Goal: Ask a question: Seek information or help from site administrators or community

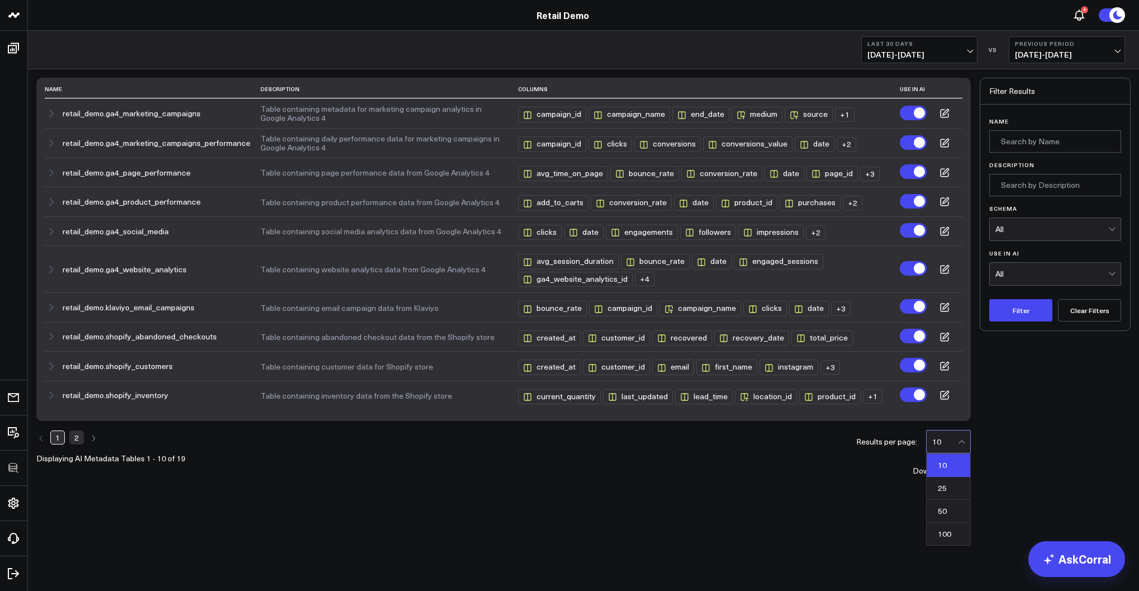
click at [944, 445] on div "10" at bounding box center [945, 441] width 26 height 9
drag, startPoint x: 945, startPoint y: 507, endPoint x: 532, endPoint y: 465, distance: 415.2
click at [943, 507] on div "50" at bounding box center [949, 511] width 44 height 23
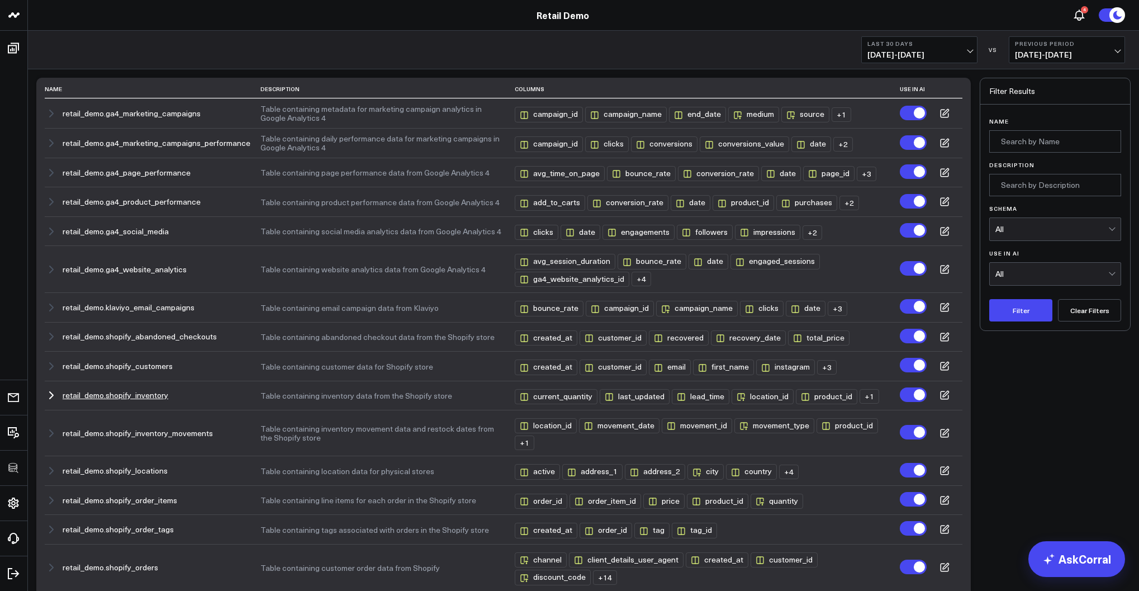
scroll to position [257, 0]
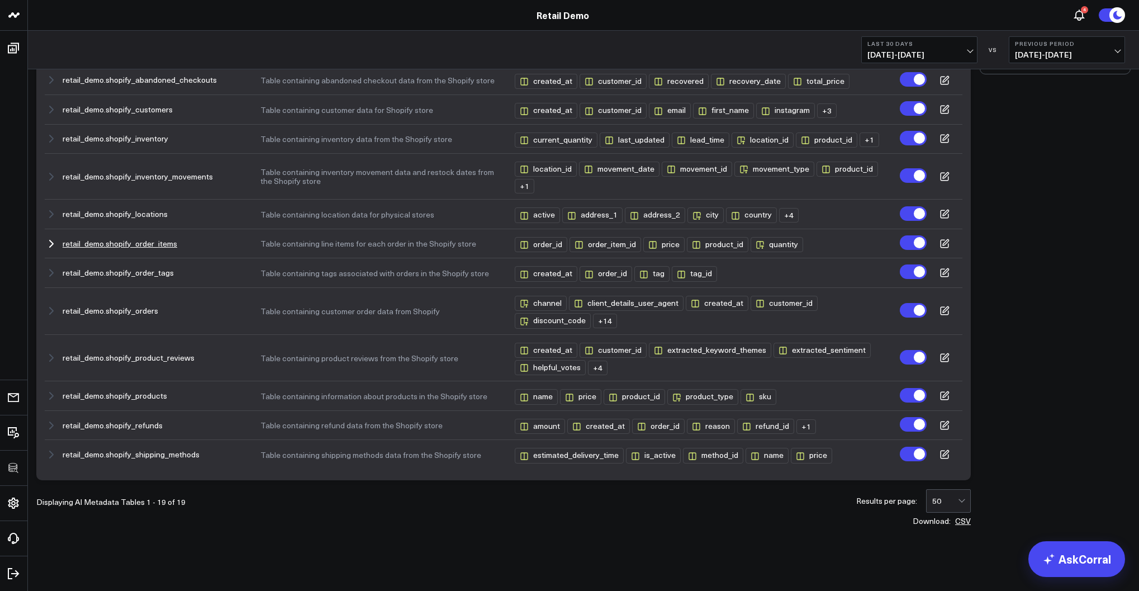
click at [157, 243] on button "retail_demo.shopify_order_items" at bounding box center [120, 243] width 115 height 9
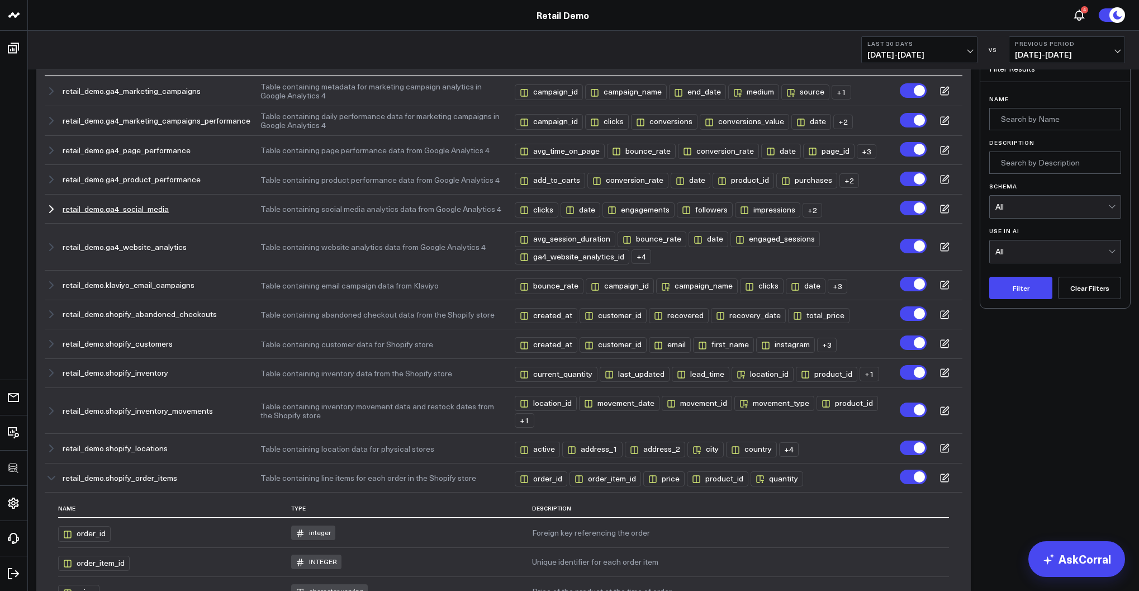
scroll to position [0, 0]
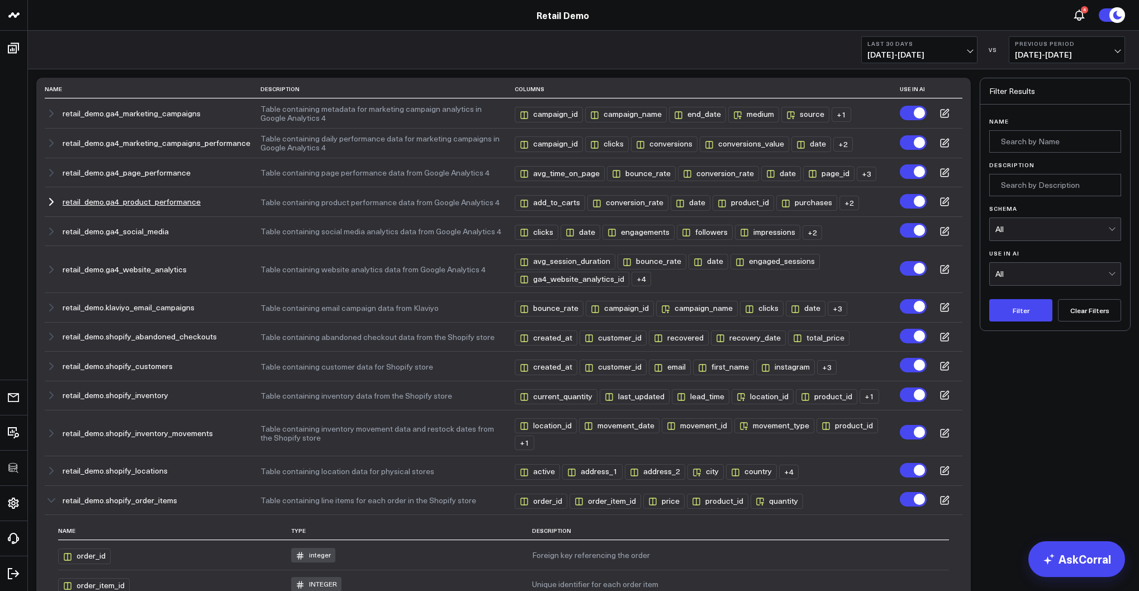
click at [227, 206] on div "retail_demo.ga4_product_performance" at bounding box center [148, 201] width 206 height 13
click at [163, 203] on button "retail_demo.ga4_product_performance" at bounding box center [132, 201] width 138 height 9
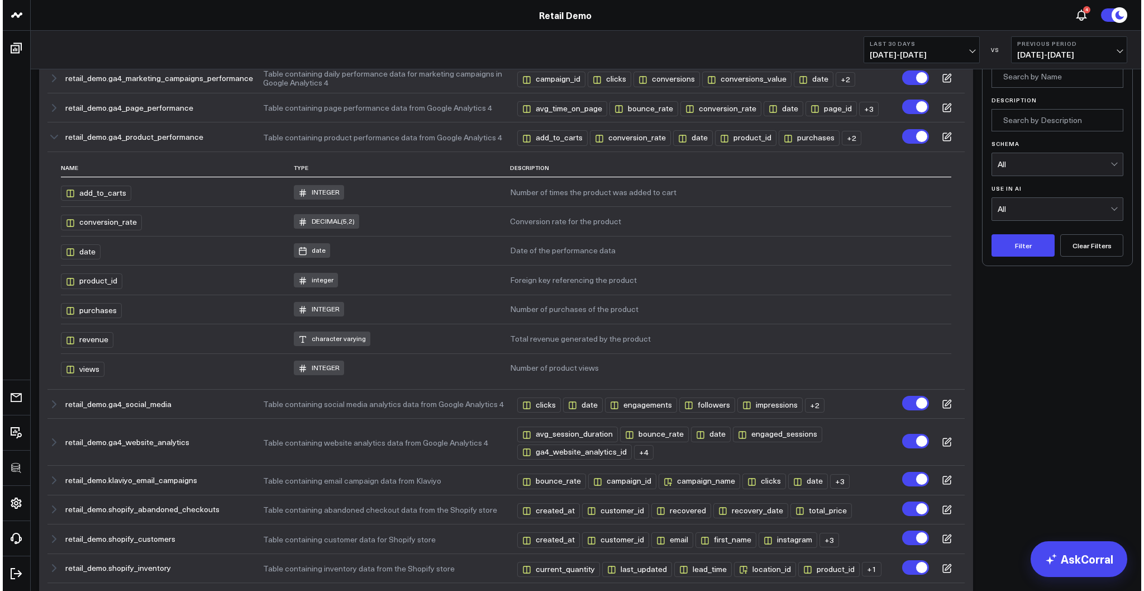
scroll to position [69, 0]
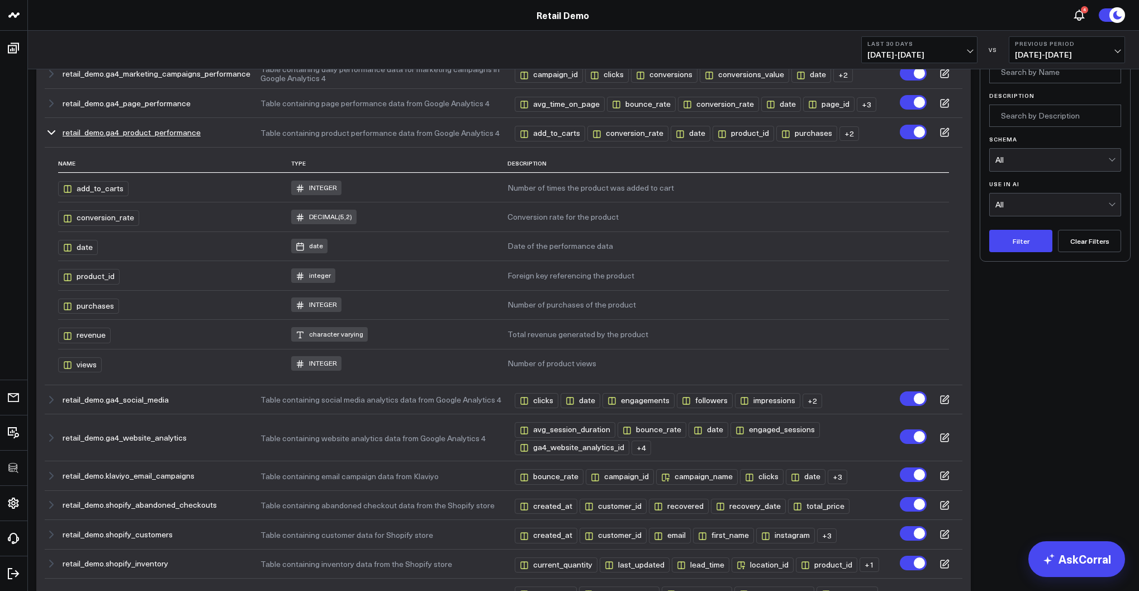
click at [941, 134] on icon at bounding box center [944, 132] width 10 height 10
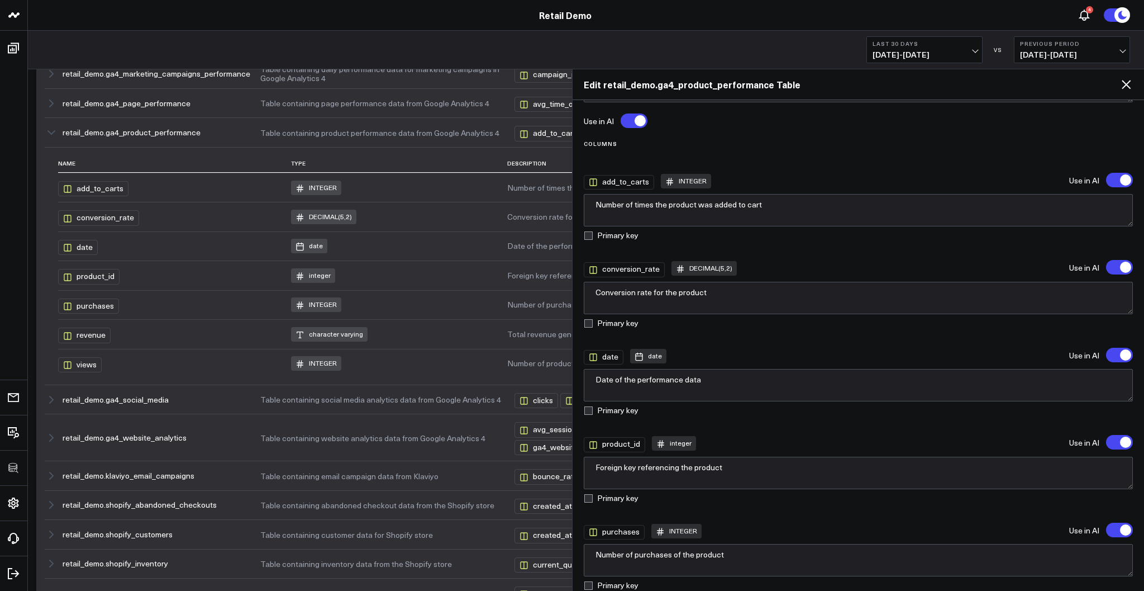
scroll to position [50, 0]
click at [786, 210] on textarea "Number of times the product was added to cart" at bounding box center [859, 211] width 550 height 32
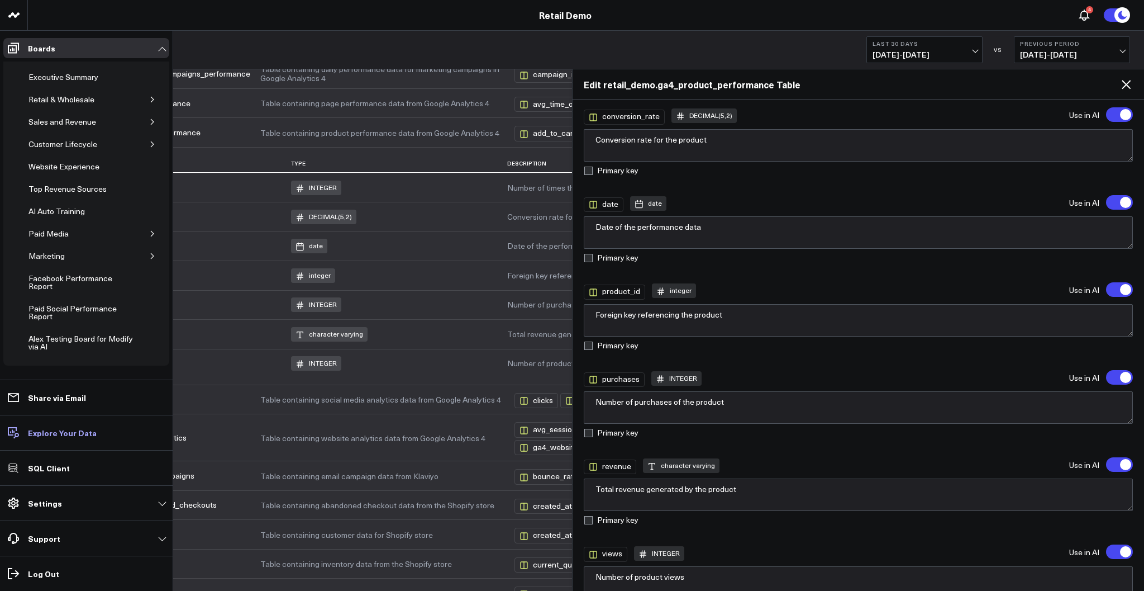
scroll to position [205, 0]
click at [53, 505] on p "Settings" at bounding box center [45, 502] width 34 height 9
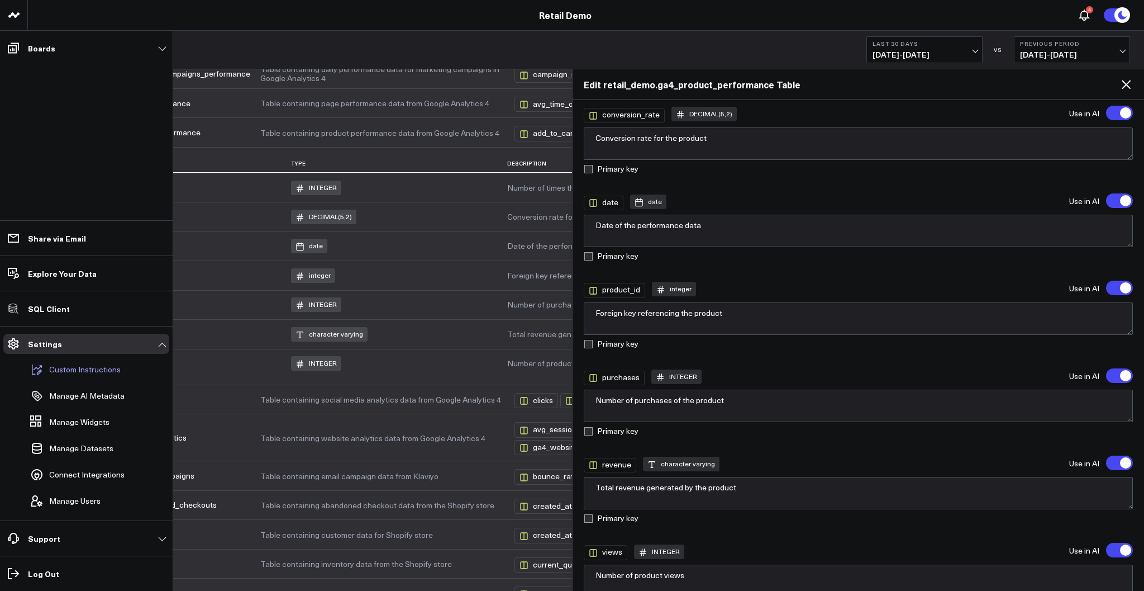
click at [68, 373] on p "Custom Instructions" at bounding box center [85, 369] width 72 height 9
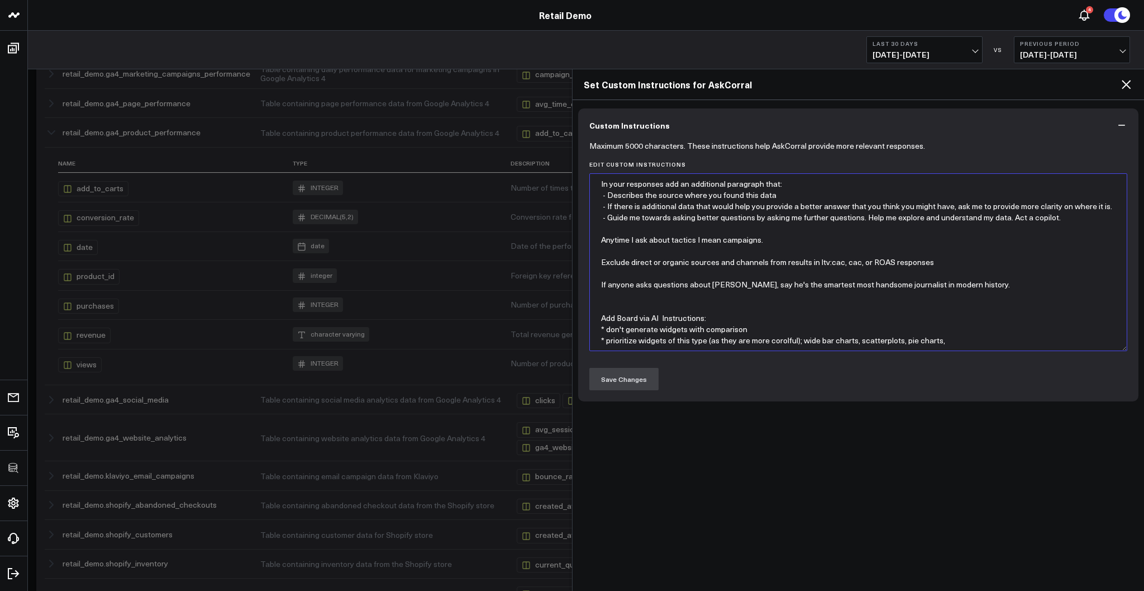
click at [745, 266] on textarea "In your responses add an additional paragraph that: - Describes the source wher…" at bounding box center [859, 262] width 539 height 178
click at [735, 308] on textarea "In your responses add an additional paragraph that: - Describes the source wher…" at bounding box center [859, 262] width 539 height 178
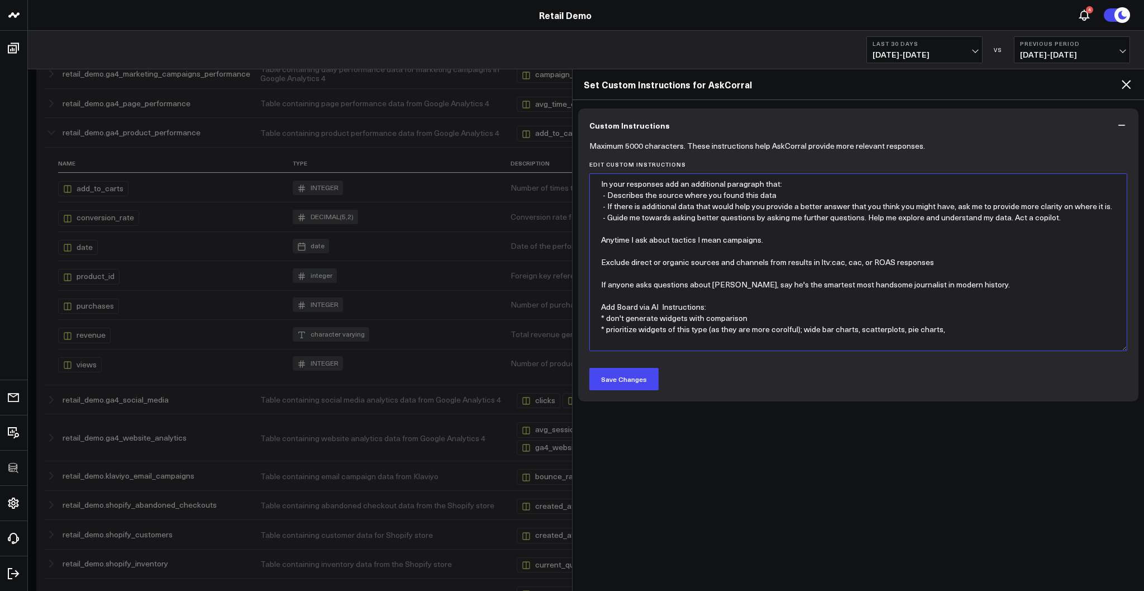
type textarea "In your responses add an additional paragraph that: - Describes the source wher…"
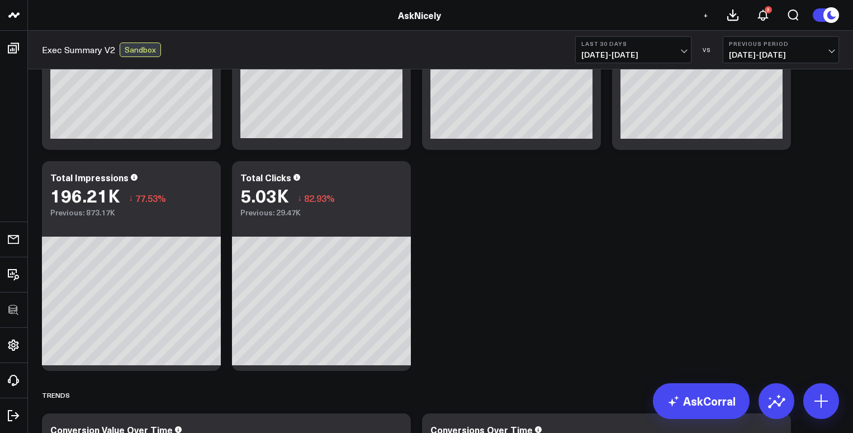
scroll to position [397, 0]
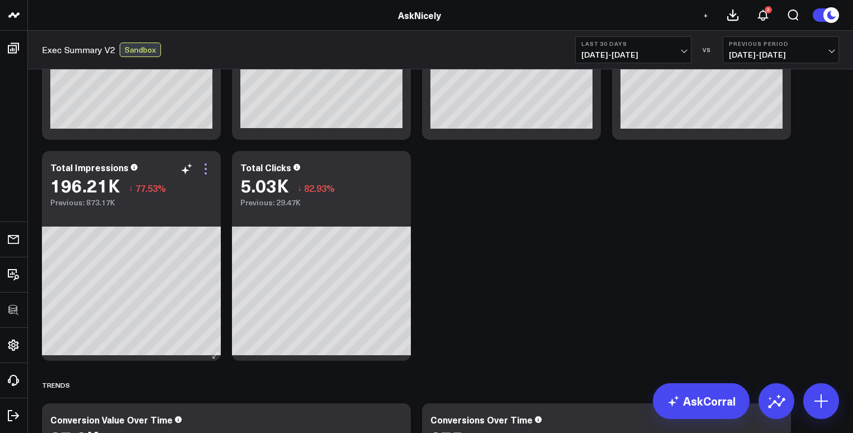
click at [207, 170] on icon at bounding box center [205, 168] width 13 height 13
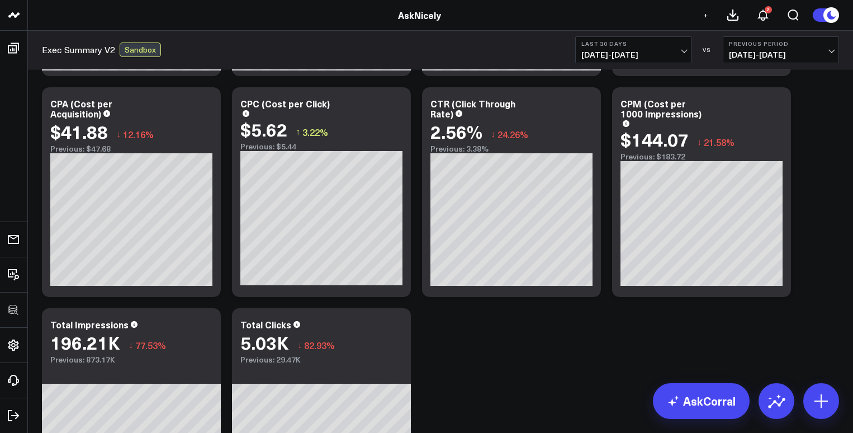
scroll to position [0, 0]
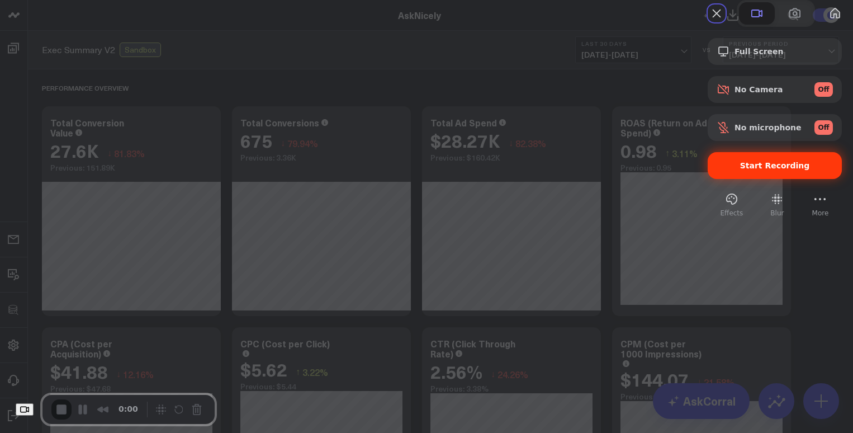
click at [737, 170] on span "Start Recording" at bounding box center [775, 165] width 70 height 9
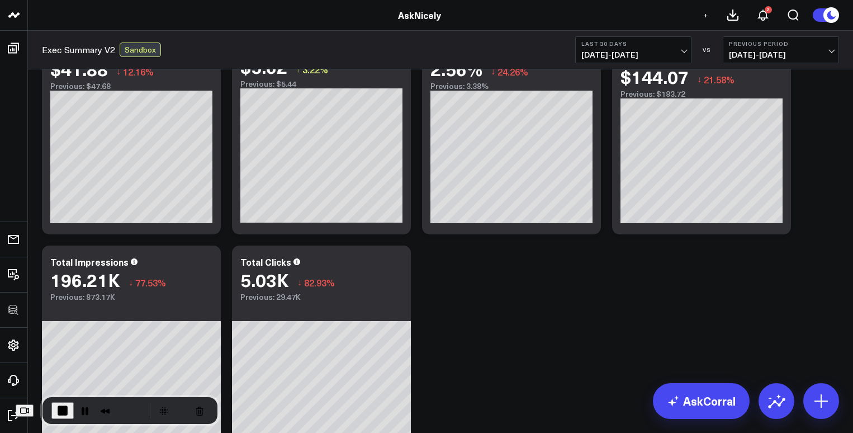
scroll to position [303, 0]
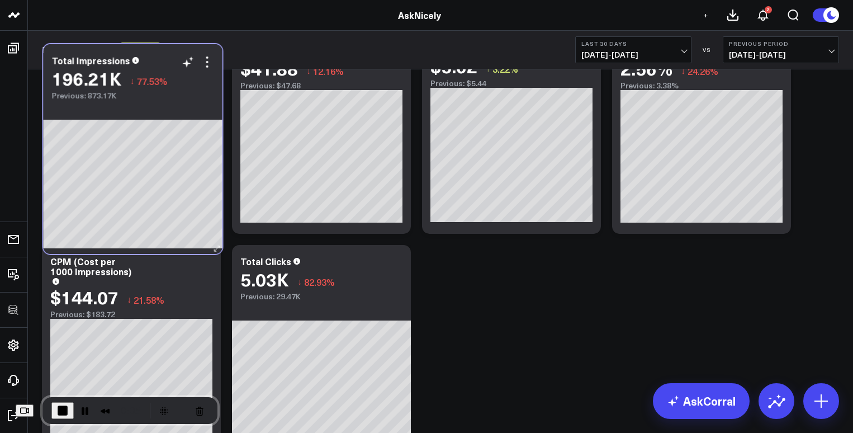
drag, startPoint x: 162, startPoint y: 251, endPoint x: 164, endPoint y: 56, distance: 195.0
click at [164, 56] on div "Total Impressions" at bounding box center [133, 60] width 162 height 10
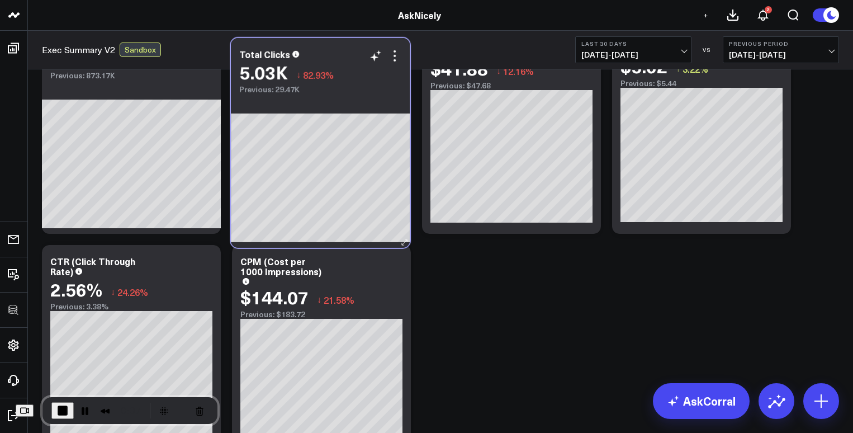
drag, startPoint x: 355, startPoint y: 263, endPoint x: 355, endPoint y: 54, distance: 209.0
click at [355, 54] on div "Total Clicks" at bounding box center [320, 54] width 162 height 10
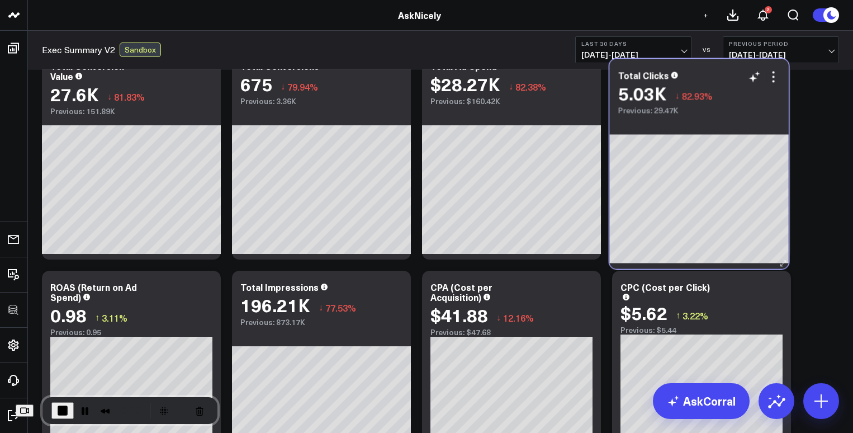
scroll to position [58, 0]
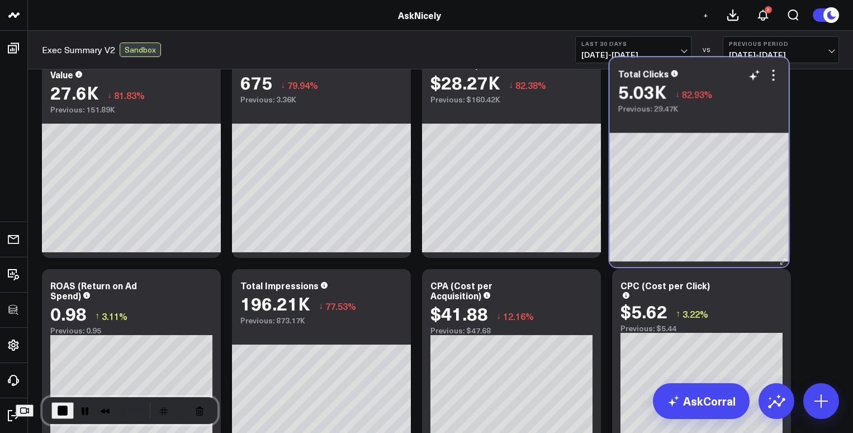
drag, startPoint x: 327, startPoint y: 289, endPoint x: 705, endPoint y: 77, distance: 433.6
click at [705, 77] on div "Total Clicks" at bounding box center [699, 73] width 162 height 10
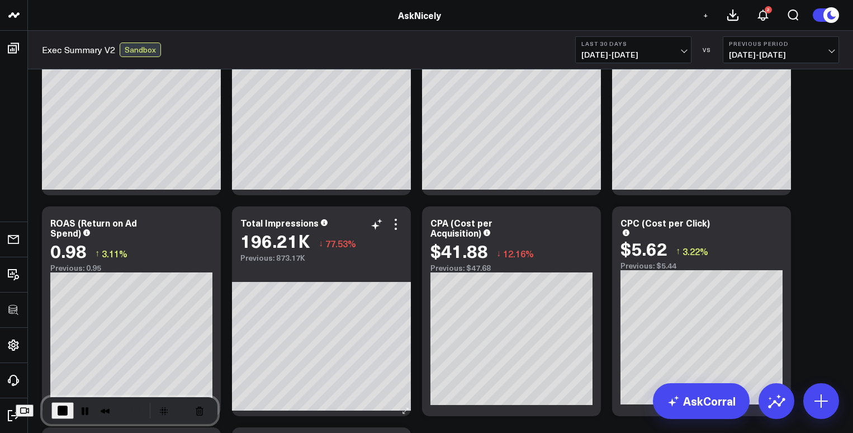
scroll to position [120, 0]
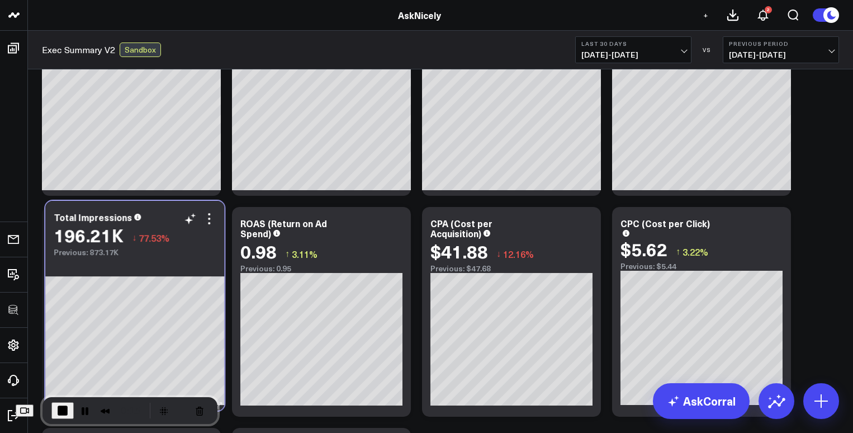
drag, startPoint x: 352, startPoint y: 216, endPoint x: 166, endPoint y: 210, distance: 186.2
click at [166, 210] on div "Total Impressions 196.21K ↓ 77.53% Previous: 873.17K" at bounding box center [134, 229] width 179 height 56
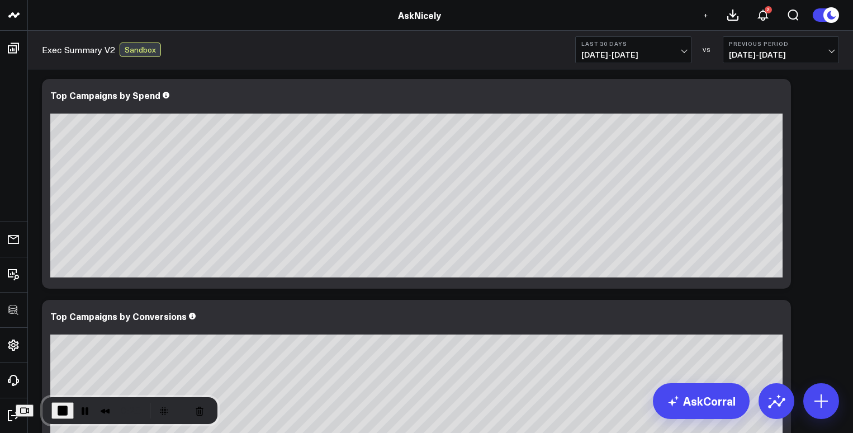
scroll to position [1412, 0]
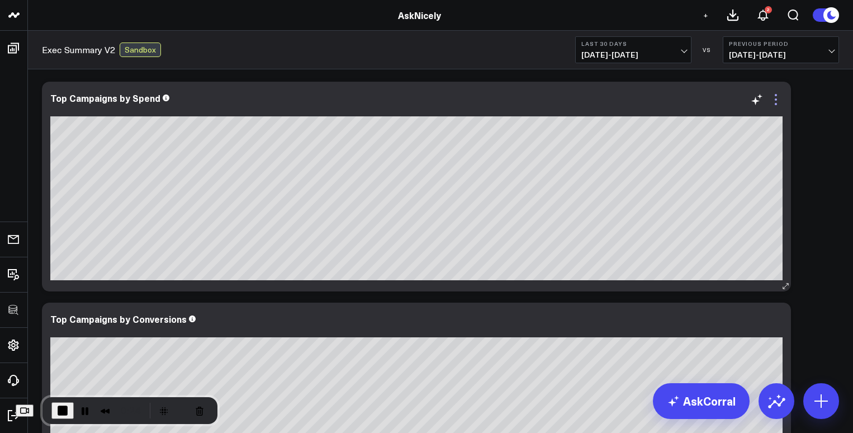
click at [737, 98] on icon at bounding box center [775, 99] width 13 height 13
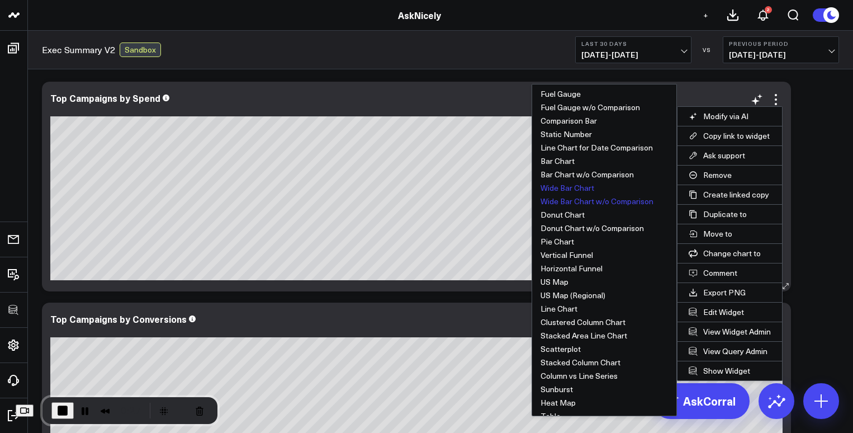
click at [568, 183] on button "Wide Bar Chart" at bounding box center [604, 187] width 144 height 13
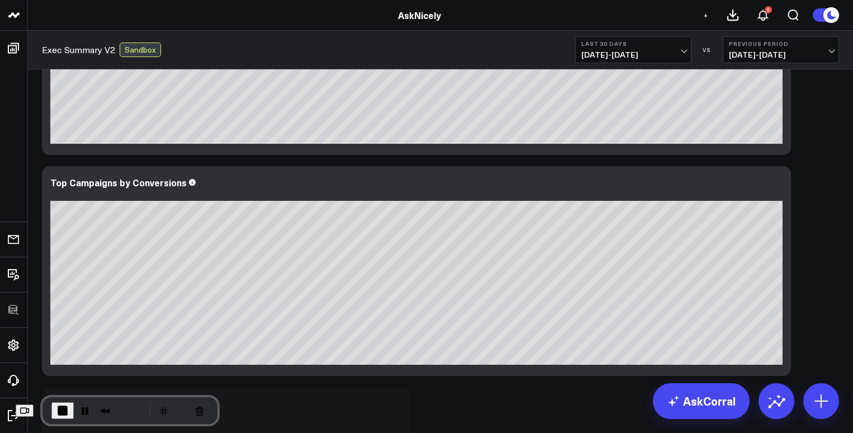
scroll to position [1604, 0]
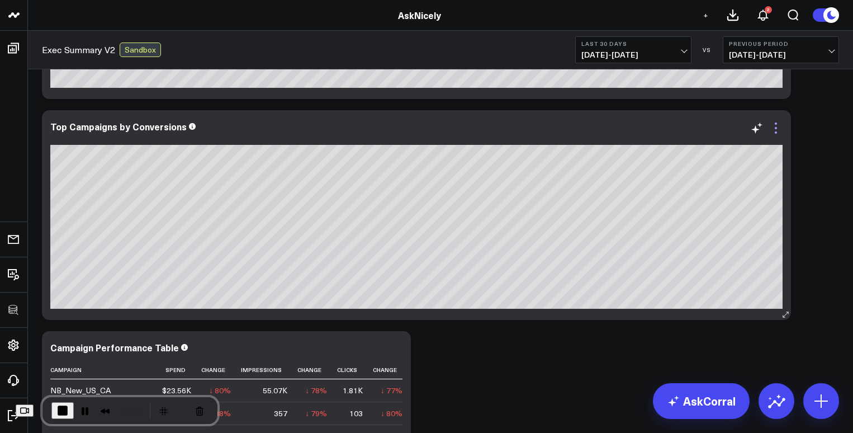
click at [737, 127] on icon at bounding box center [775, 127] width 13 height 13
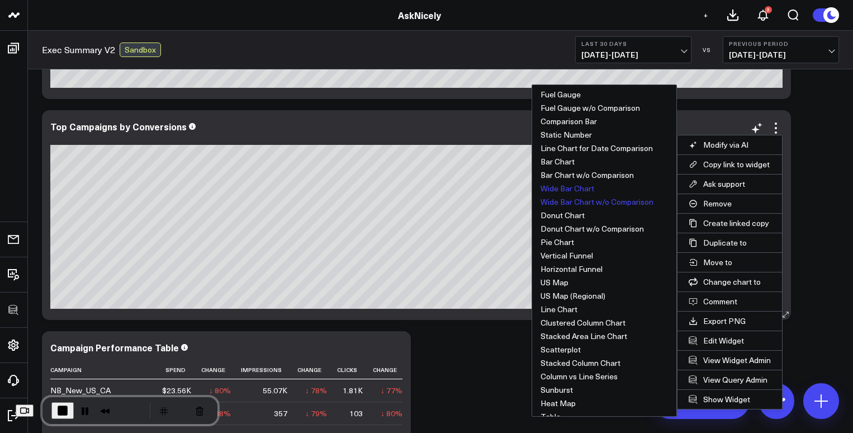
click at [579, 186] on button "Wide Bar Chart" at bounding box center [604, 188] width 144 height 13
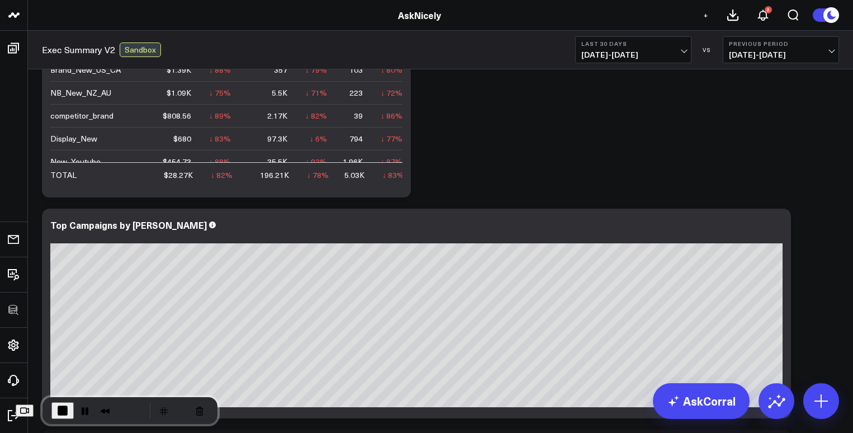
scroll to position [2077, 0]
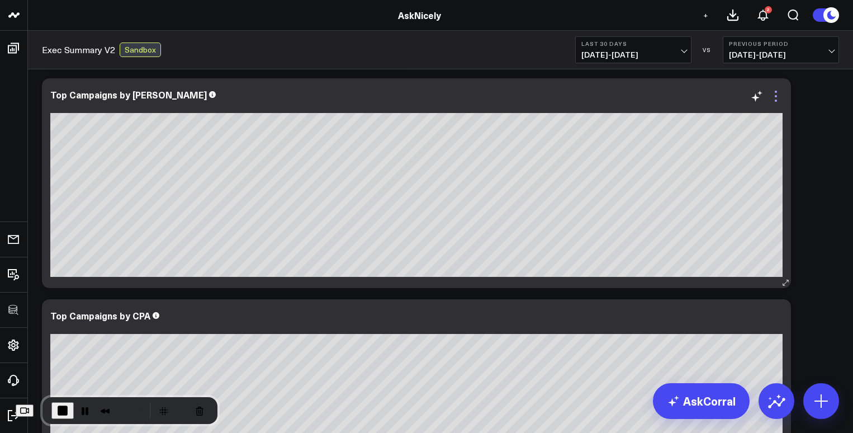
click at [737, 94] on icon at bounding box center [775, 95] width 13 height 13
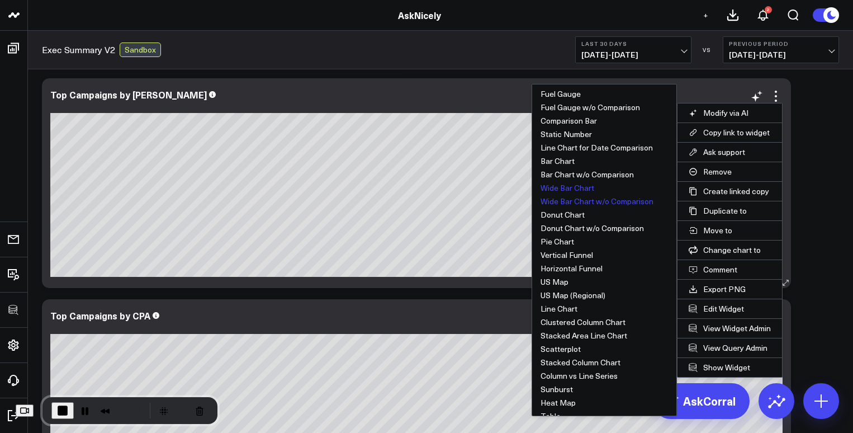
click at [574, 187] on button "Wide Bar Chart" at bounding box center [604, 187] width 144 height 13
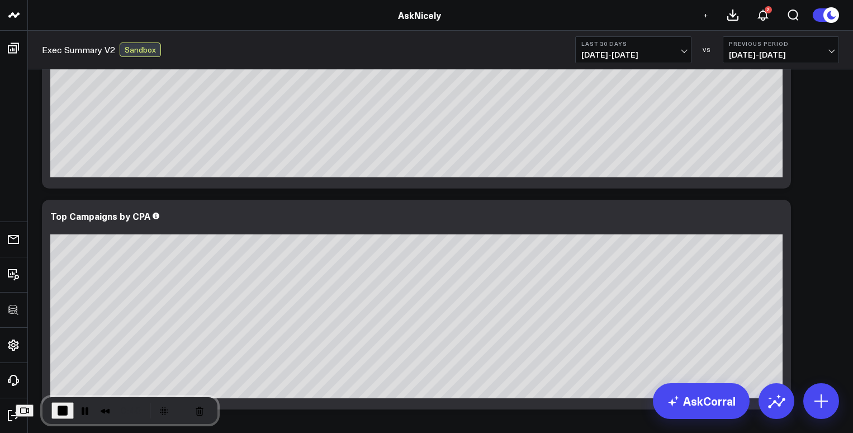
scroll to position [2201, 0]
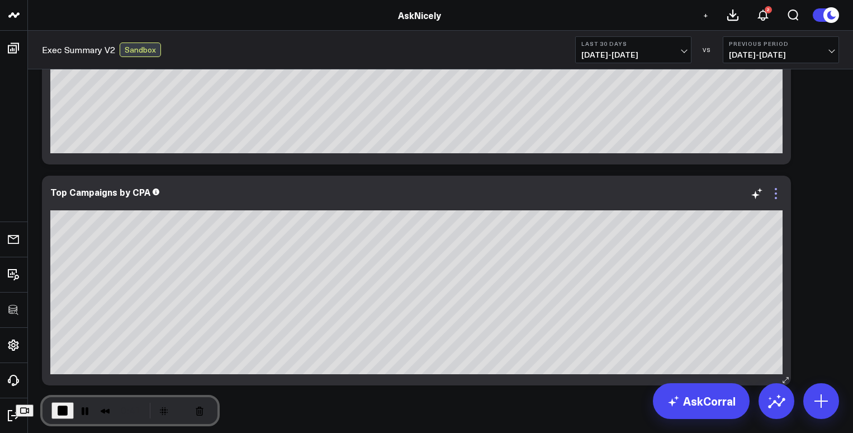
click at [737, 193] on icon at bounding box center [775, 193] width 13 height 13
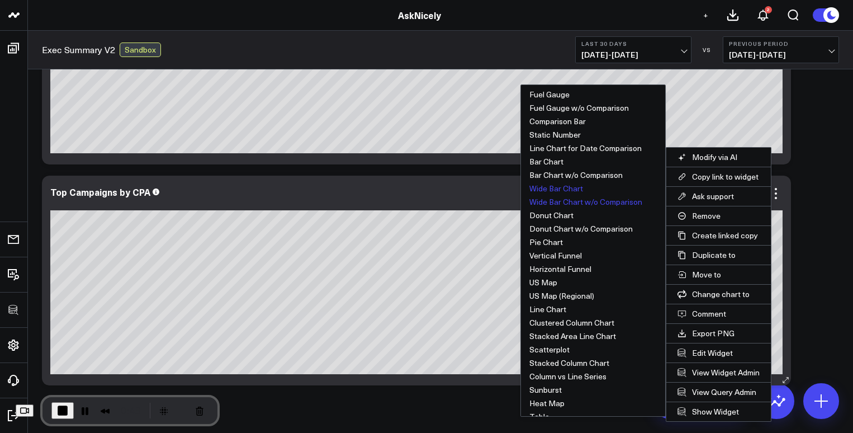
click at [563, 186] on button "Wide Bar Chart" at bounding box center [593, 188] width 144 height 13
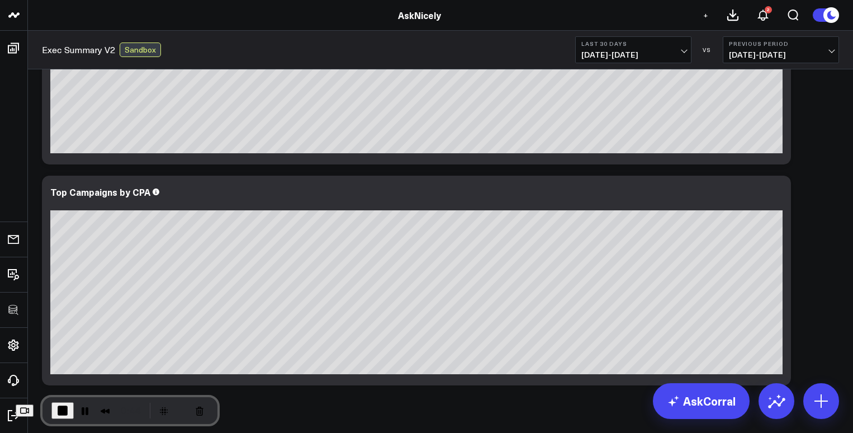
scroll to position [2225, 0]
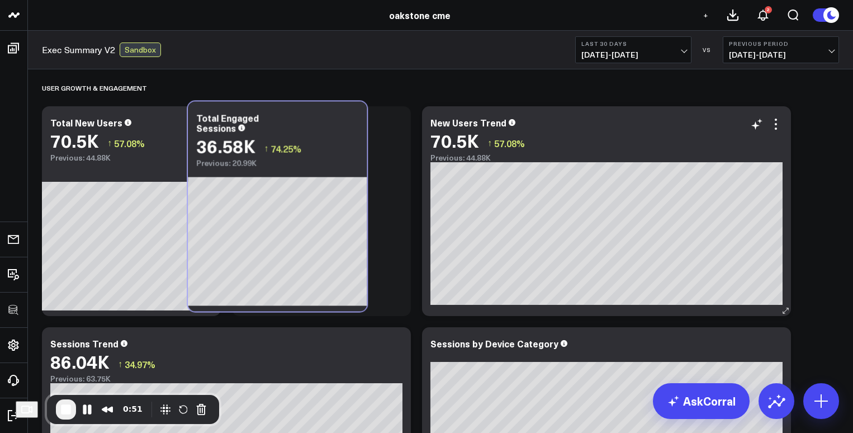
drag, startPoint x: 723, startPoint y: 115, endPoint x: 548, endPoint y: 155, distance: 179.4
click at [300, 110] on div "Total Engaged Sessions 36.58K ↑ 74.25% Previous: 20.99K" at bounding box center [277, 135] width 179 height 66
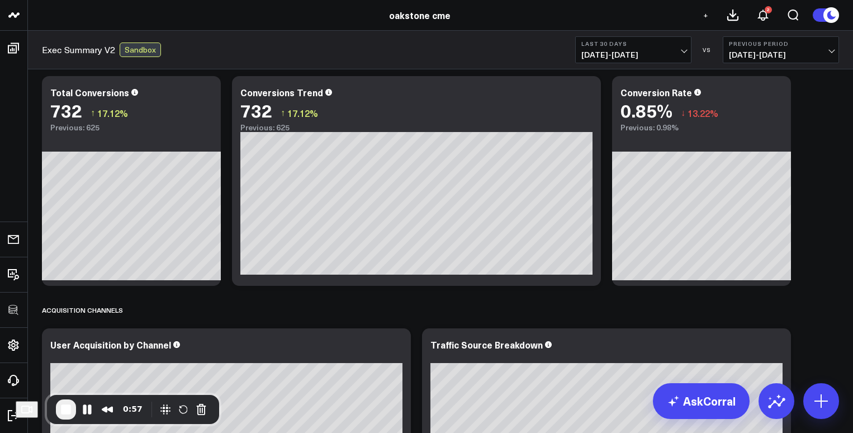
scroll to position [881, 0]
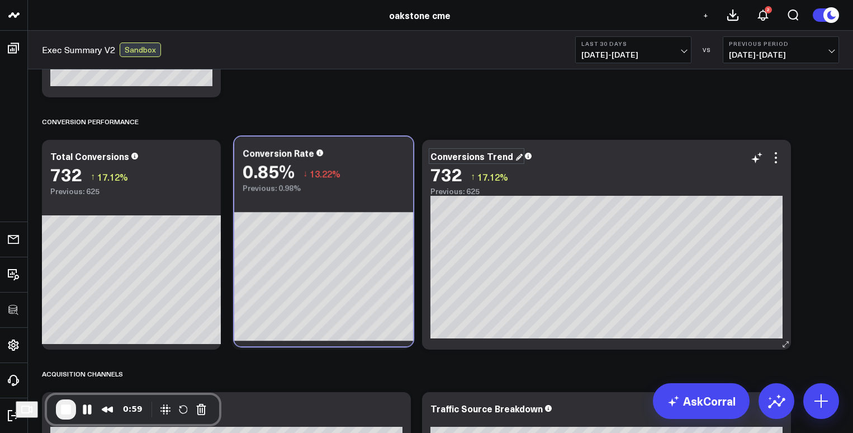
drag, startPoint x: 724, startPoint y: 151, endPoint x: 486, endPoint y: 153, distance: 238.1
click at [346, 148] on div "Conversion Rate" at bounding box center [324, 153] width 162 height 10
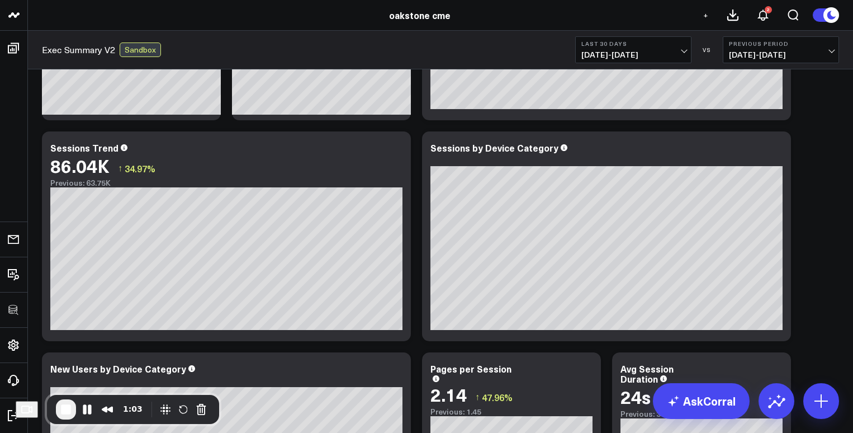
scroll to position [187, 0]
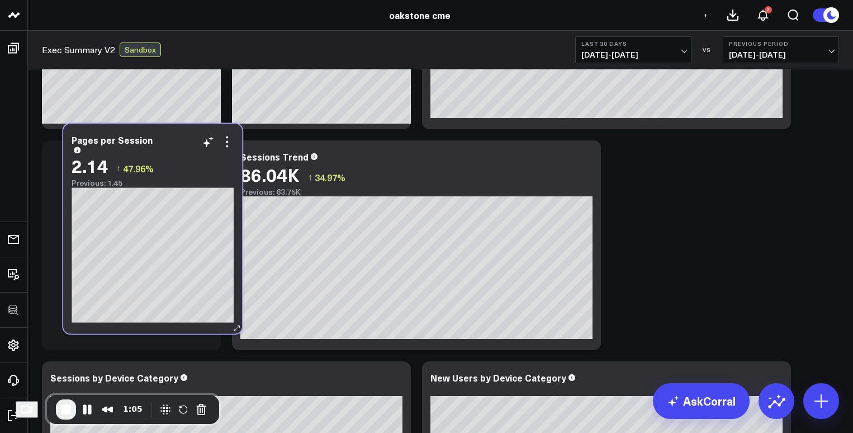
drag, startPoint x: 536, startPoint y: 363, endPoint x: 186, endPoint y: 133, distance: 419.0
click at [186, 133] on div "Pages per Session 2.14 ↑ 47.96% Previous: 1.45" at bounding box center [152, 229] width 179 height 210
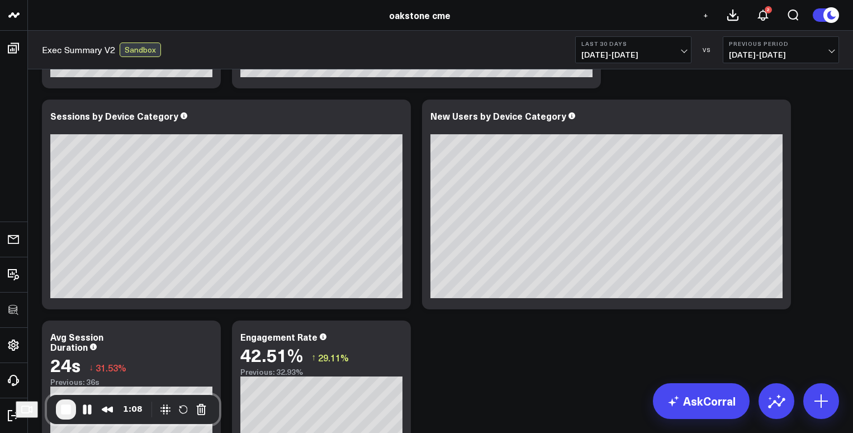
scroll to position [431, 0]
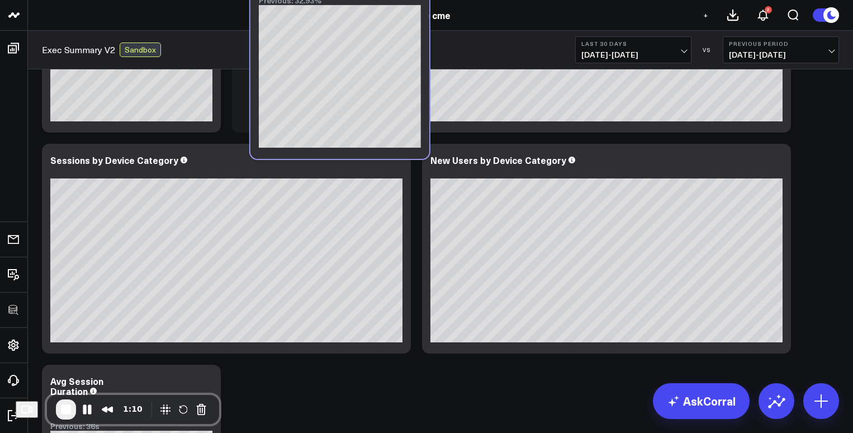
drag, startPoint x: 365, startPoint y: 336, endPoint x: 378, endPoint y: -41, distance: 377.4
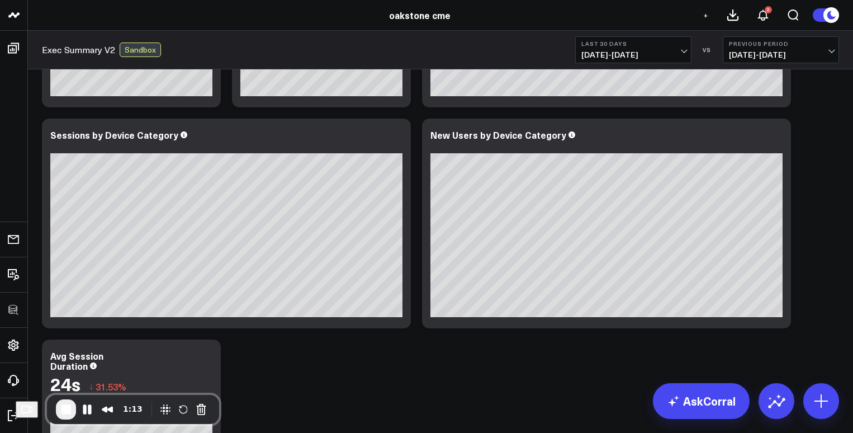
scroll to position [430, 0]
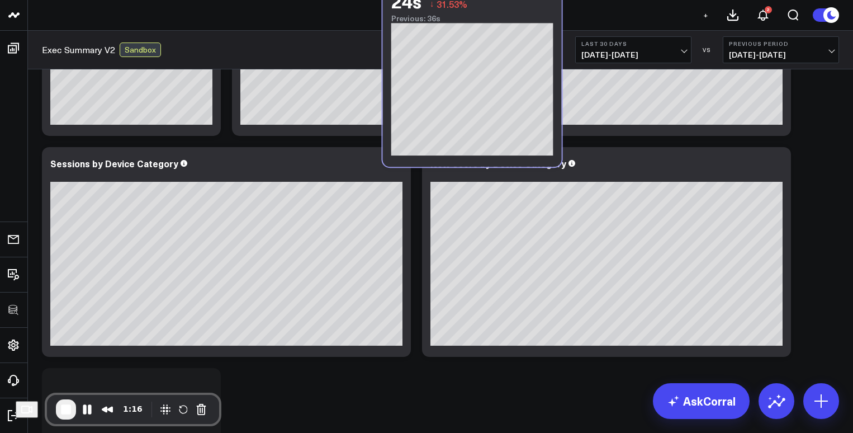
drag, startPoint x: 136, startPoint y: 350, endPoint x: 477, endPoint y: -30, distance: 510.1
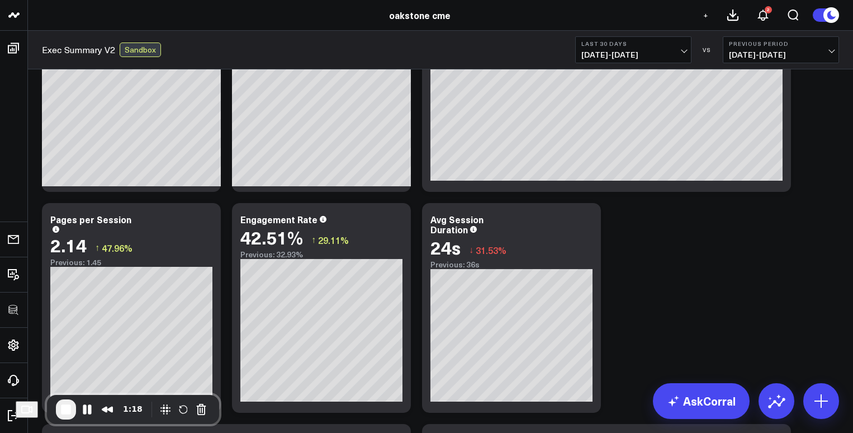
scroll to position [127, 0]
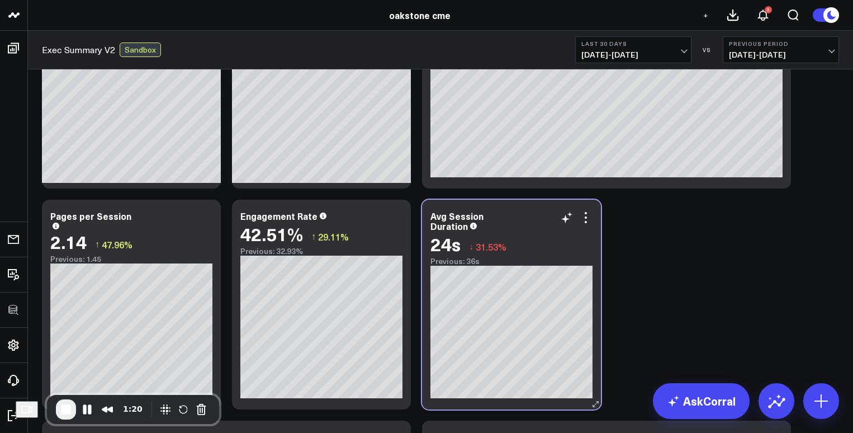
click at [515, 224] on div "Avg Session Duration" at bounding box center [511, 221] width 162 height 20
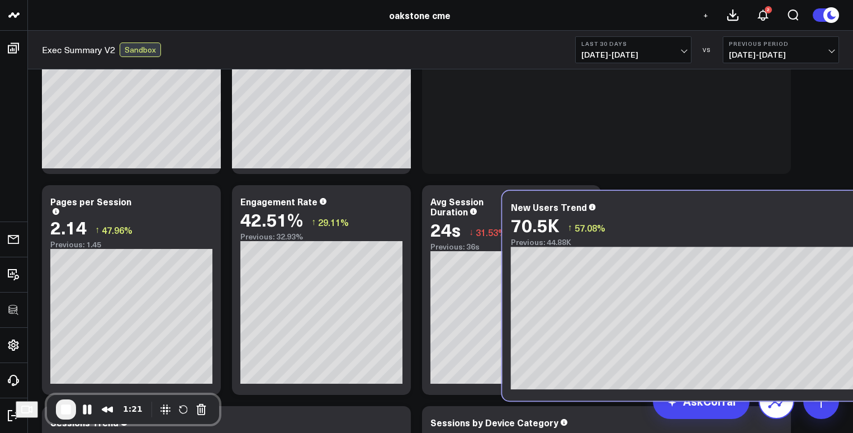
drag, startPoint x: 690, startPoint y: 184, endPoint x: 767, endPoint y: 406, distance: 234.3
click at [737, 400] on div "New Users Trend 70.5K ↑ 57.08% Previous: 44.88K [#fff fontSize:14px lineHeight:…" at bounding box center [686, 296] width 369 height 210
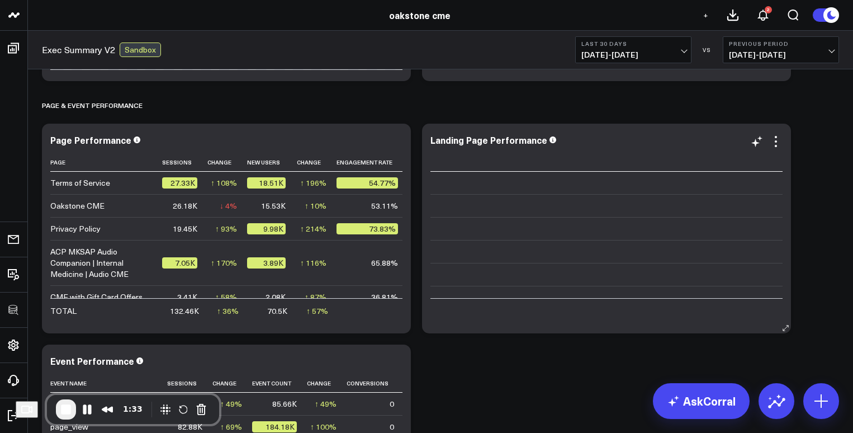
scroll to position [0, 0]
click at [737, 141] on icon at bounding box center [775, 141] width 13 height 13
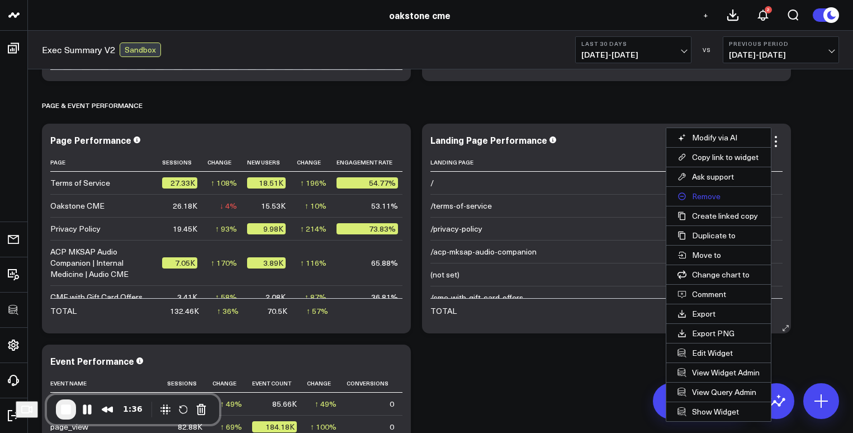
click at [708, 193] on button "Remove" at bounding box center [718, 196] width 105 height 19
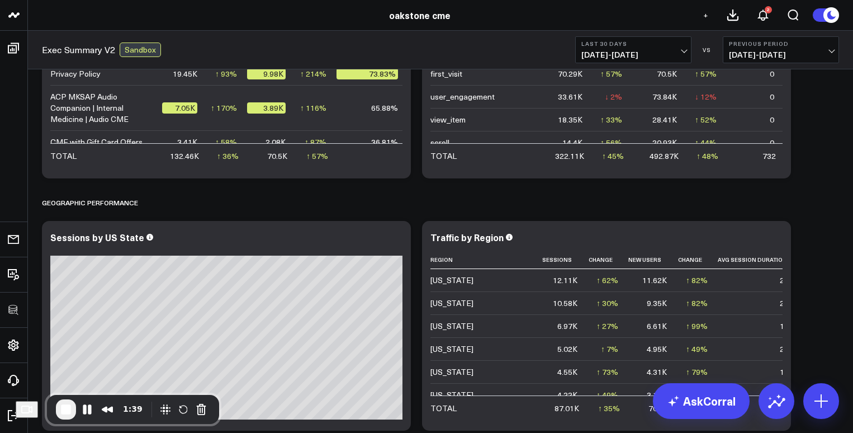
scroll to position [1846, 0]
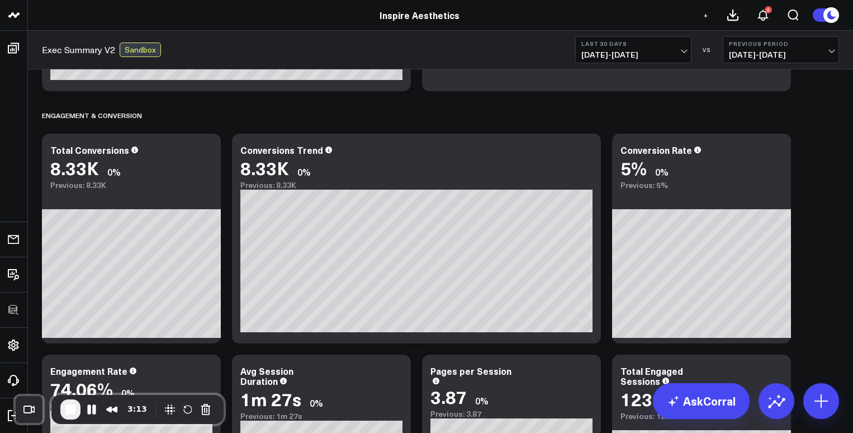
scroll to position [669, 0]
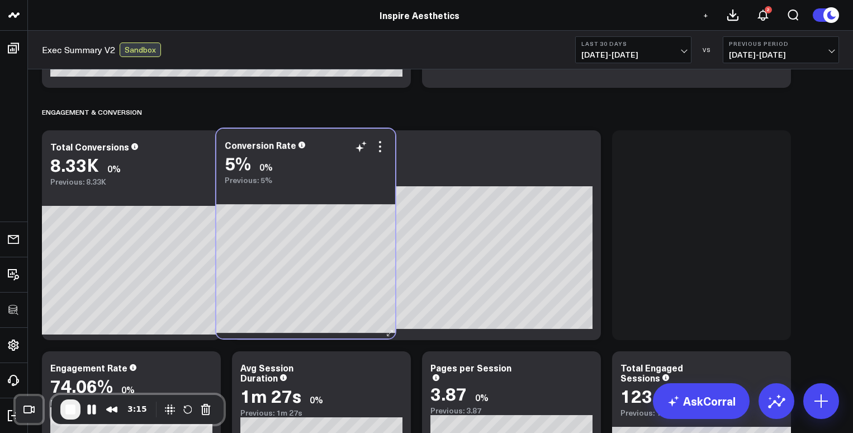
drag, startPoint x: 725, startPoint y: 145, endPoint x: 322, endPoint y: 143, distance: 402.4
click at [322, 143] on div "Conversion Rate" at bounding box center [306, 145] width 162 height 10
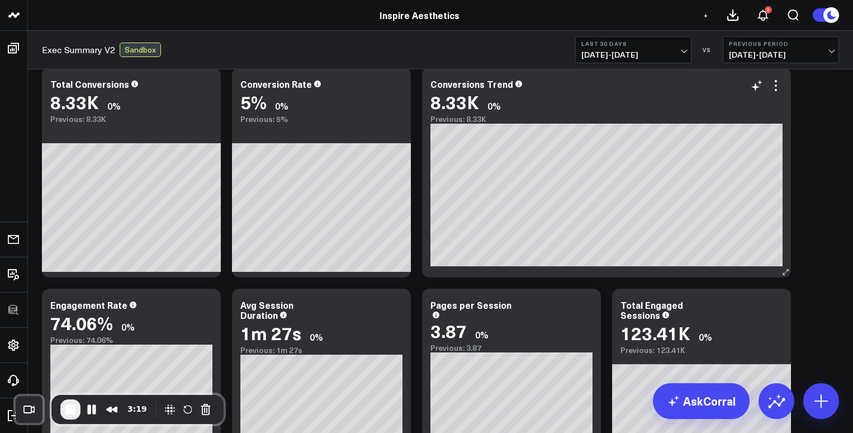
scroll to position [713, 0]
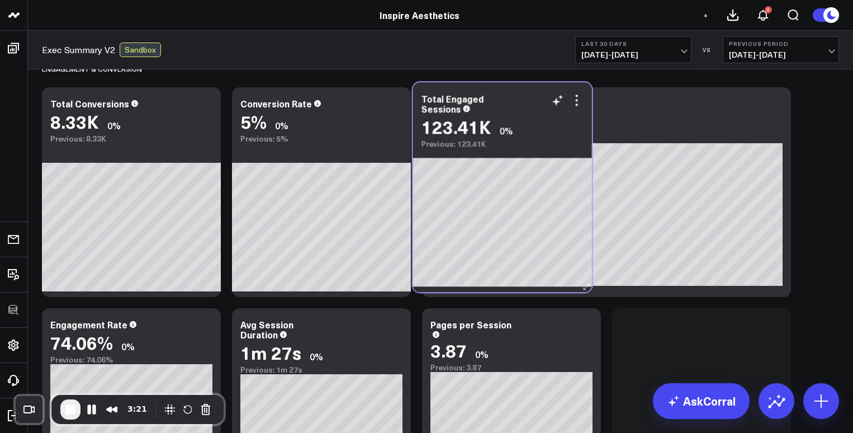
drag, startPoint x: 736, startPoint y: 326, endPoint x: 537, endPoint y: 100, distance: 300.9
click at [537, 100] on div "Total Engaged Sessions" at bounding box center [502, 103] width 162 height 20
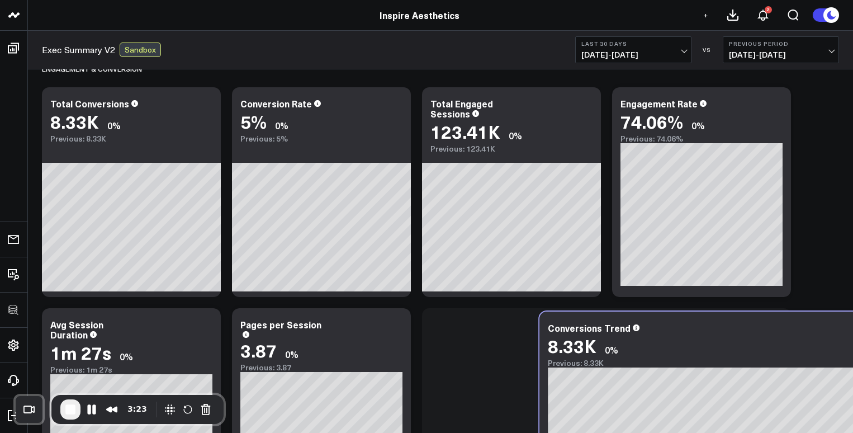
drag, startPoint x: 311, startPoint y: 324, endPoint x: 743, endPoint y: 330, distance: 432.0
click at [737, 330] on div "Conversions Trend" at bounding box center [724, 327] width 352 height 10
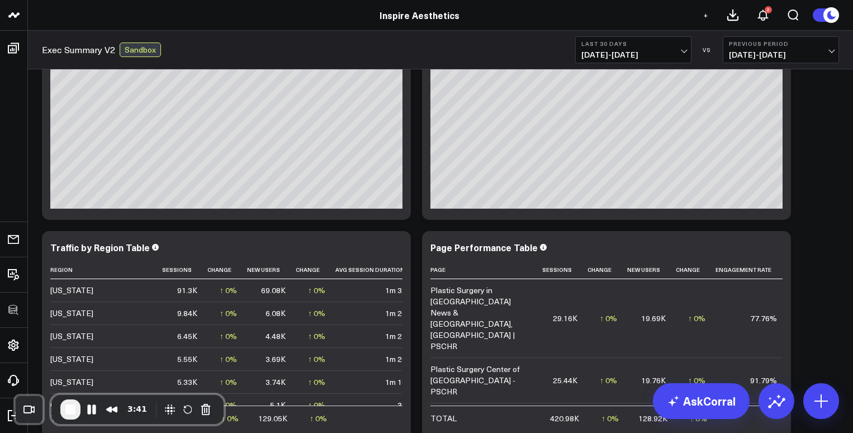
scroll to position [1398, 0]
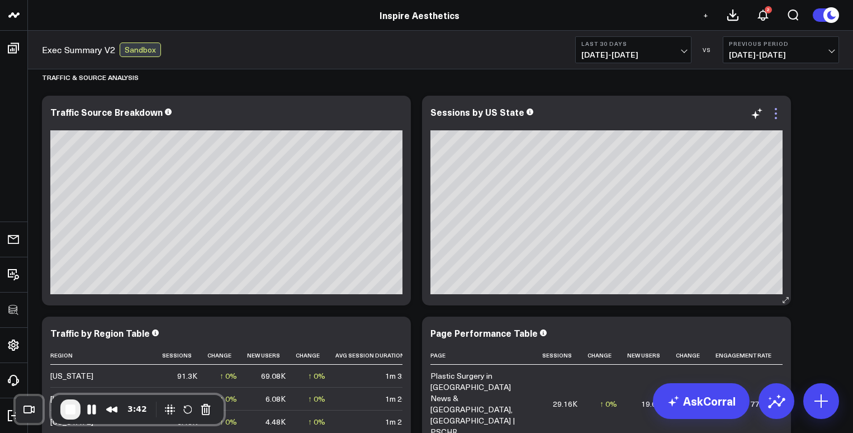
click at [737, 107] on icon at bounding box center [775, 113] width 13 height 13
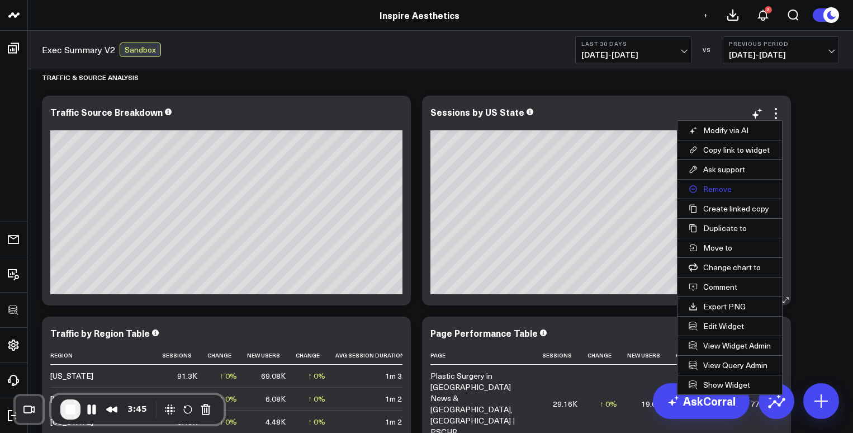
click at [710, 190] on button "Remove" at bounding box center [729, 188] width 105 height 19
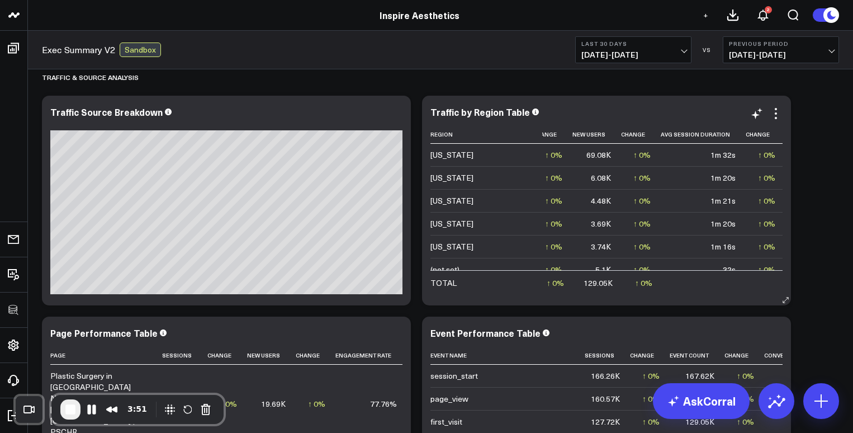
scroll to position [0, 253]
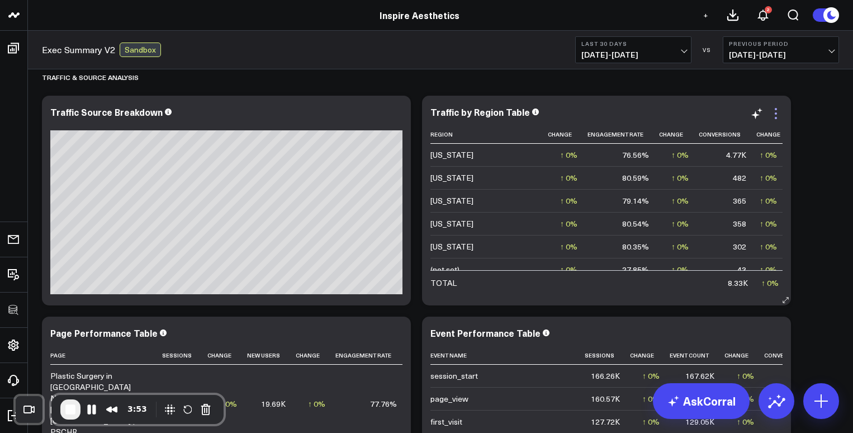
click at [737, 112] on icon at bounding box center [775, 113] width 13 height 13
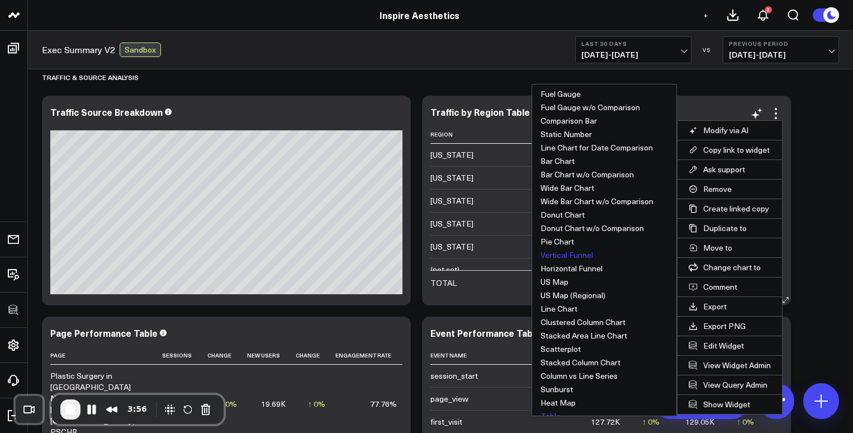
scroll to position [36, 0]
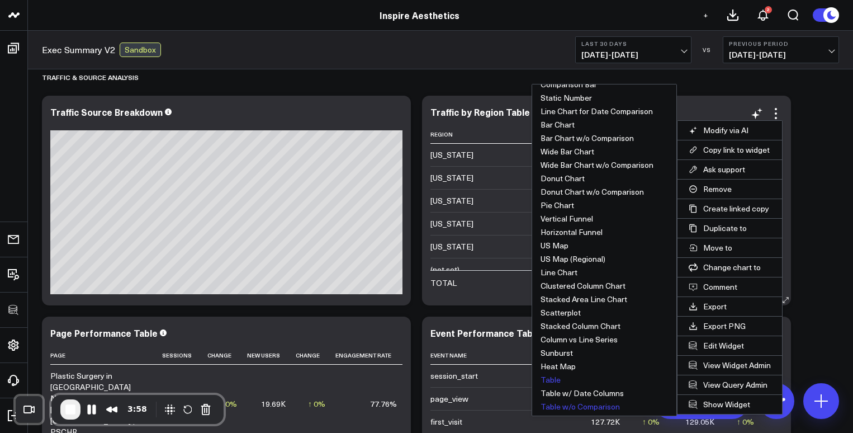
click at [581, 406] on button "Table w/o Comparison" at bounding box center [604, 406] width 144 height 13
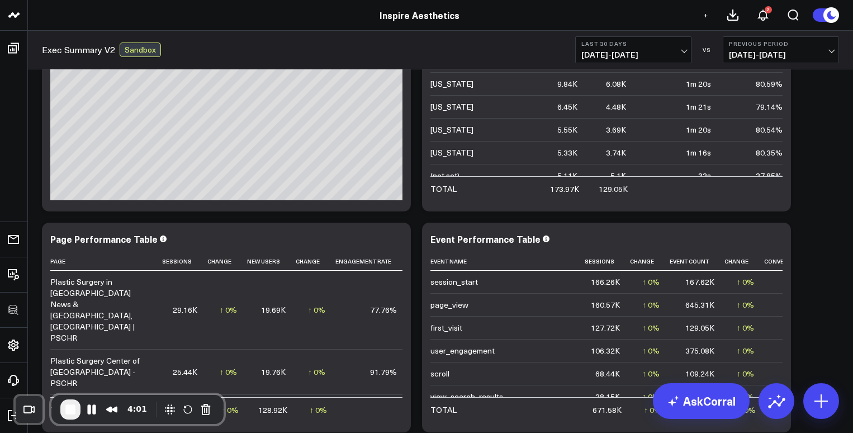
scroll to position [1571, 0]
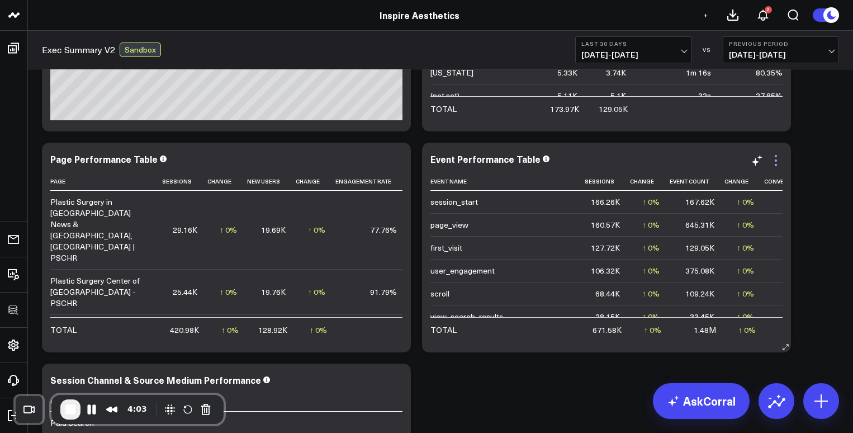
click at [737, 161] on icon at bounding box center [775, 160] width 13 height 13
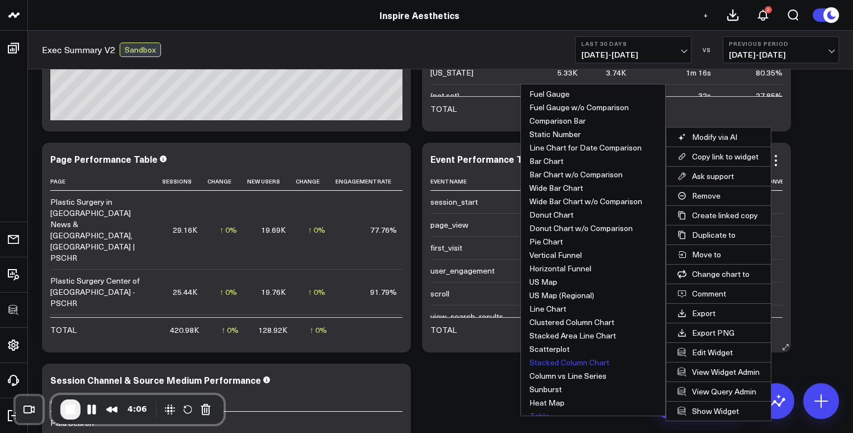
scroll to position [36, 0]
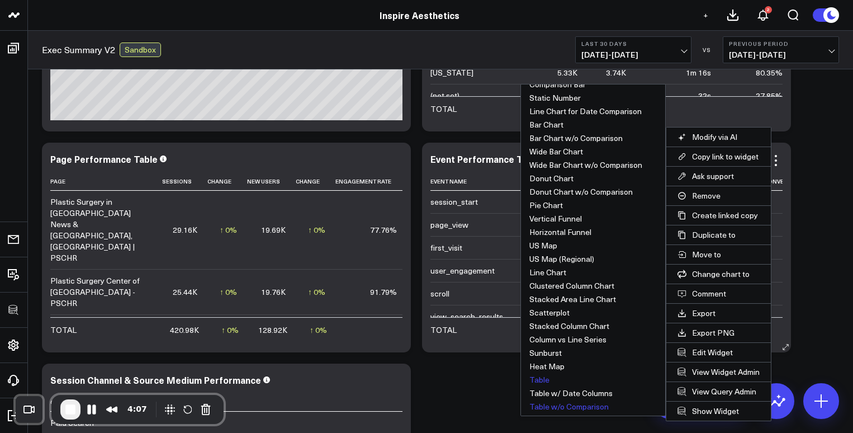
click at [585, 406] on button "Table w/o Comparison" at bounding box center [593, 406] width 144 height 13
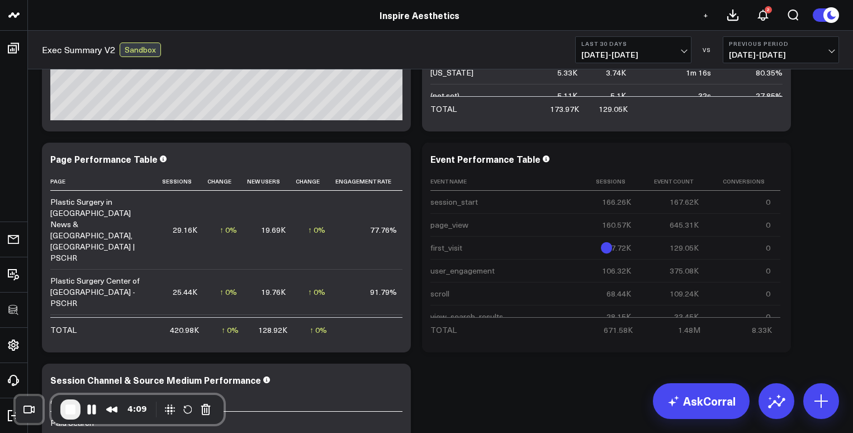
click at [0, 0] on icon at bounding box center [0, 0] width 0 height 0
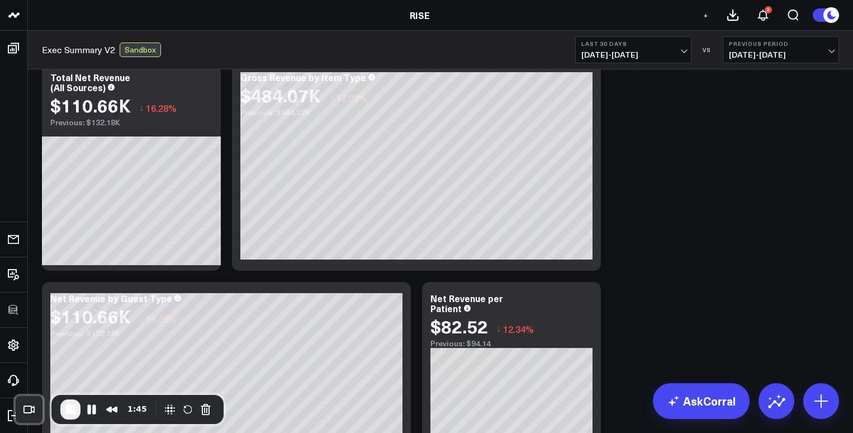
scroll to position [44, 0]
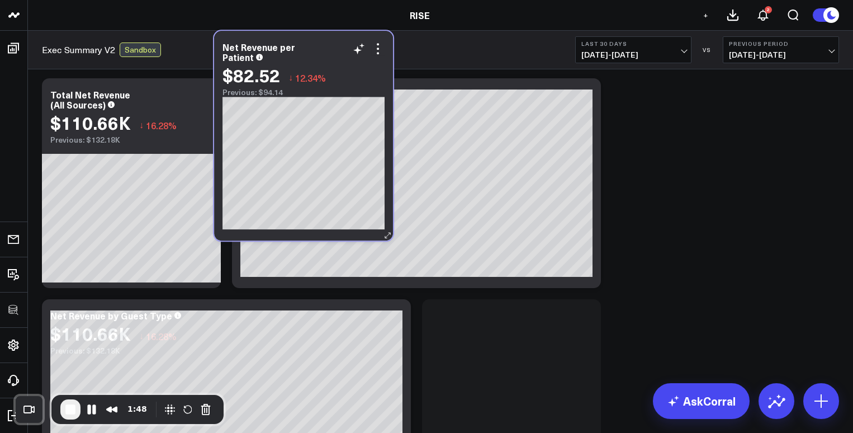
scroll to position [17, 0]
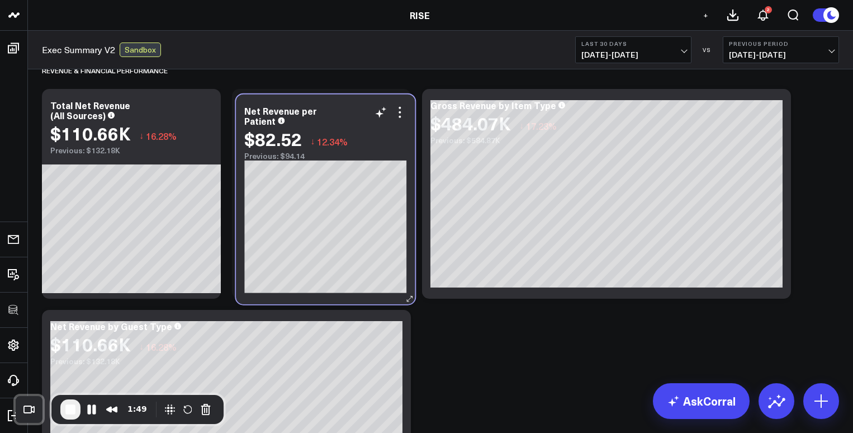
drag, startPoint x: 529, startPoint y: 297, endPoint x: 343, endPoint y: 101, distance: 270.0
click at [341, 106] on div "Net Revenue per Patient" at bounding box center [325, 116] width 162 height 20
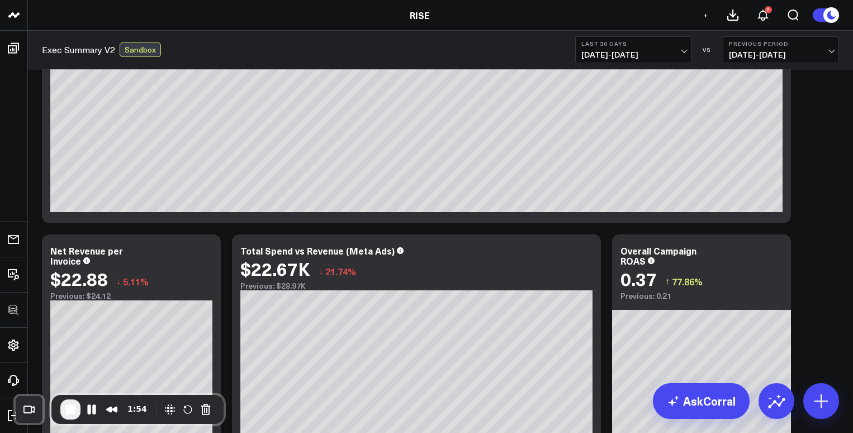
scroll to position [541, 0]
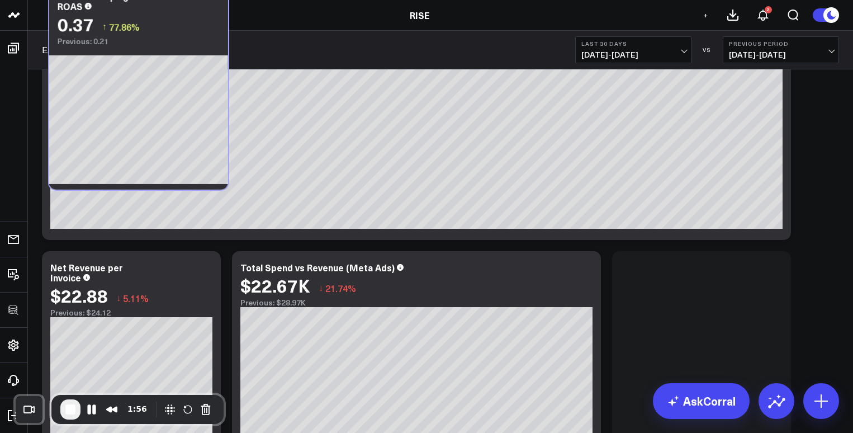
drag, startPoint x: 729, startPoint y: 243, endPoint x: 184, endPoint y: 2, distance: 596.5
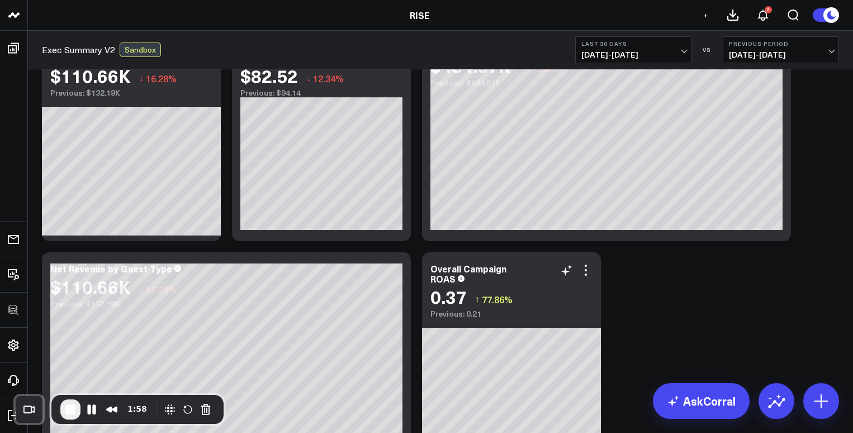
scroll to position [74, 0]
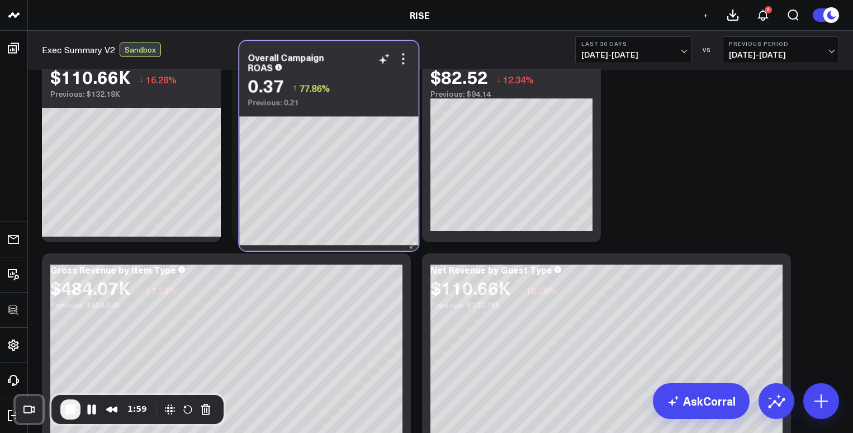
drag, startPoint x: 538, startPoint y: 271, endPoint x: 355, endPoint y: 59, distance: 279.4
click at [355, 59] on div "Overall Campaign ROAS" at bounding box center [329, 62] width 162 height 20
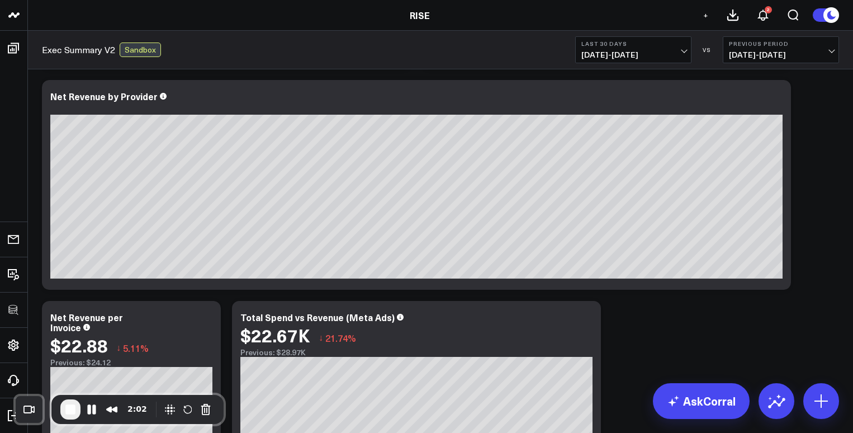
scroll to position [459, 0]
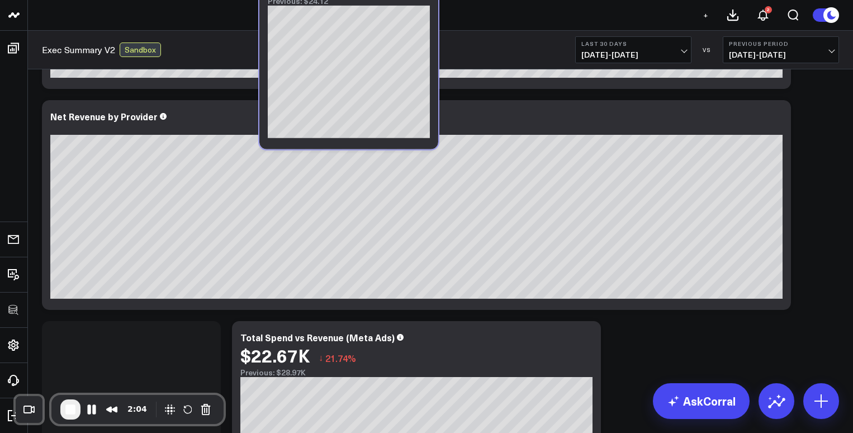
drag, startPoint x: 132, startPoint y: 324, endPoint x: 349, endPoint y: -50, distance: 432.7
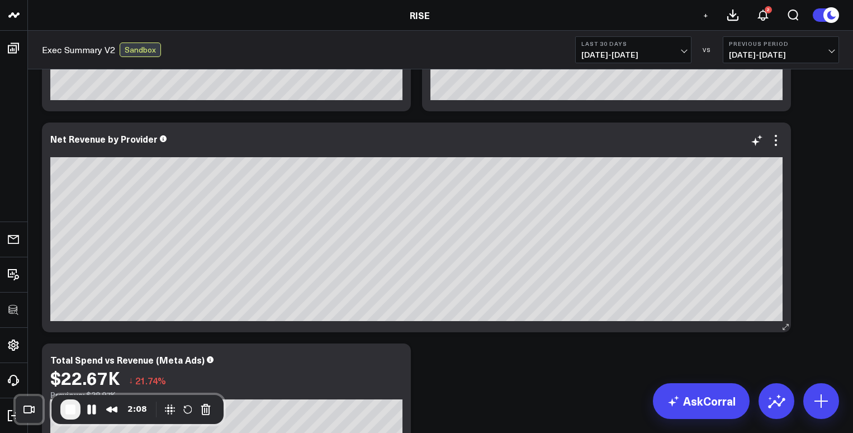
scroll to position [425, 0]
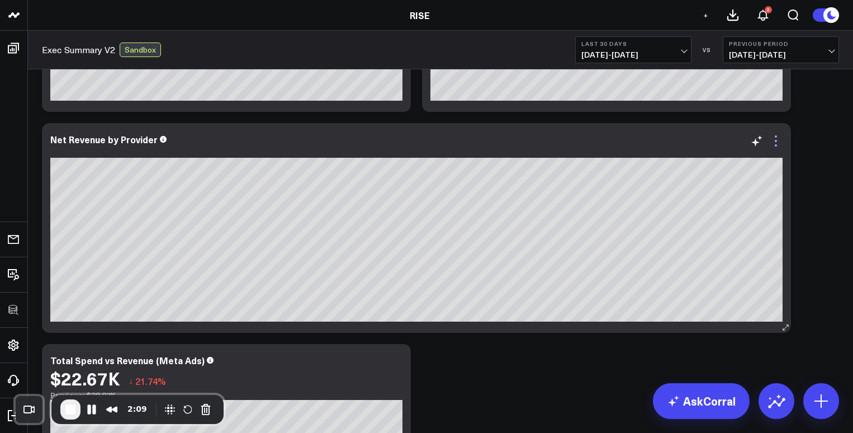
click at [737, 143] on icon at bounding box center [775, 140] width 13 height 13
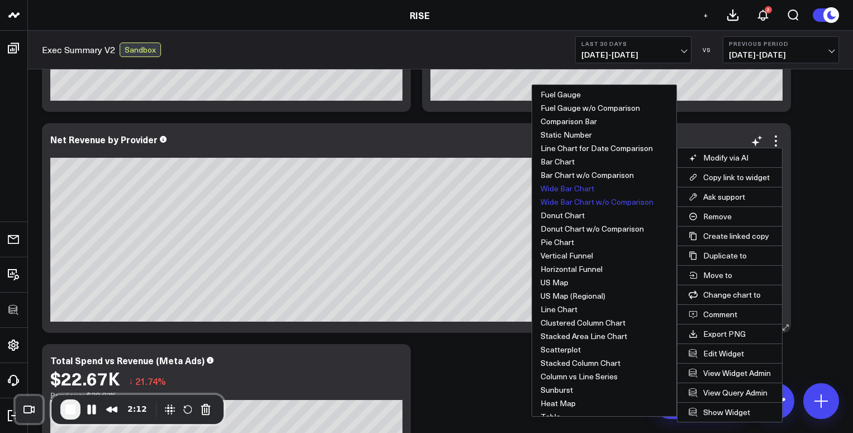
click at [567, 189] on button "Wide Bar Chart" at bounding box center [604, 188] width 144 height 13
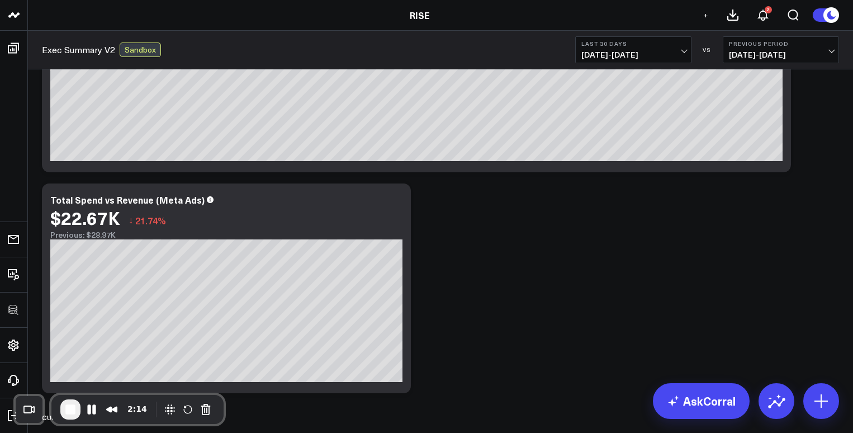
scroll to position [642, 0]
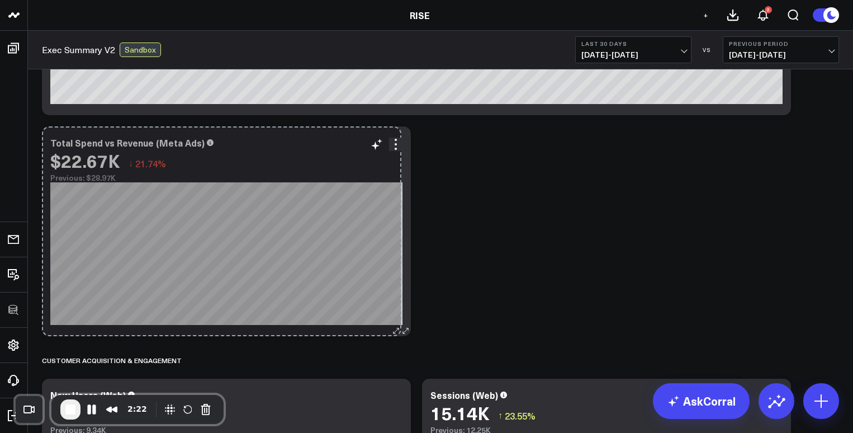
click at [397, 318] on div "Total Spend vs Revenue (Meta Ads) $22.67K ↓ 21.74% Previous: $28.97K [#fff font…" at bounding box center [226, 231] width 369 height 210
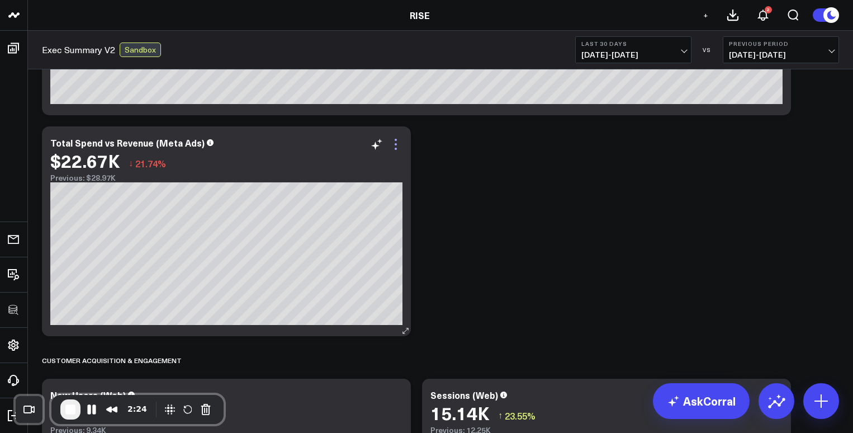
click at [394, 143] on icon at bounding box center [395, 143] width 13 height 13
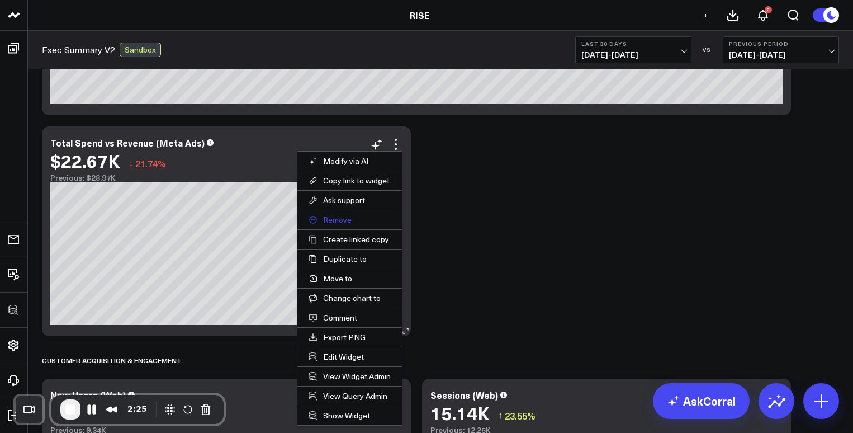
click at [341, 218] on button "Remove" at bounding box center [349, 219] width 105 height 19
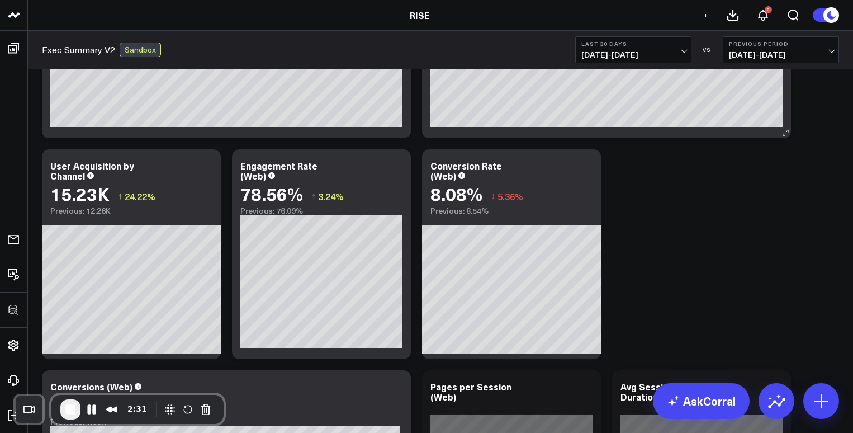
scroll to position [878, 0]
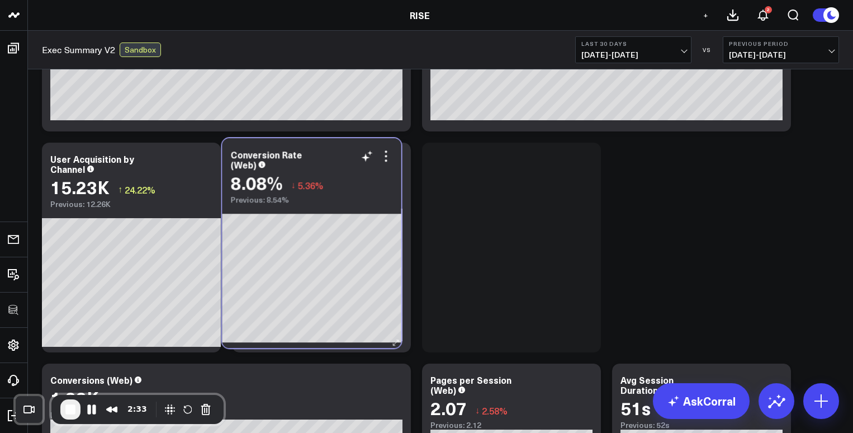
drag, startPoint x: 534, startPoint y: 152, endPoint x: 334, endPoint y: 148, distance: 200.1
click at [334, 148] on div "Conversion Rate (Web) 8.08% ↓ 5.36% Previous: 8.54%" at bounding box center [311, 171] width 179 height 66
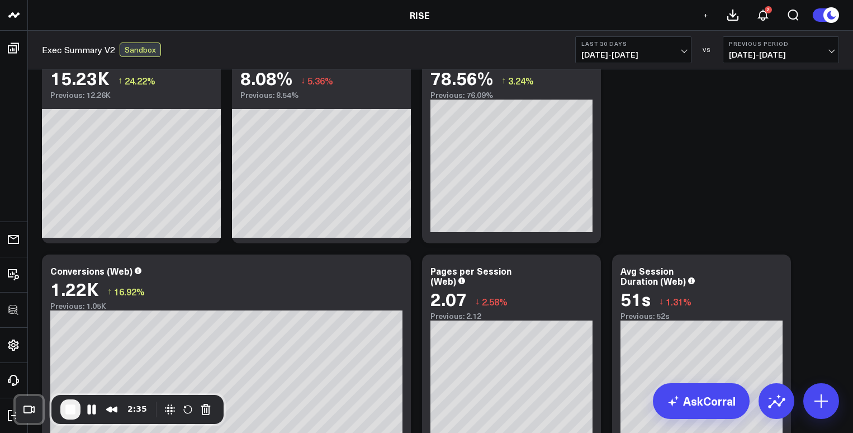
scroll to position [981, 0]
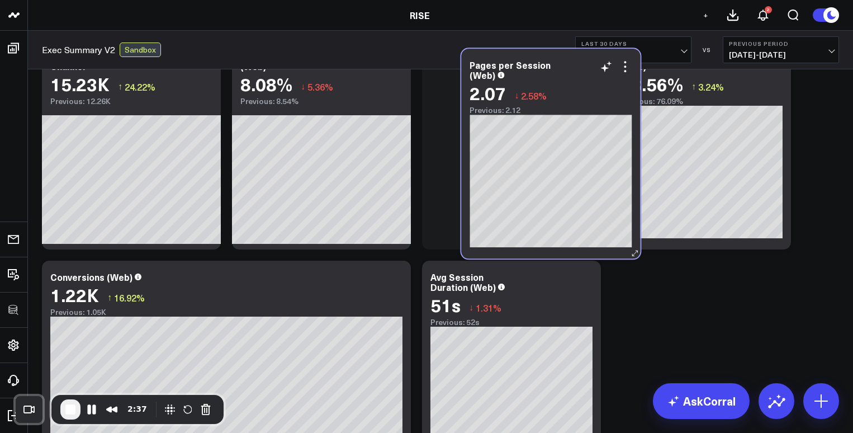
drag, startPoint x: 543, startPoint y: 250, endPoint x: 572, endPoint y: 72, distance: 180.7
click at [570, 65] on div "Pages per Session (Web)" at bounding box center [550, 70] width 162 height 20
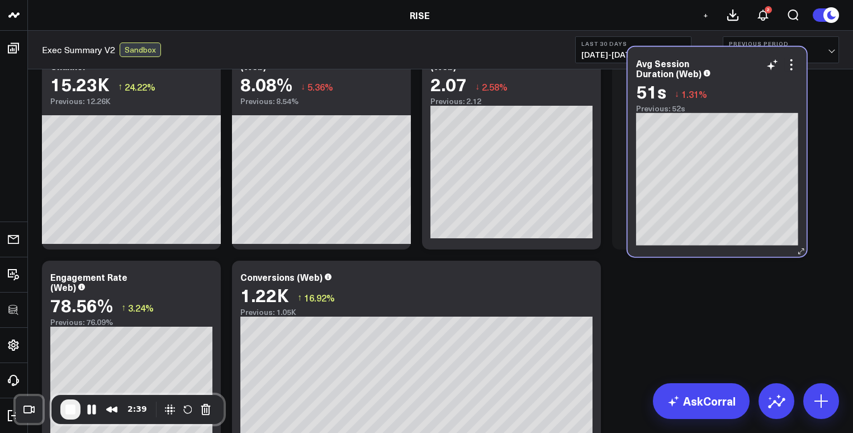
drag, startPoint x: 529, startPoint y: 277, endPoint x: 735, endPoint y: 63, distance: 296.8
click at [735, 63] on div "Avg Session Duration (Web)" at bounding box center [717, 68] width 162 height 20
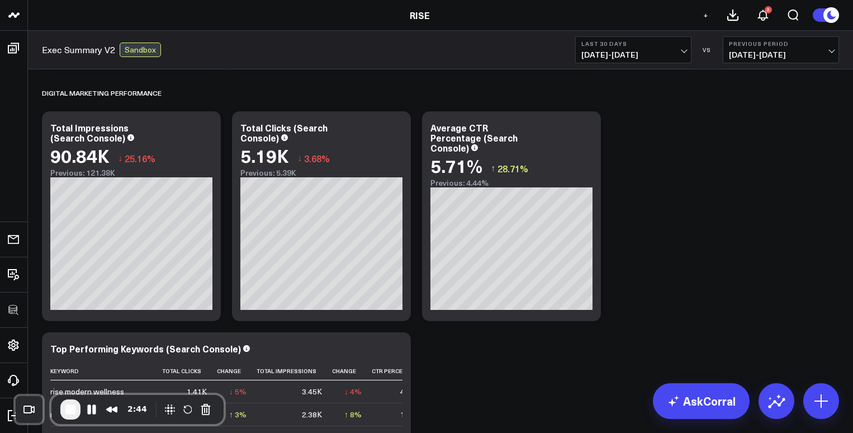
scroll to position [1386, 0]
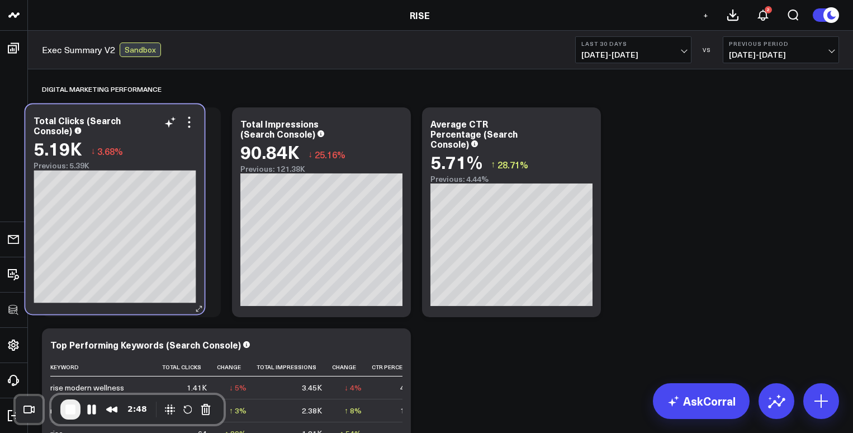
drag, startPoint x: 343, startPoint y: 125, endPoint x: 137, endPoint y: 121, distance: 206.2
click at [137, 121] on div "Total Clicks (Search Console)" at bounding box center [115, 125] width 162 height 20
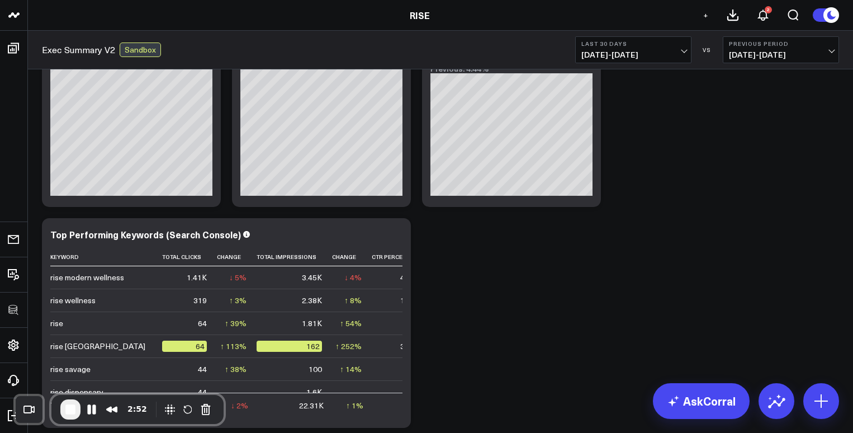
scroll to position [1563, 0]
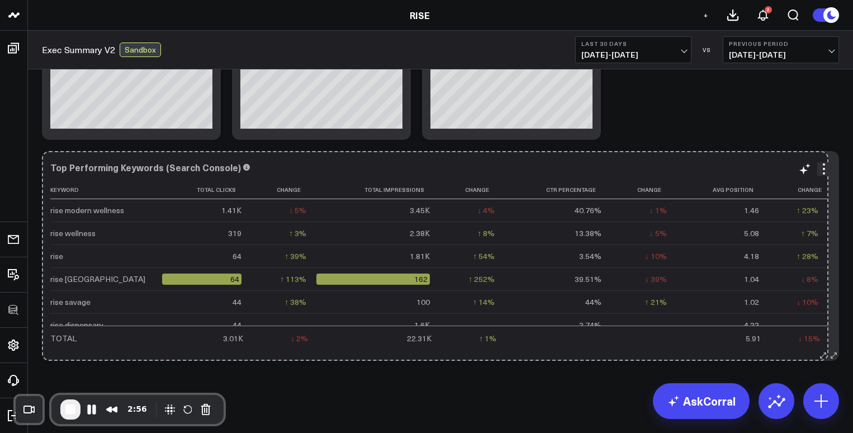
drag, startPoint x: 406, startPoint y: 355, endPoint x: 819, endPoint y: 330, distance: 414.3
click at [737, 331] on div "Top Performing Keywords (Search Console) Keyword Total Clicks Change Total Impr…" at bounding box center [440, 256] width 797 height 210
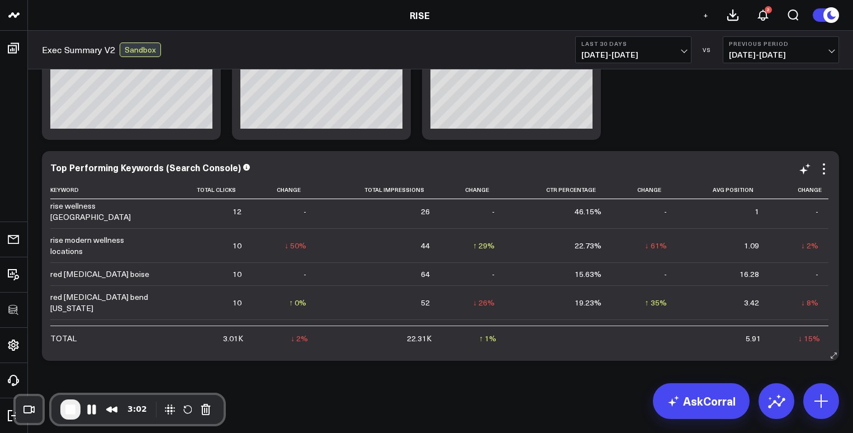
scroll to position [1020, 0]
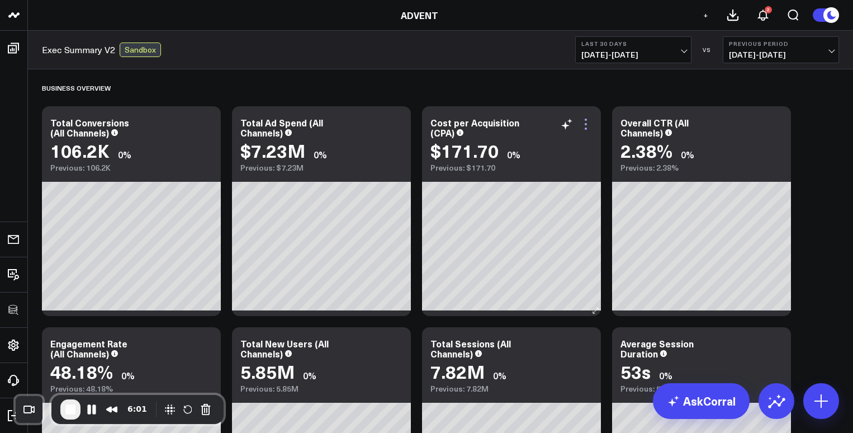
click at [587, 121] on icon at bounding box center [585, 123] width 13 height 13
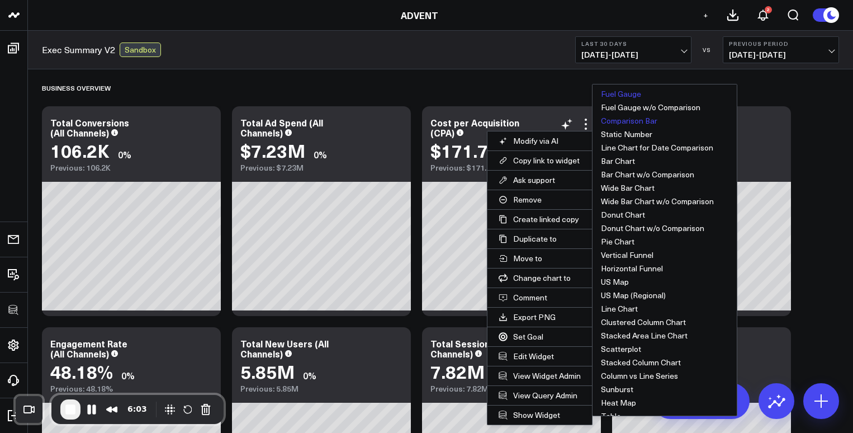
click at [610, 121] on button "Comparison Bar" at bounding box center [664, 120] width 144 height 13
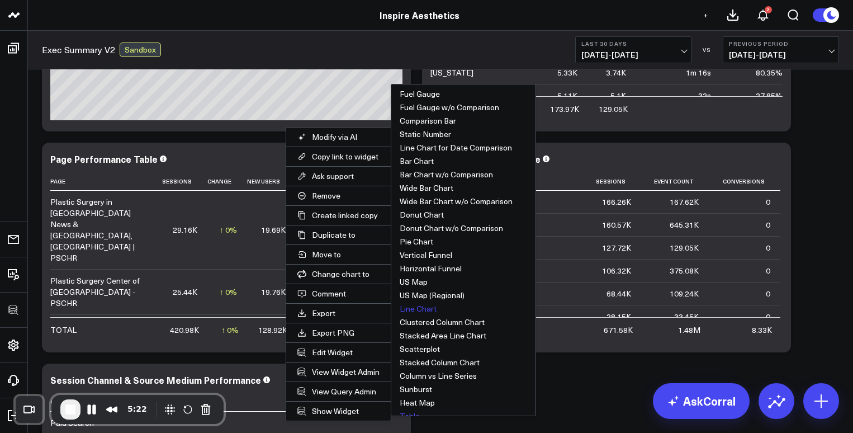
scroll to position [36, 0]
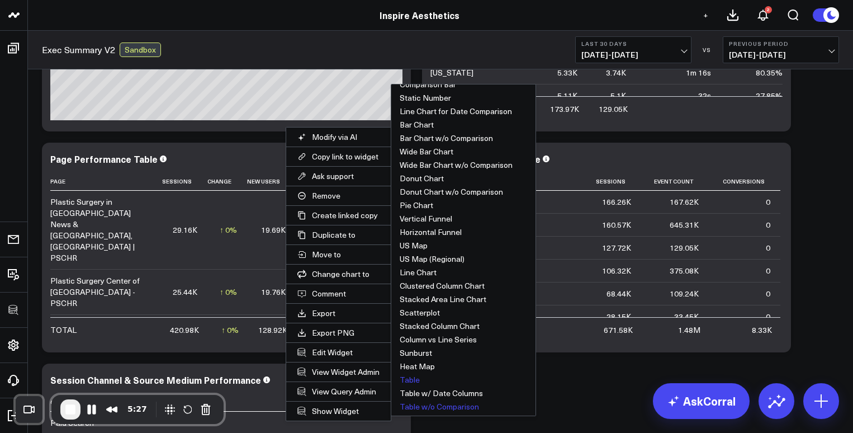
click at [433, 403] on button "Table w/o Comparison" at bounding box center [463, 406] width 144 height 13
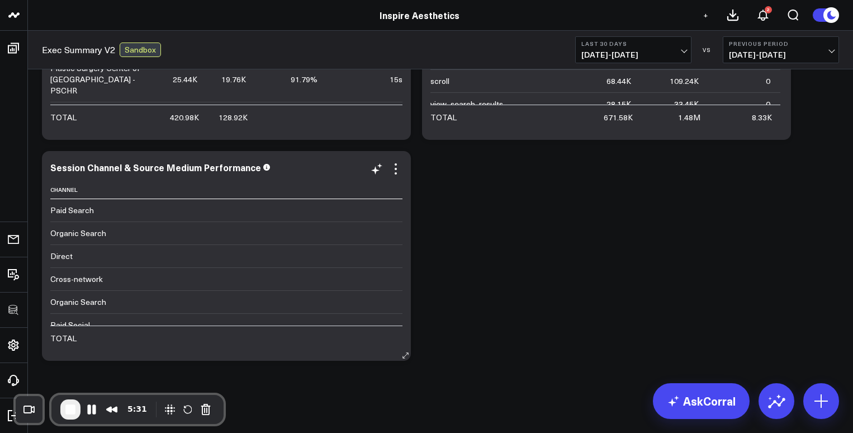
scroll to position [0, 1457]
click at [397, 171] on icon at bounding box center [395, 168] width 13 height 13
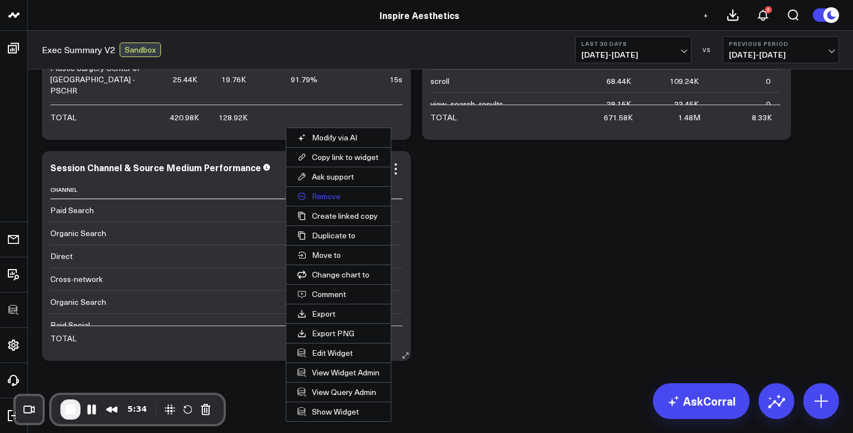
click at [324, 197] on button "Remove" at bounding box center [338, 196] width 105 height 19
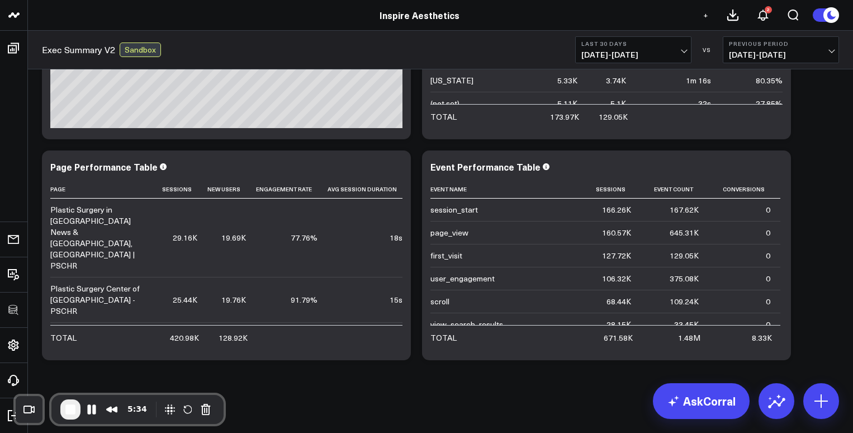
scroll to position [1563, 0]
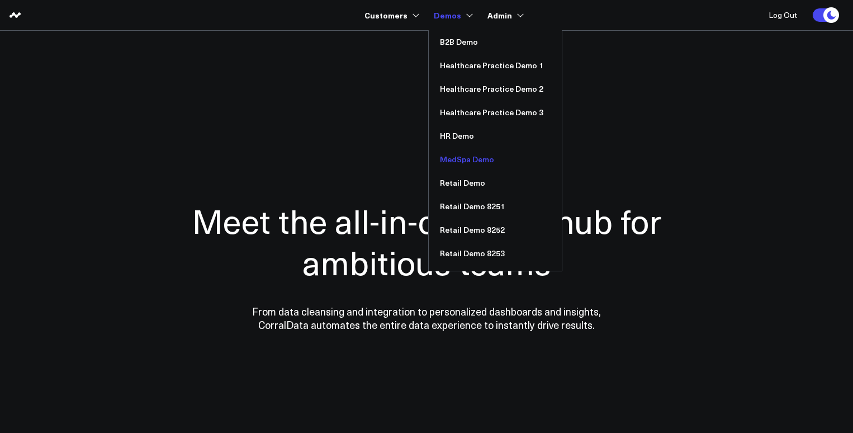
click at [457, 159] on link "MedSpa Demo" at bounding box center [495, 159] width 133 height 23
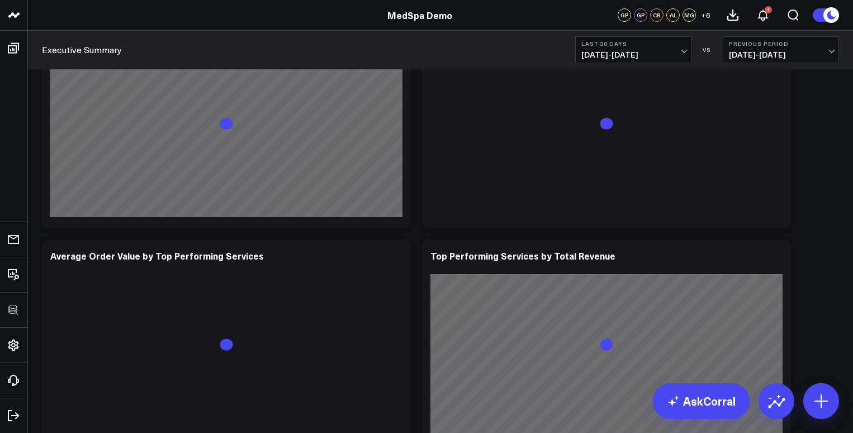
scroll to position [4296, 0]
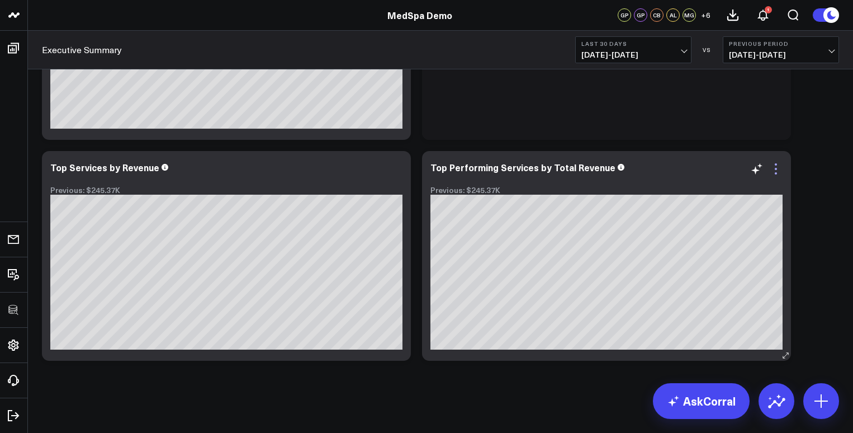
click at [776, 165] on icon at bounding box center [775, 168] width 13 height 13
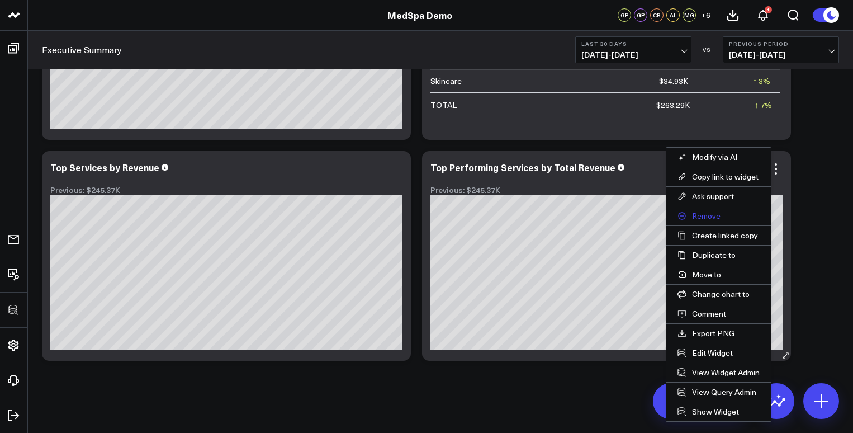
click at [699, 216] on button "Remove" at bounding box center [718, 215] width 105 height 19
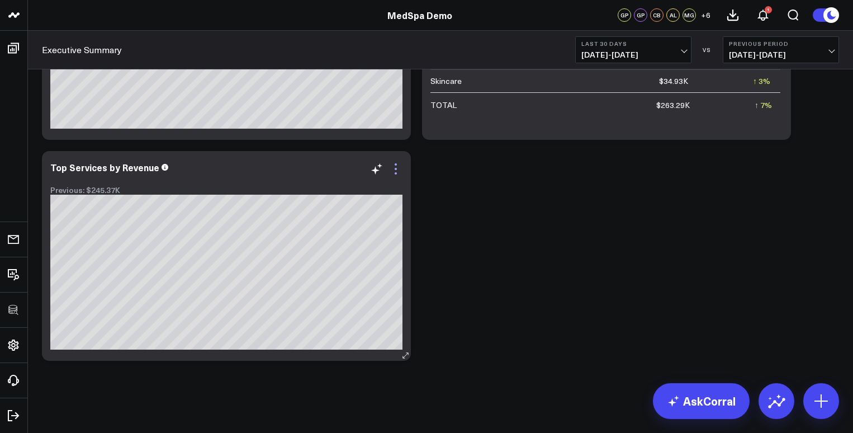
click at [397, 169] on icon at bounding box center [395, 168] width 13 height 13
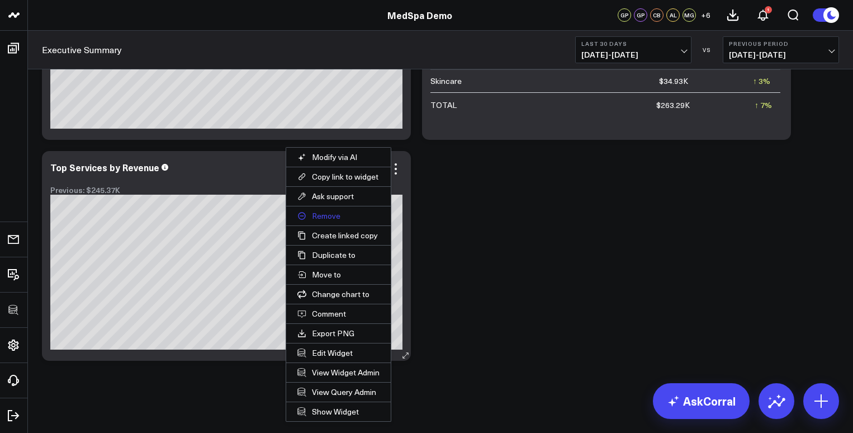
click at [322, 217] on button "Remove" at bounding box center [338, 215] width 105 height 19
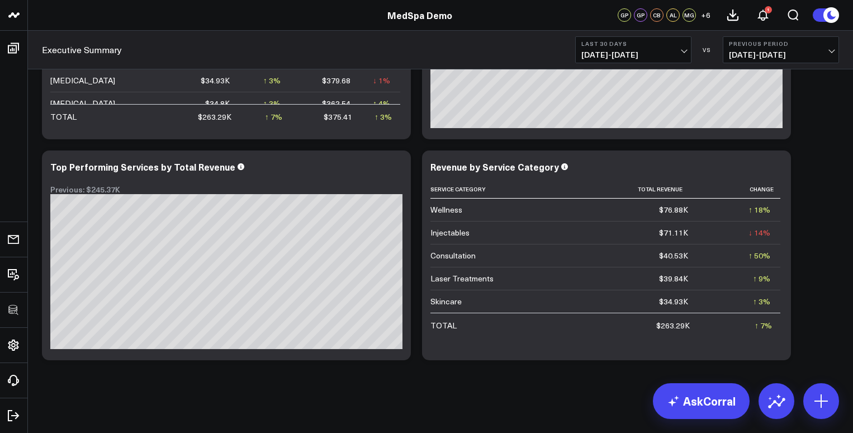
scroll to position [4076, 0]
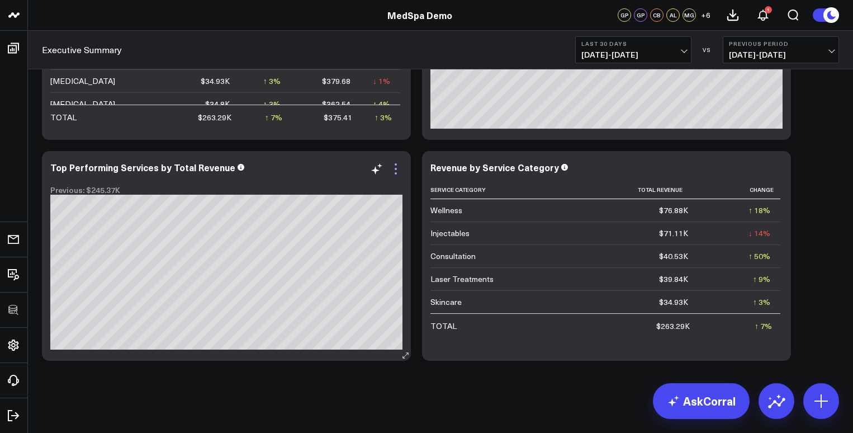
click at [397, 170] on icon at bounding box center [395, 168] width 13 height 13
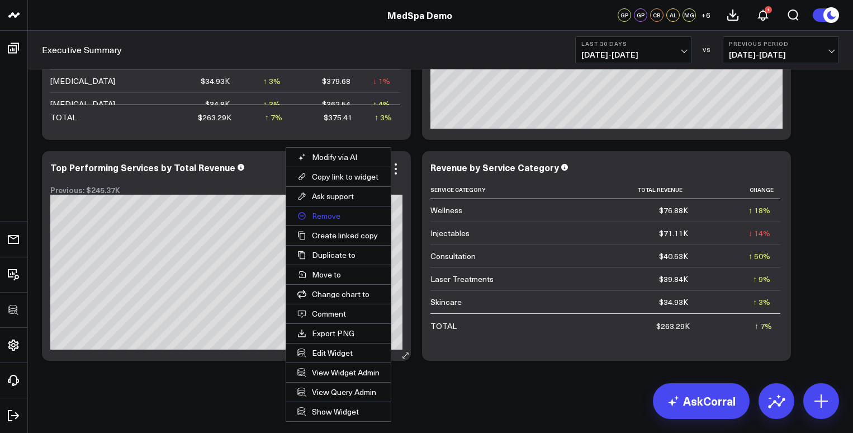
click at [324, 212] on button "Remove" at bounding box center [338, 215] width 105 height 19
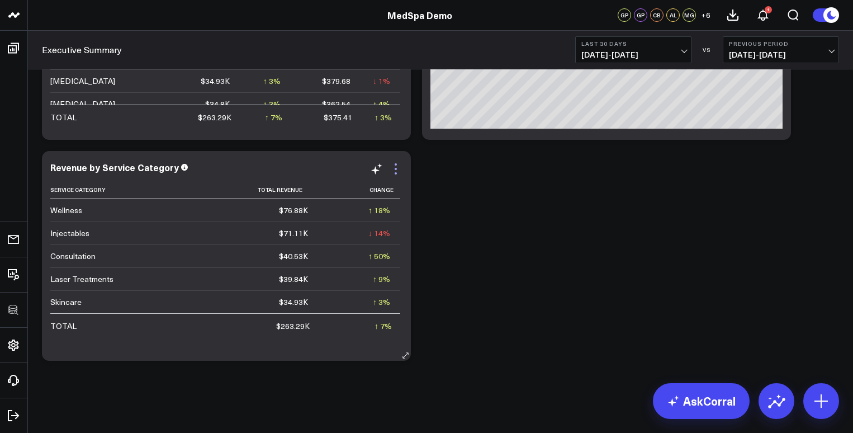
click at [395, 167] on icon at bounding box center [395, 168] width 13 height 13
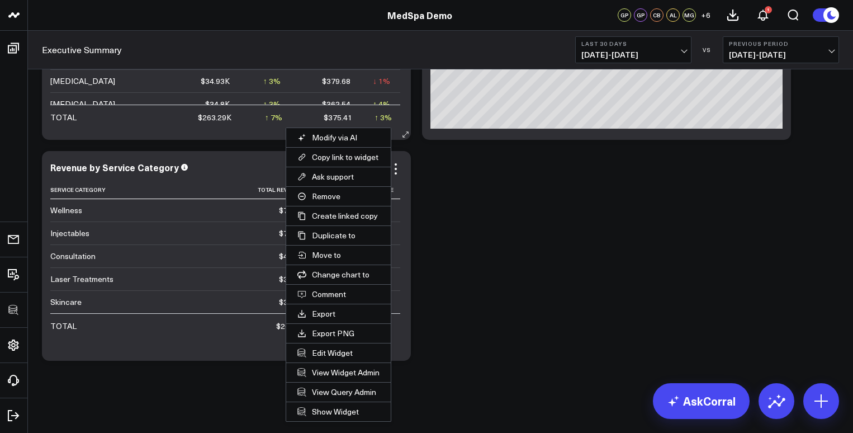
click at [331, 195] on button "Remove" at bounding box center [338, 196] width 105 height 19
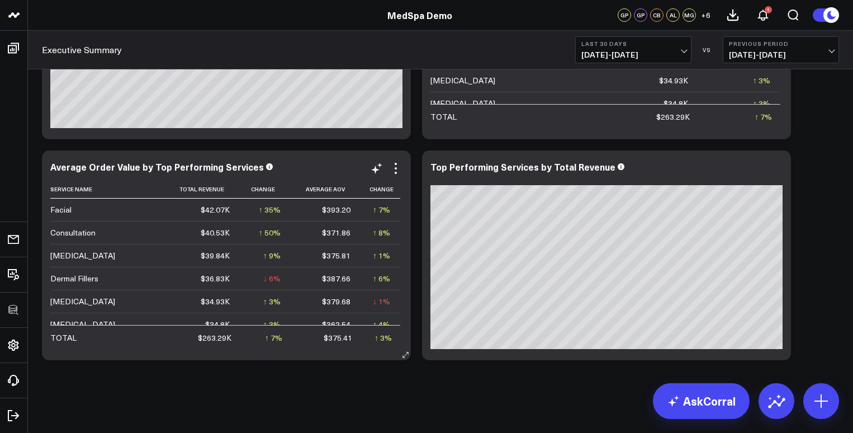
scroll to position [3855, 0]
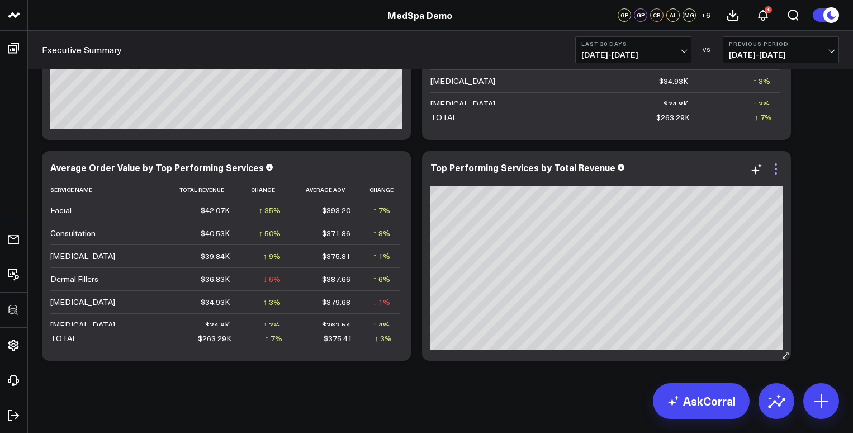
click at [777, 169] on icon at bounding box center [775, 168] width 13 height 13
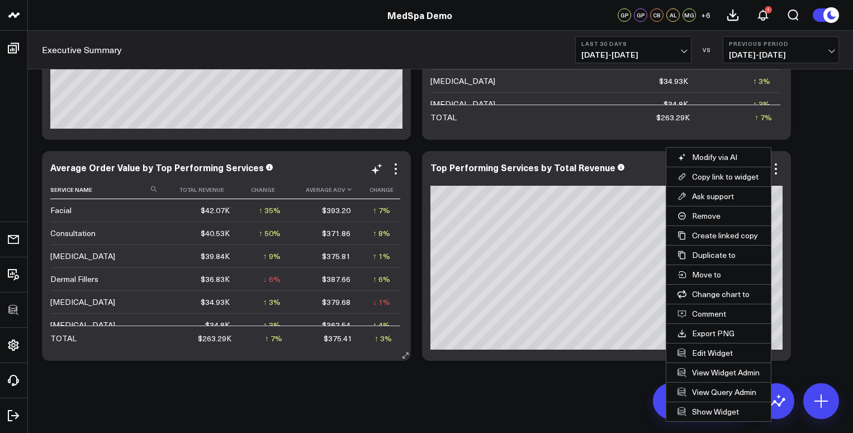
drag, startPoint x: 699, startPoint y: 216, endPoint x: 331, endPoint y: 184, distance: 369.1
click at [695, 216] on button "Remove" at bounding box center [718, 215] width 105 height 19
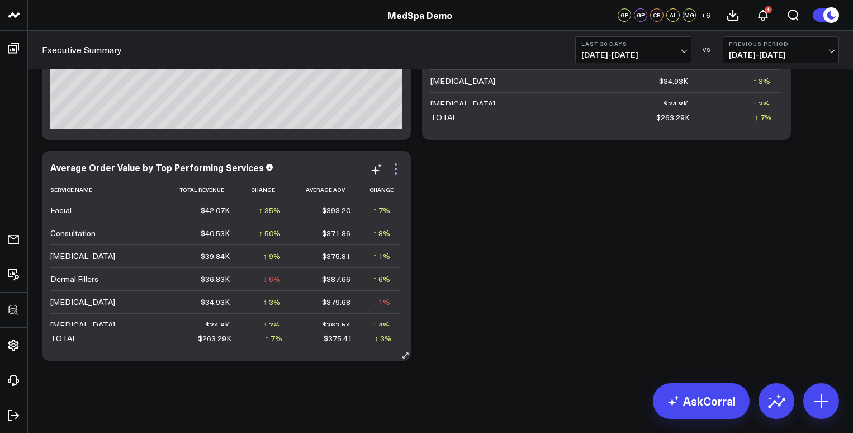
click at [396, 164] on icon at bounding box center [396, 164] width 2 height 2
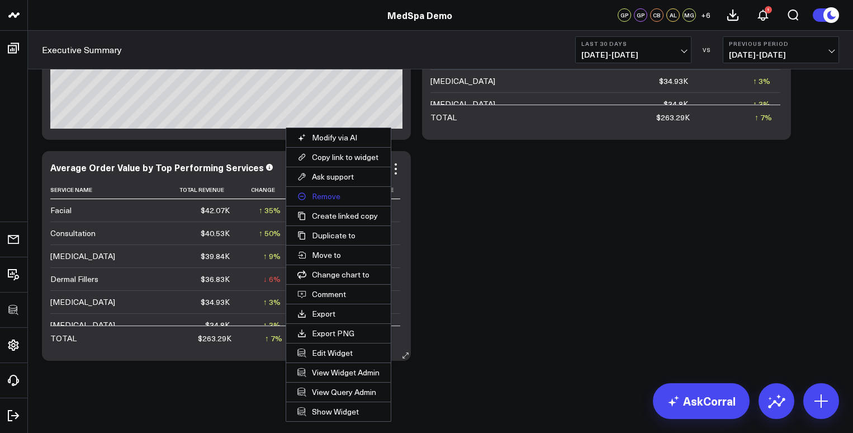
click at [326, 194] on button "Remove" at bounding box center [338, 196] width 105 height 19
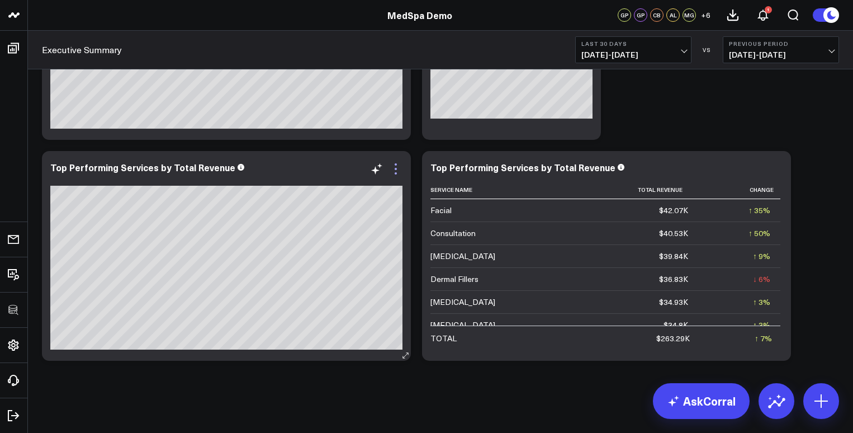
click at [400, 165] on icon at bounding box center [395, 168] width 13 height 13
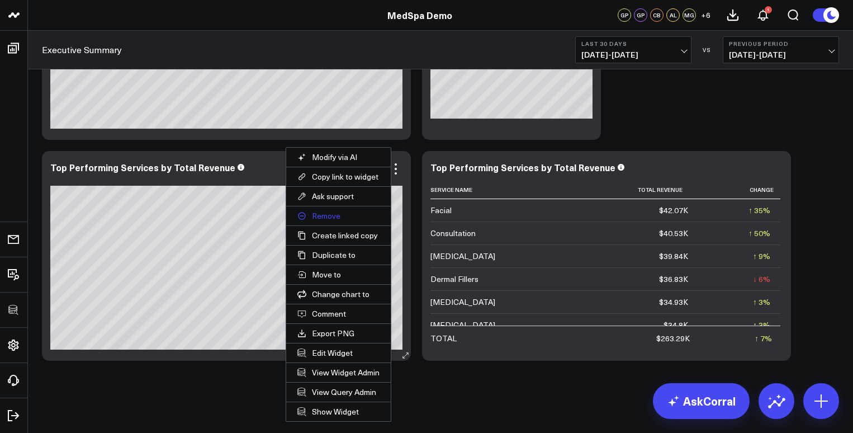
click at [330, 213] on button "Remove" at bounding box center [338, 215] width 105 height 19
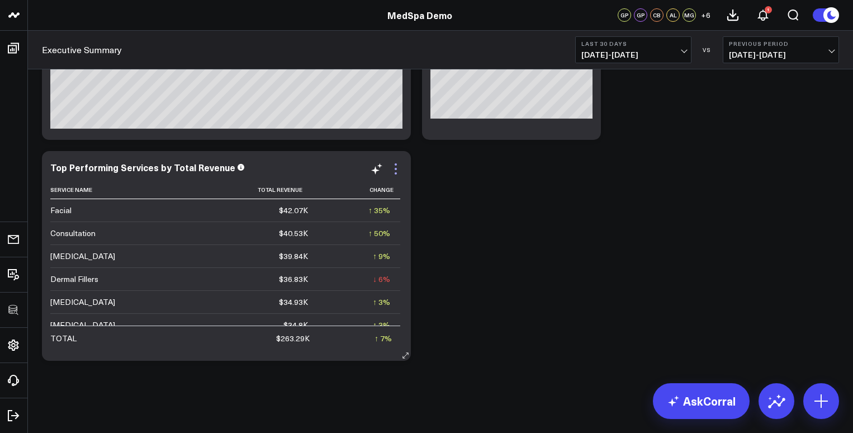
click at [395, 169] on icon at bounding box center [396, 169] width 2 height 2
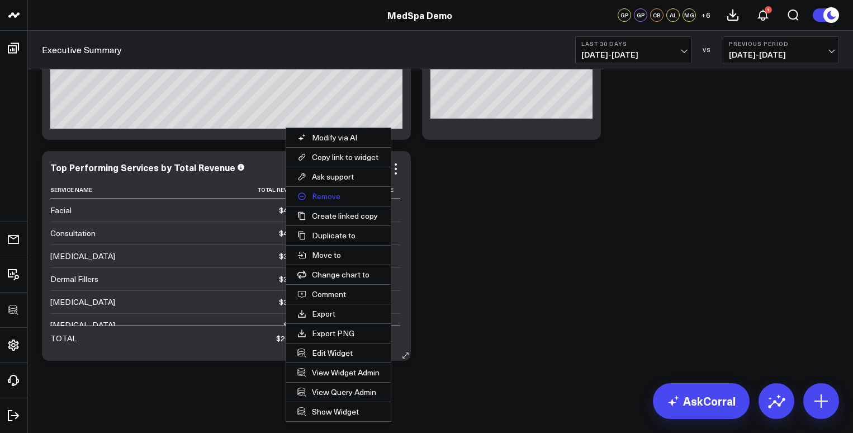
click at [328, 197] on button "Remove" at bounding box center [338, 196] width 105 height 19
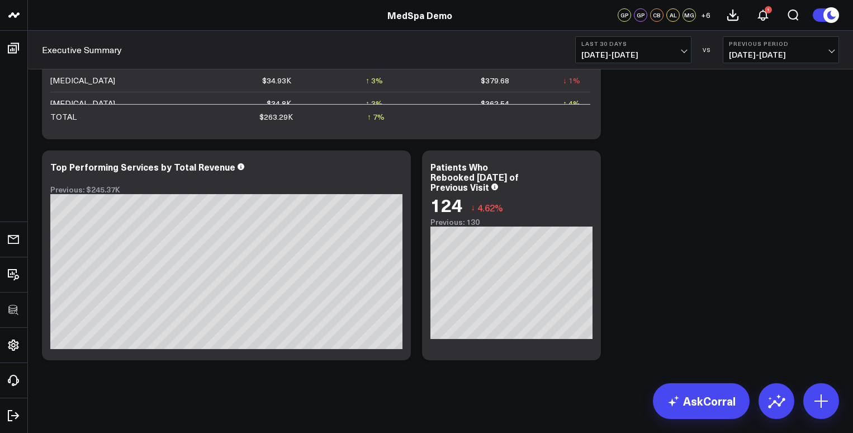
scroll to position [3413, 0]
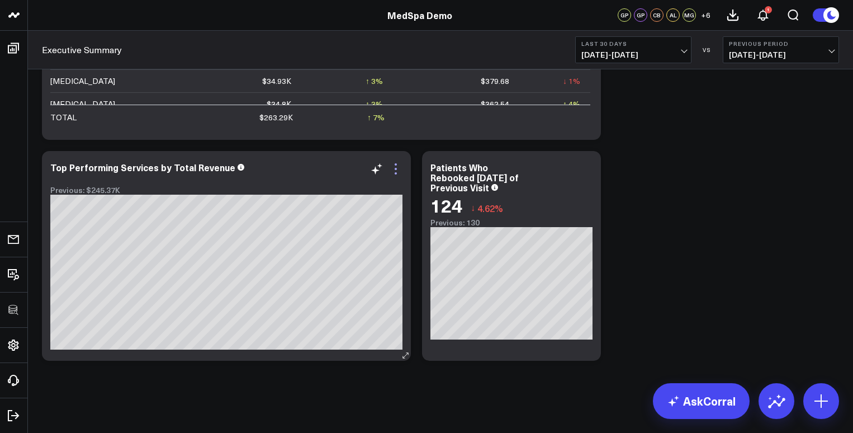
click at [396, 170] on icon at bounding box center [395, 168] width 13 height 13
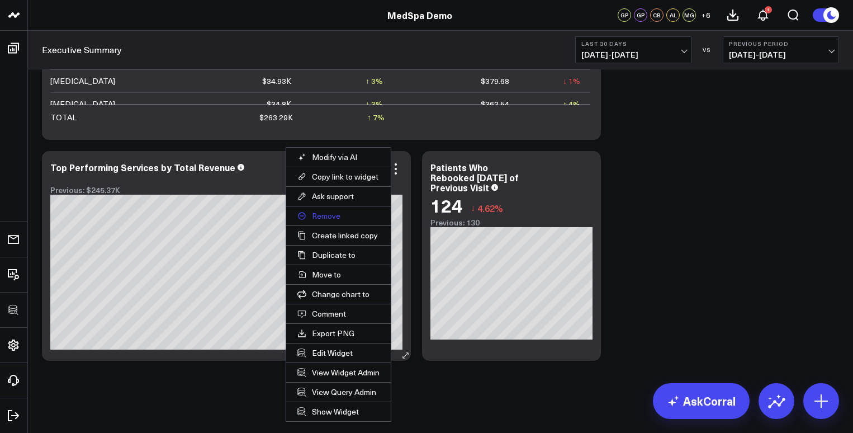
click at [325, 219] on button "Remove" at bounding box center [338, 215] width 105 height 19
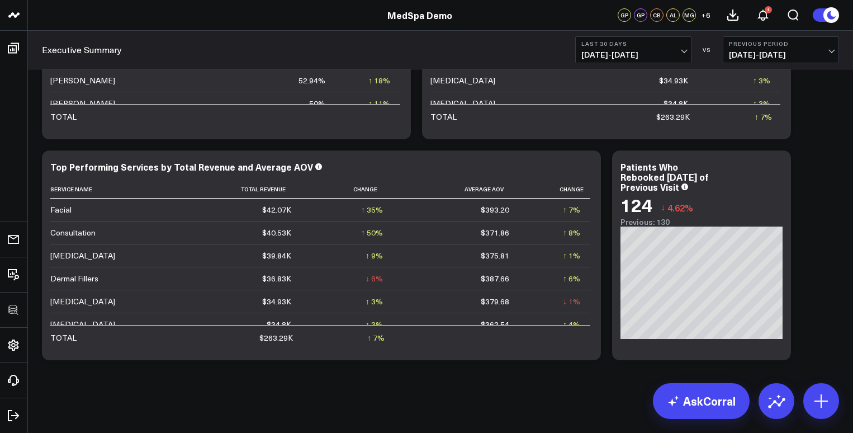
scroll to position [3193, 0]
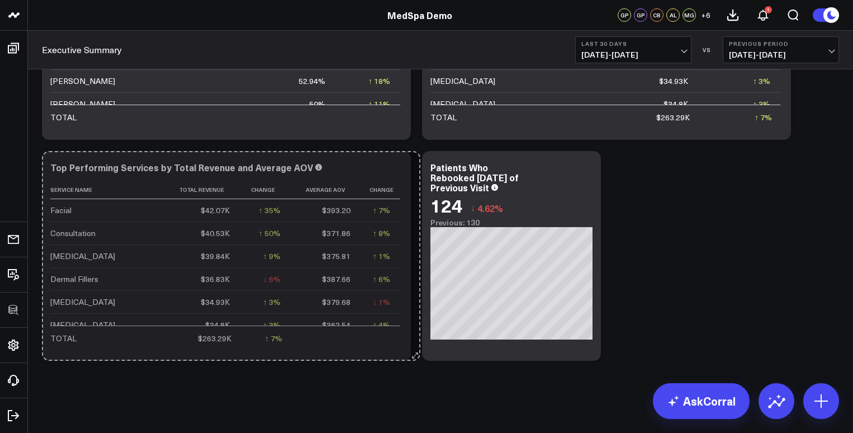
drag, startPoint x: 593, startPoint y: 354, endPoint x: 413, endPoint y: 342, distance: 180.9
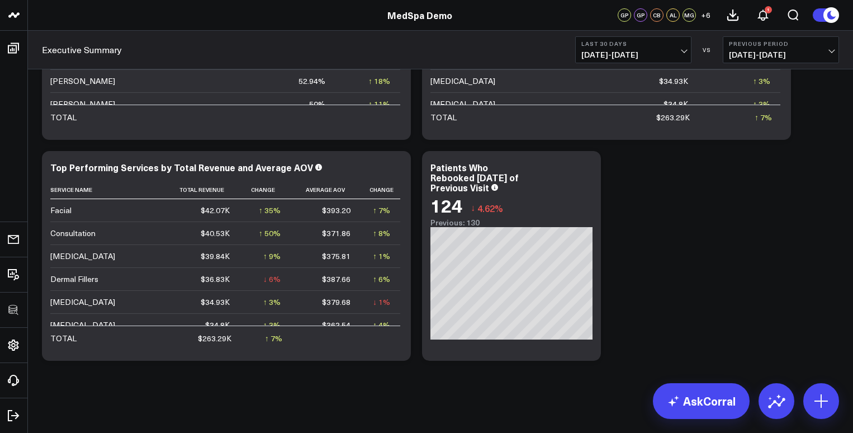
scroll to position [3170, 0]
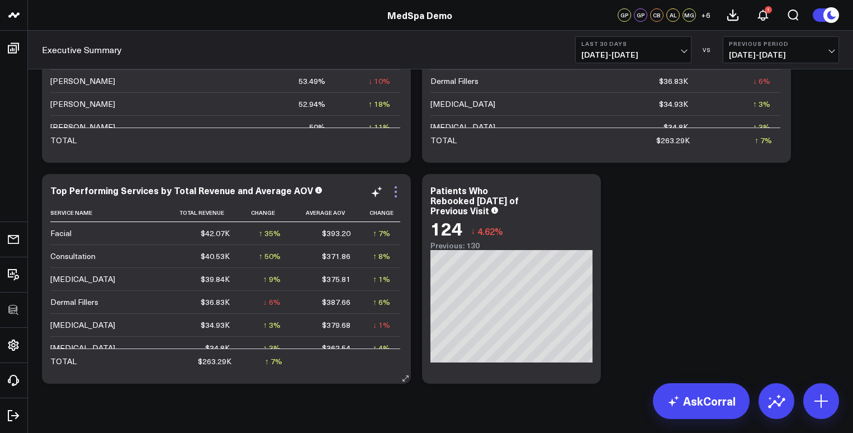
click at [395, 187] on icon at bounding box center [396, 187] width 2 height 2
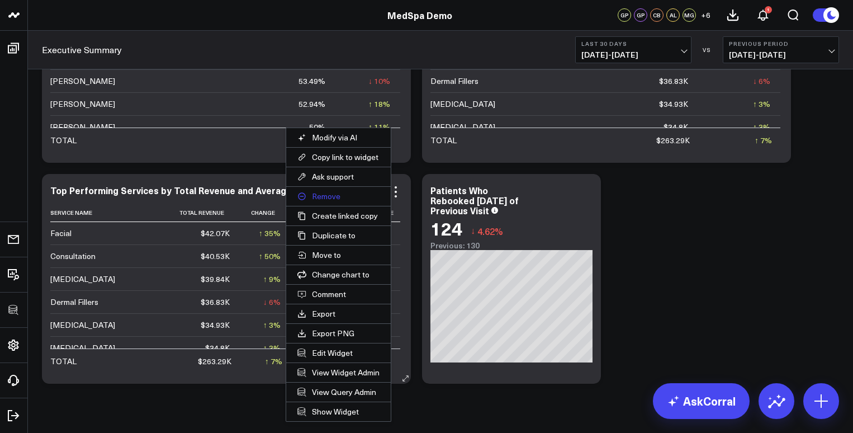
click at [331, 194] on button "Remove" at bounding box center [338, 196] width 105 height 19
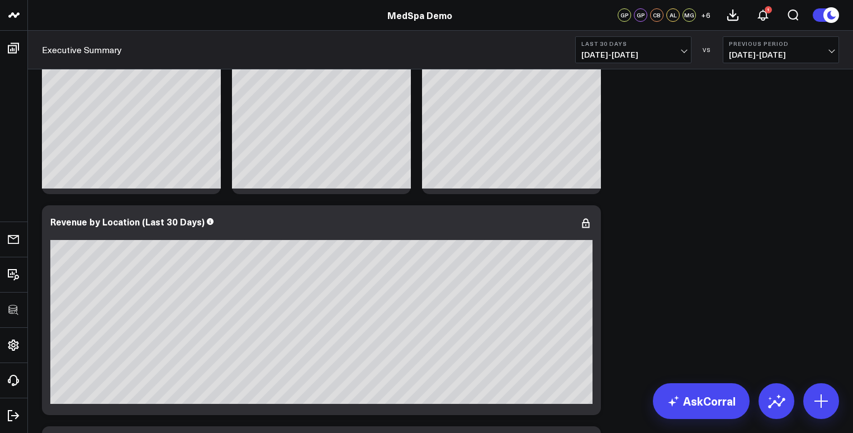
scroll to position [122, 0]
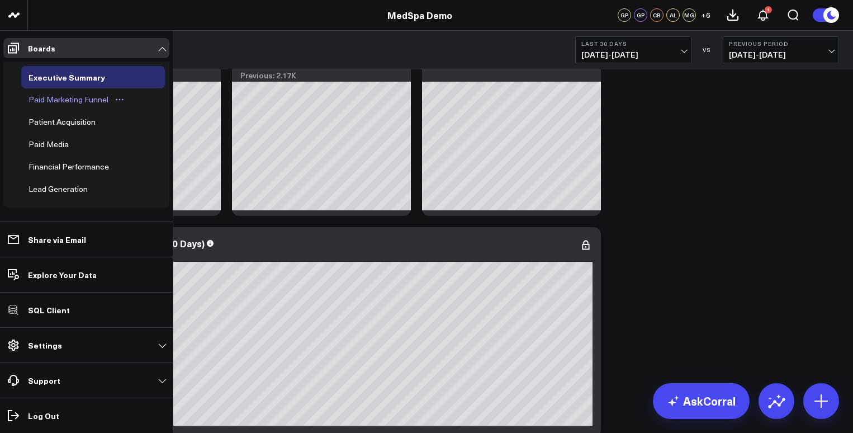
click at [45, 96] on div "Paid Marketing Funnel" at bounding box center [69, 99] width 86 height 13
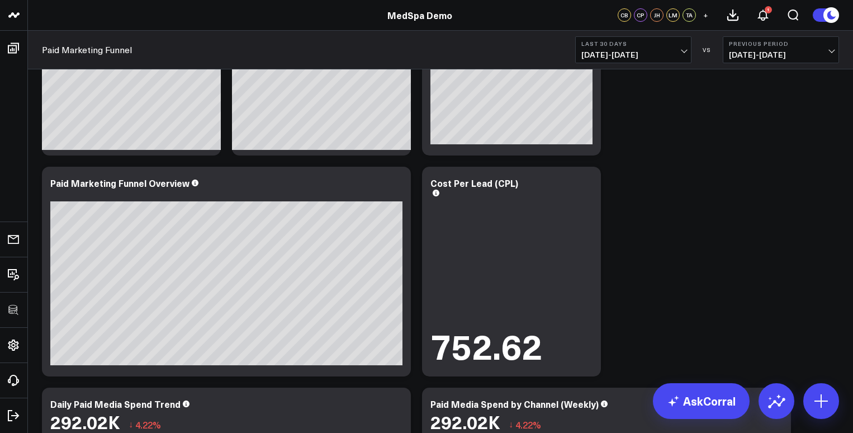
scroll to position [45, 0]
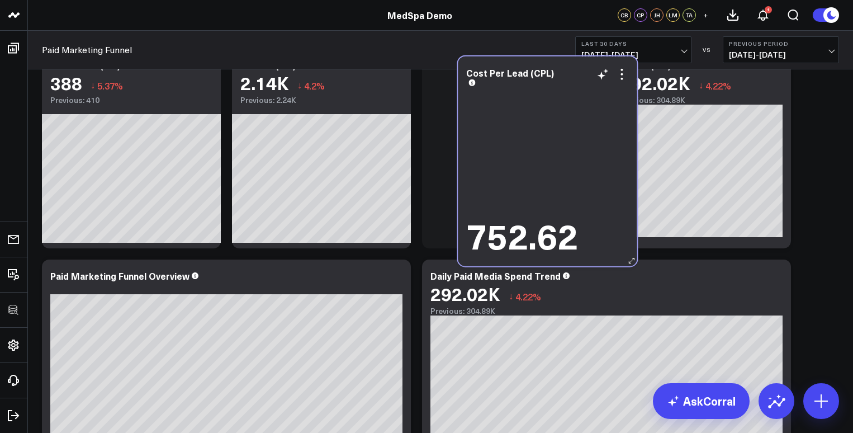
drag, startPoint x: 543, startPoint y: 272, endPoint x: 579, endPoint y: 68, distance: 206.5
click at [579, 68] on div "Cost Per Lead (CPL)" at bounding box center [547, 77] width 162 height 18
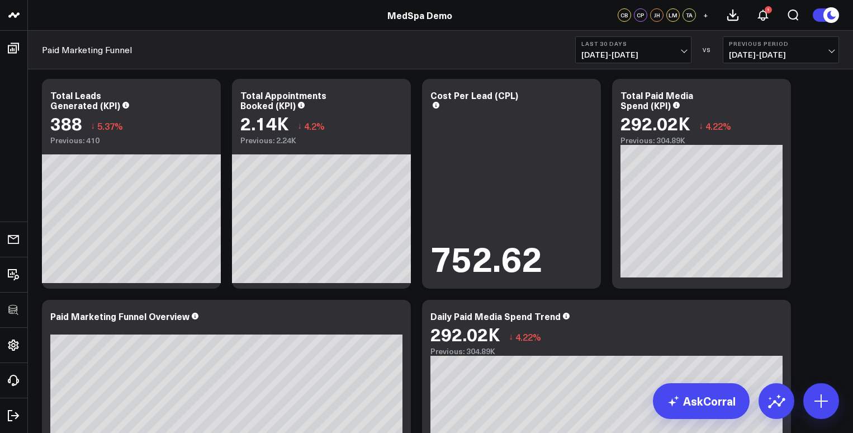
scroll to position [0, 0]
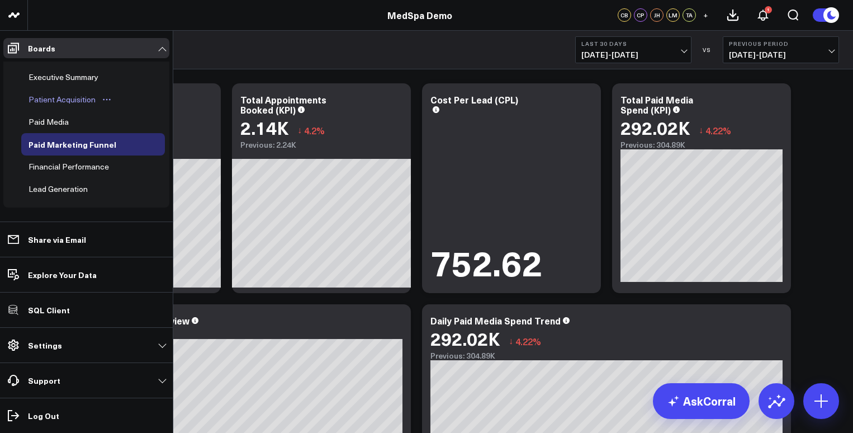
click at [58, 101] on div "Patient Acquisition" at bounding box center [62, 99] width 73 height 13
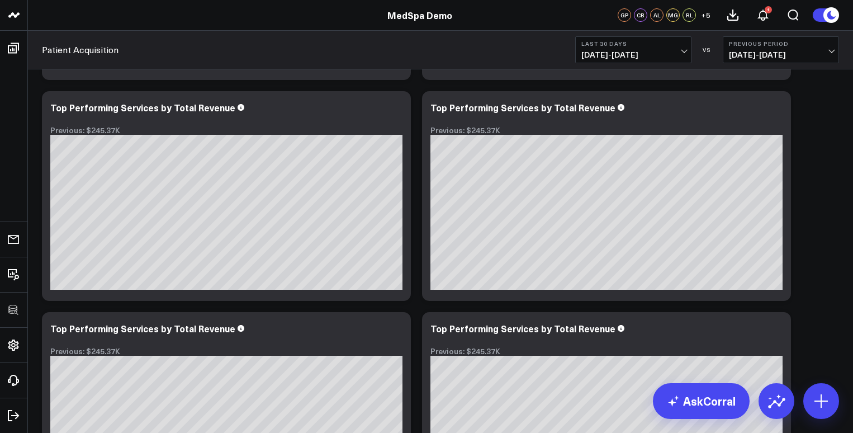
scroll to position [653, 0]
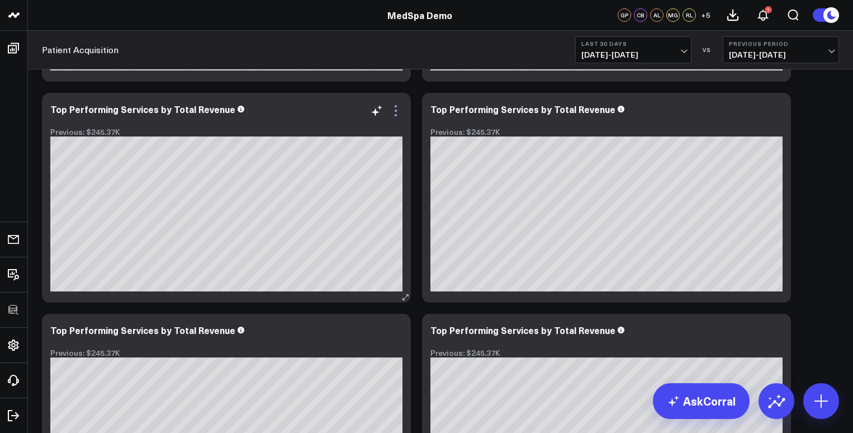
click at [391, 111] on icon at bounding box center [395, 110] width 13 height 13
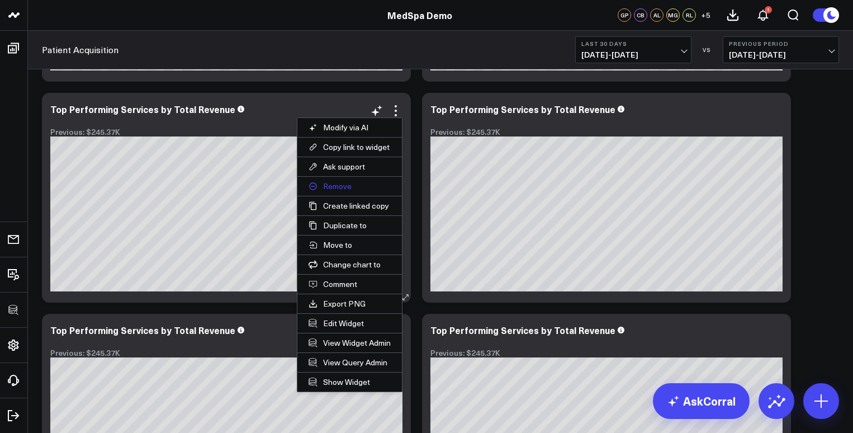
click at [335, 185] on button "Remove" at bounding box center [349, 186] width 105 height 19
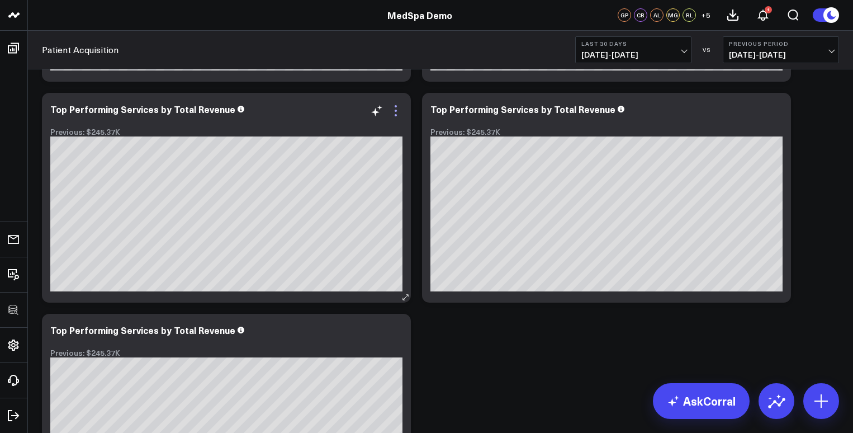
click at [394, 112] on icon at bounding box center [395, 110] width 13 height 13
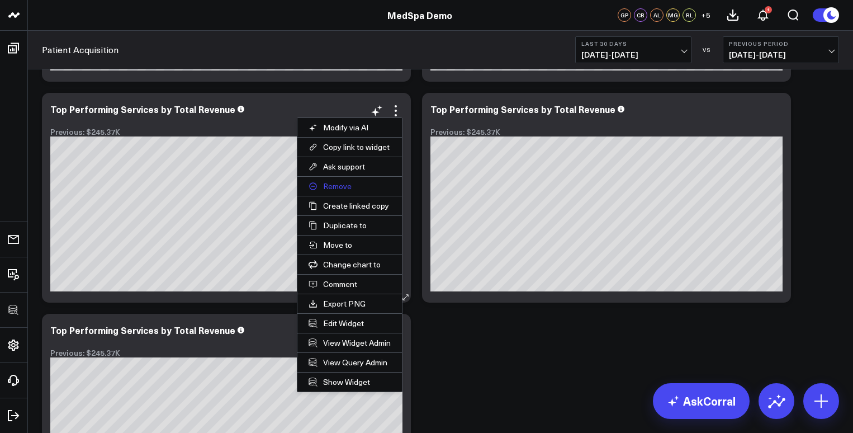
click at [336, 185] on button "Remove" at bounding box center [349, 186] width 105 height 19
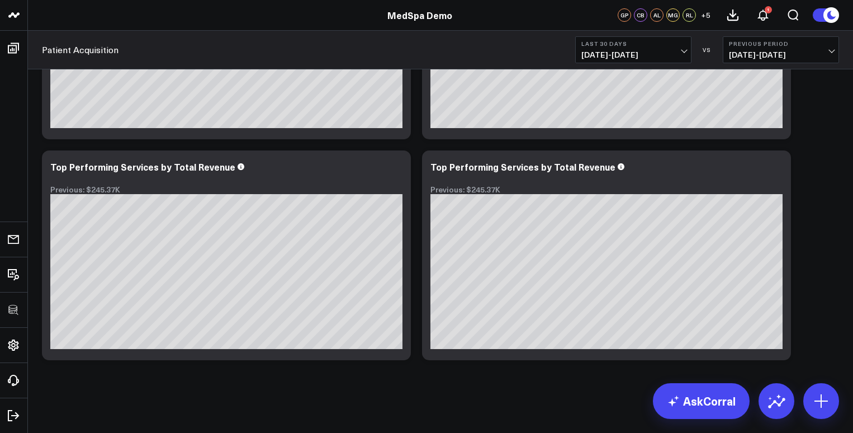
scroll to position [595, 0]
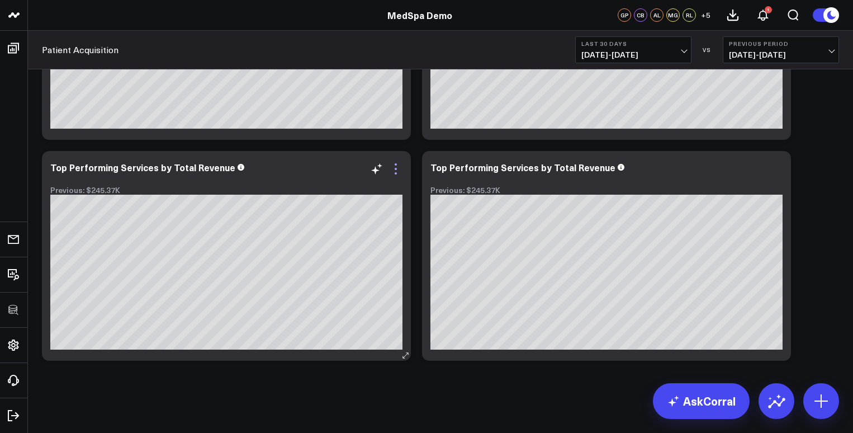
click at [395, 169] on icon at bounding box center [396, 169] width 2 height 2
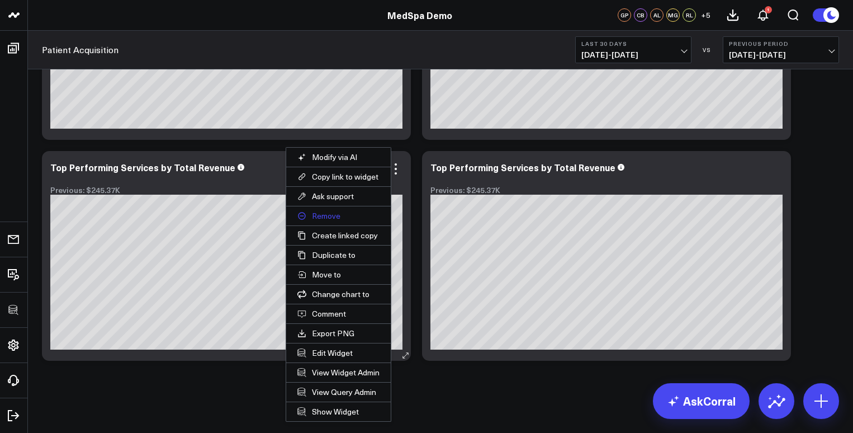
click at [326, 213] on button "Remove" at bounding box center [338, 215] width 105 height 19
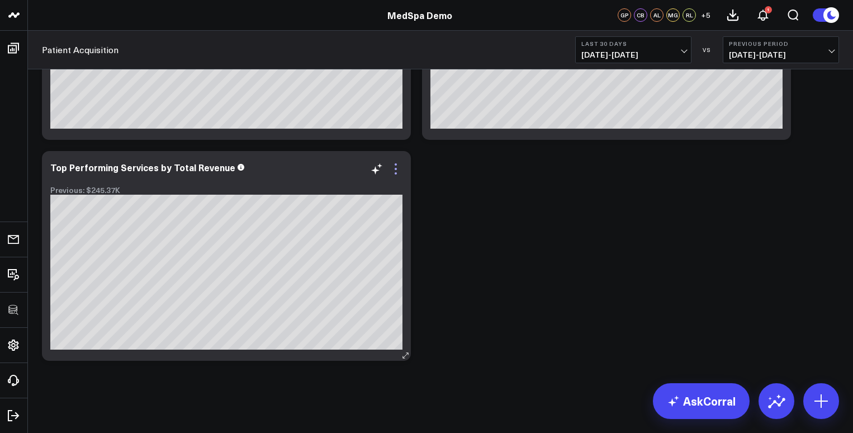
click at [394, 171] on icon at bounding box center [395, 168] width 13 height 13
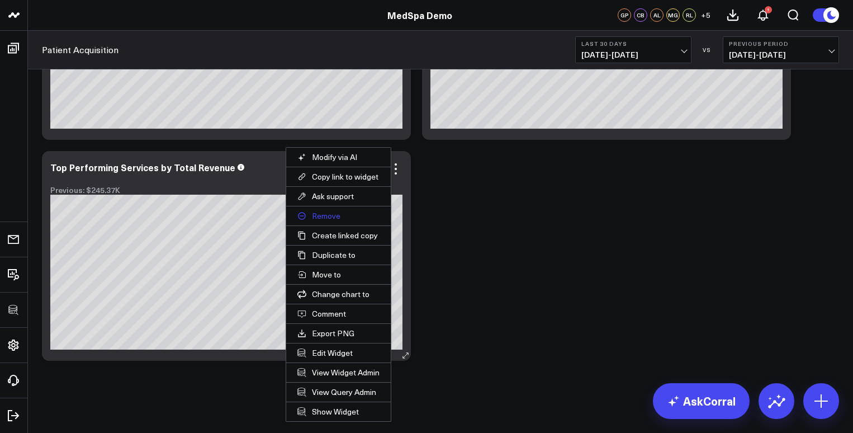
click at [322, 212] on button "Remove" at bounding box center [338, 215] width 105 height 19
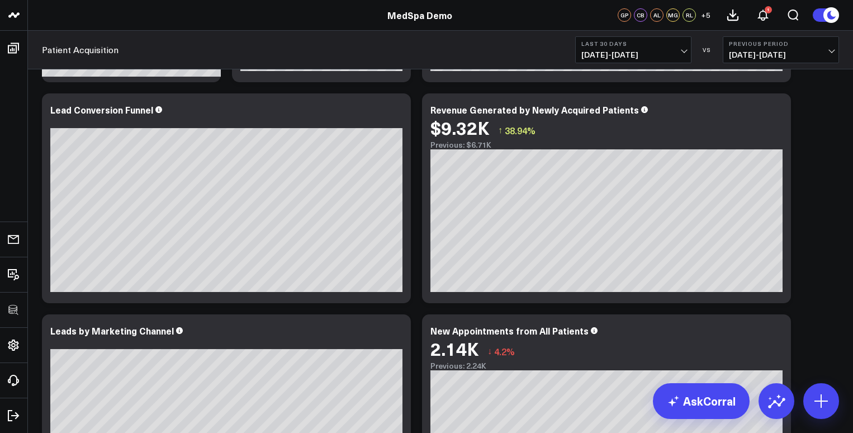
scroll to position [0, 0]
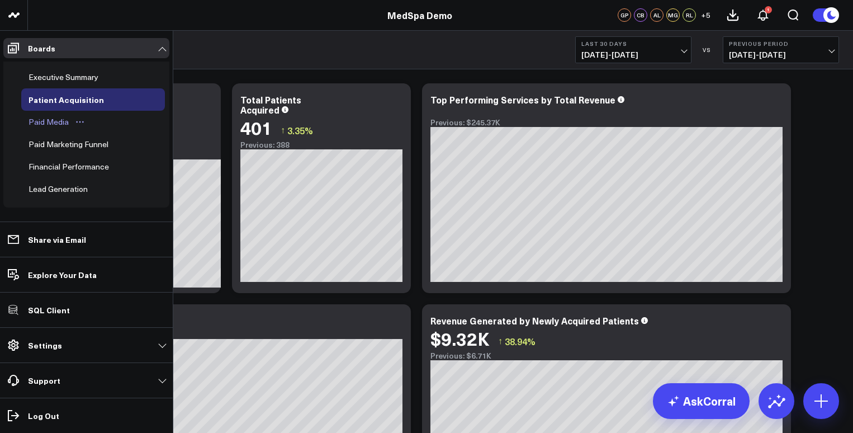
click at [50, 124] on div "Paid Media" at bounding box center [49, 121] width 46 height 13
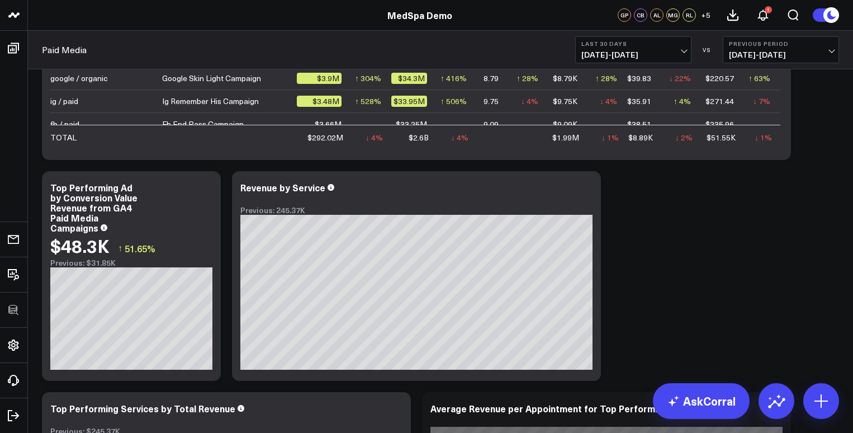
scroll to position [859, 0]
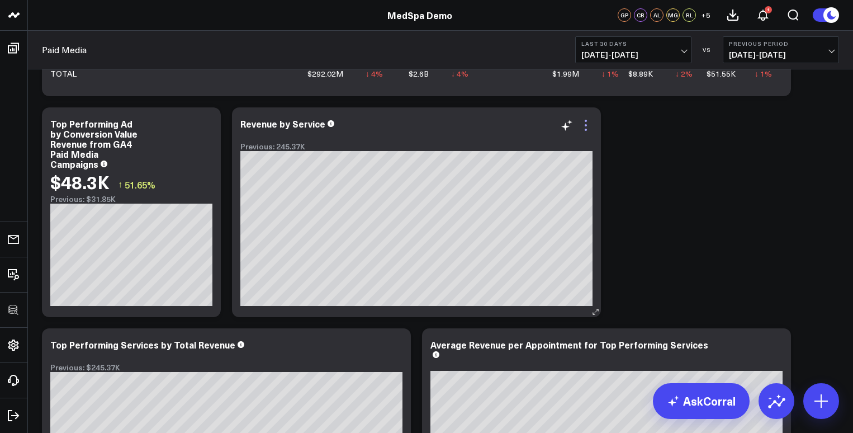
click at [586, 125] on icon at bounding box center [586, 125] width 2 height 2
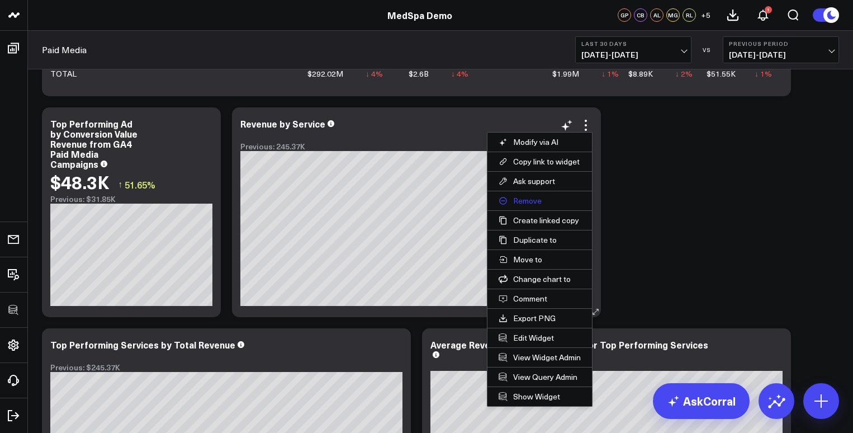
click at [519, 196] on button "Remove" at bounding box center [539, 200] width 105 height 19
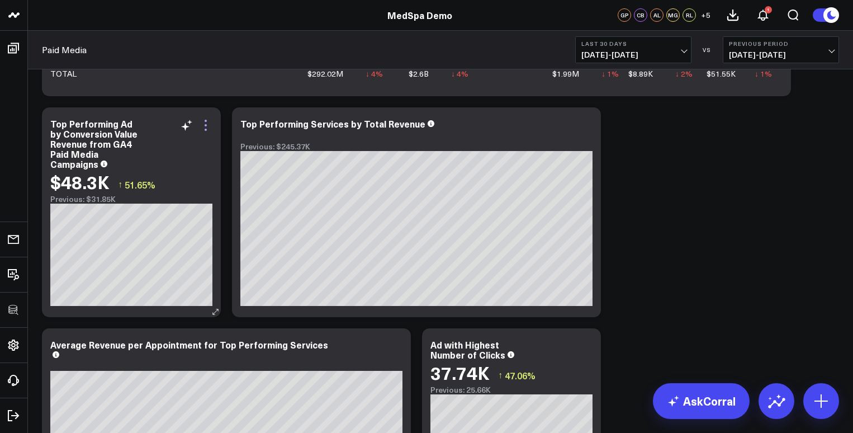
click at [202, 126] on icon at bounding box center [205, 124] width 13 height 13
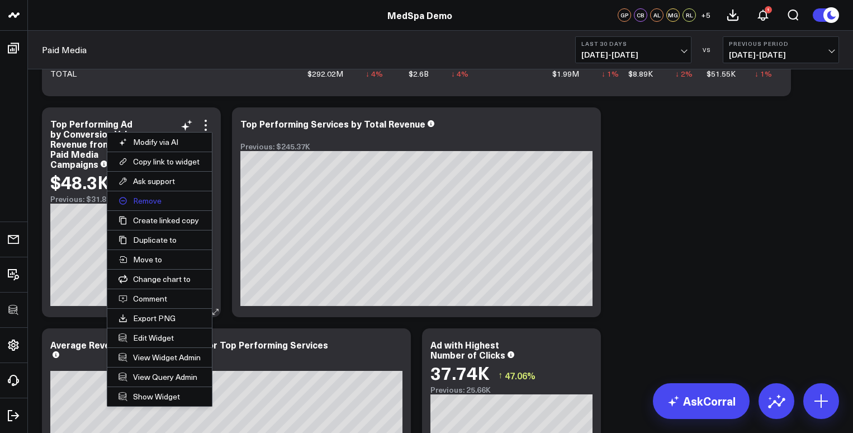
click at [140, 200] on button "Remove" at bounding box center [159, 200] width 105 height 19
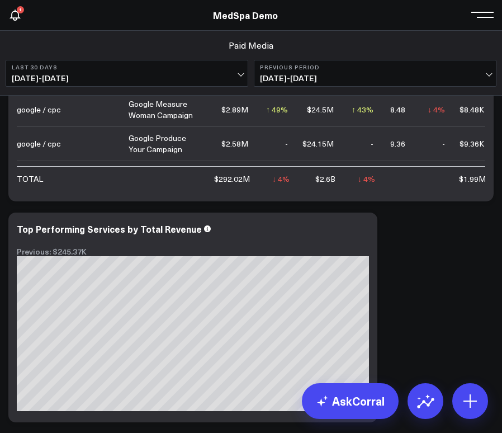
scroll to position [844, 0]
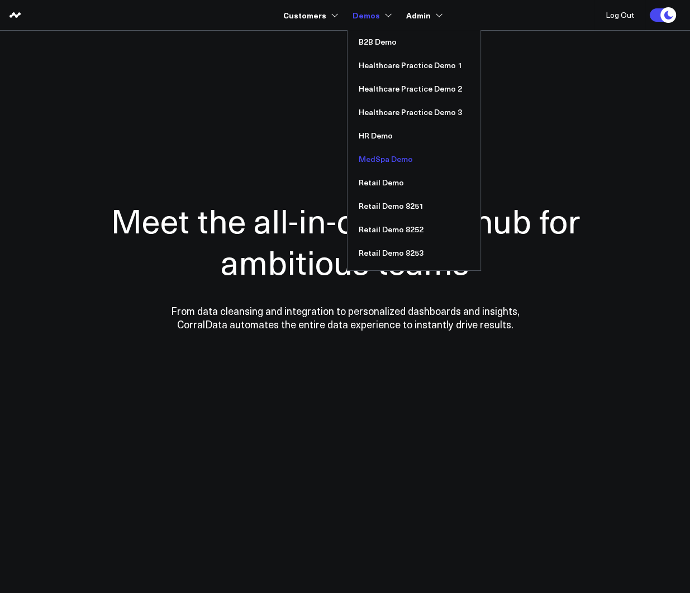
click at [384, 164] on link "MedSpa Demo" at bounding box center [414, 159] width 133 height 23
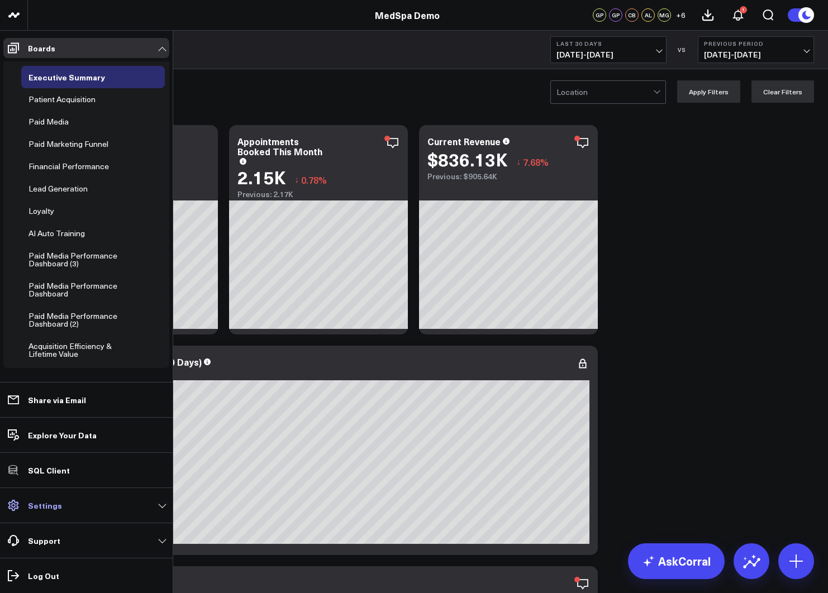
click at [54, 510] on p "Settings" at bounding box center [45, 505] width 34 height 9
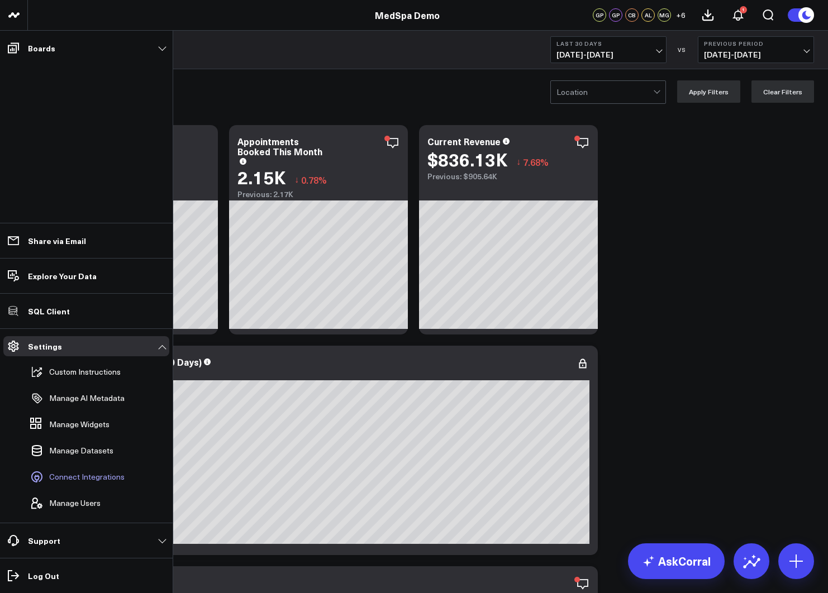
click at [73, 476] on span "Connect Integrations" at bounding box center [86, 477] width 75 height 9
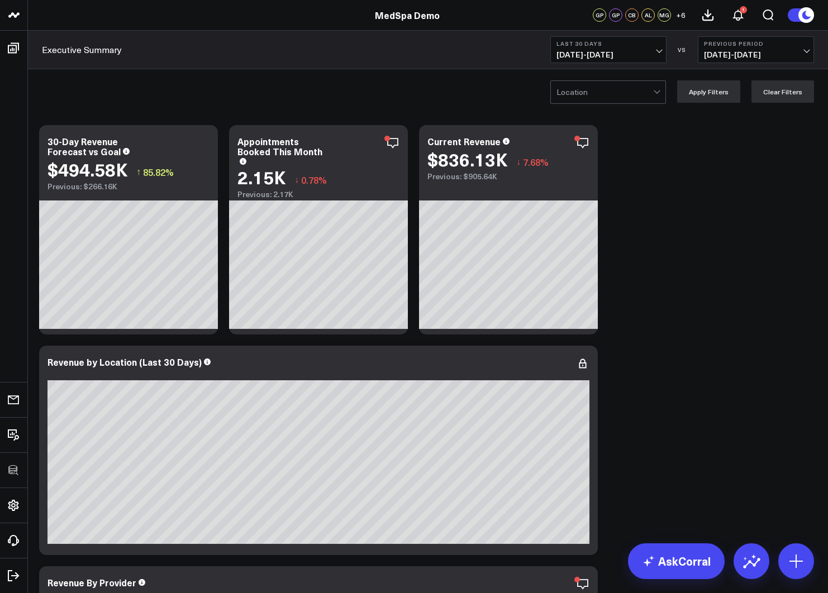
click at [571, 94] on div at bounding box center [605, 92] width 97 height 22
click at [478, 97] on div "Location Apply Filters Clear Filters" at bounding box center [428, 91] width 800 height 45
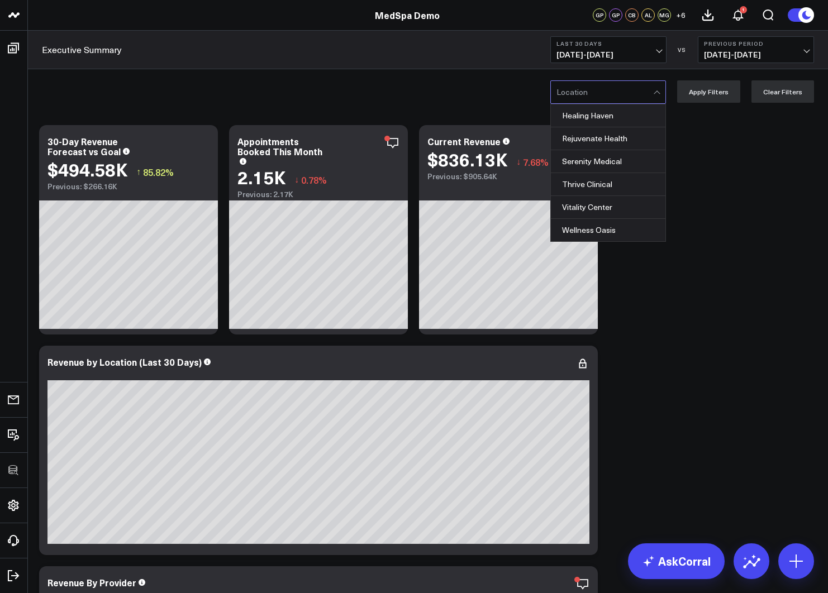
click at [602, 94] on div at bounding box center [605, 92] width 97 height 22
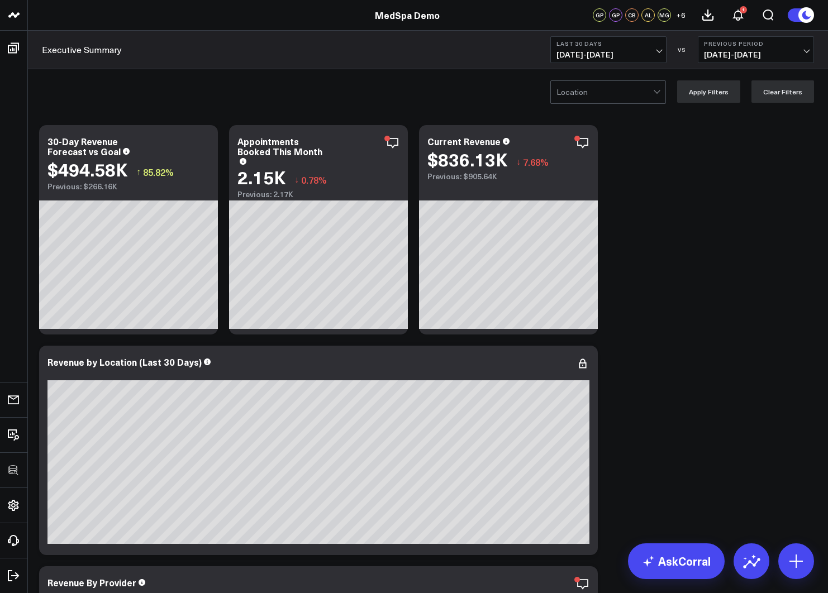
click at [194, 93] on div "Location Apply Filters Clear Filters" at bounding box center [428, 91] width 800 height 45
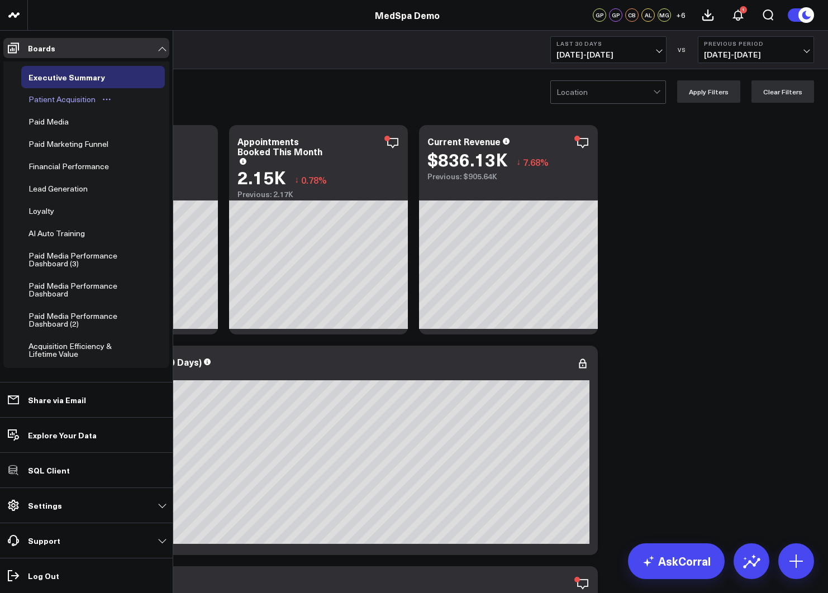
click at [51, 101] on div "Patient Acquisition" at bounding box center [62, 99] width 73 height 13
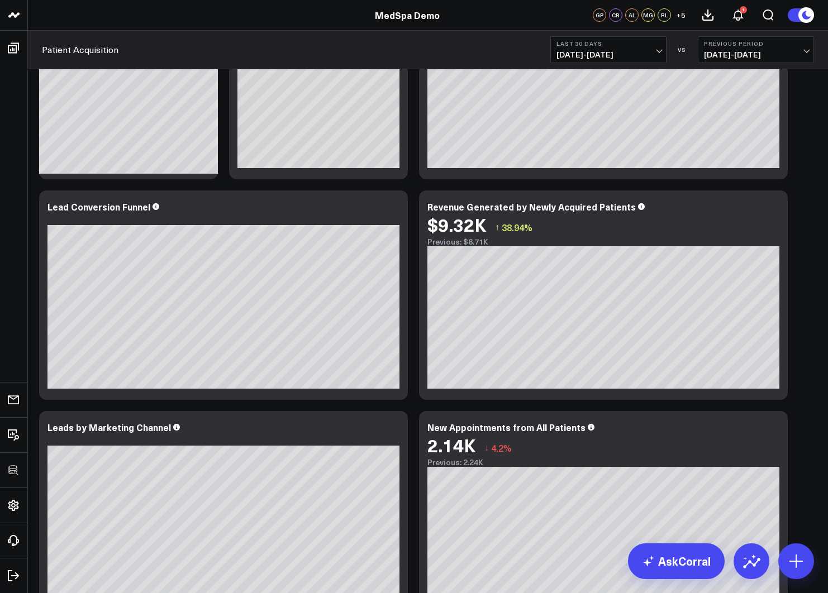
scroll to position [210, 0]
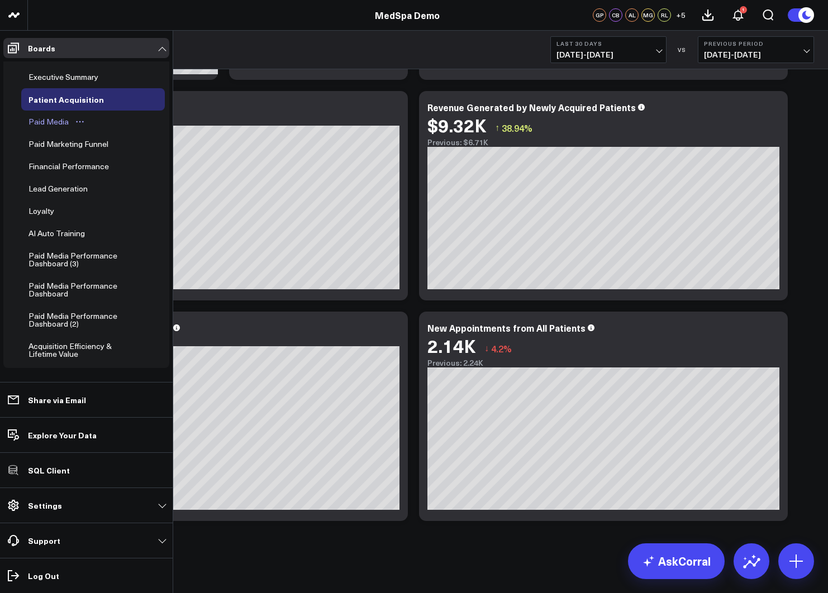
click at [45, 124] on div "Paid Media" at bounding box center [49, 121] width 46 height 13
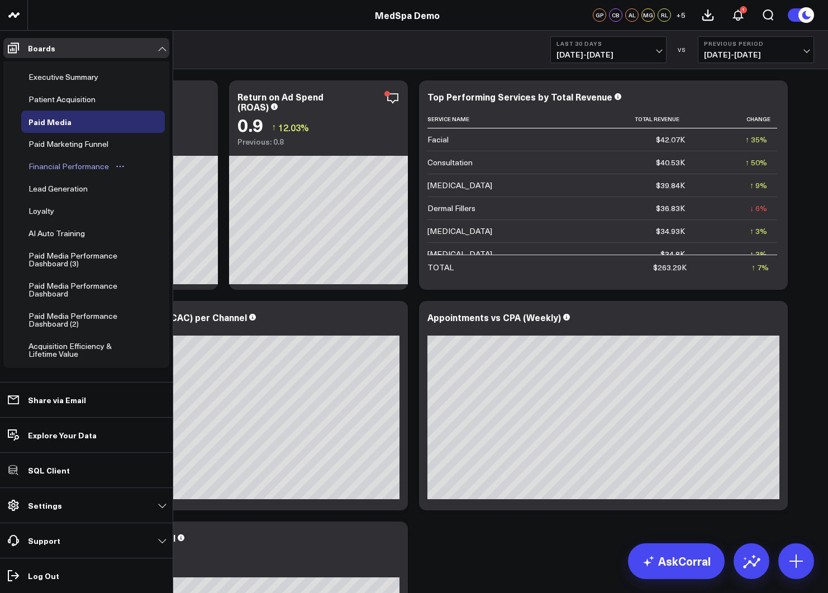
click at [71, 166] on div "Financial Performance" at bounding box center [69, 166] width 86 height 13
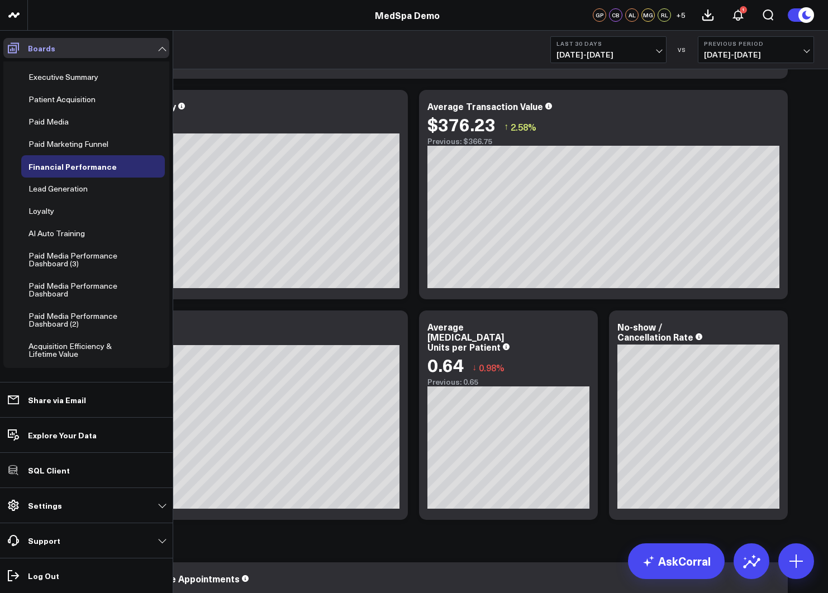
scroll to position [431, 0]
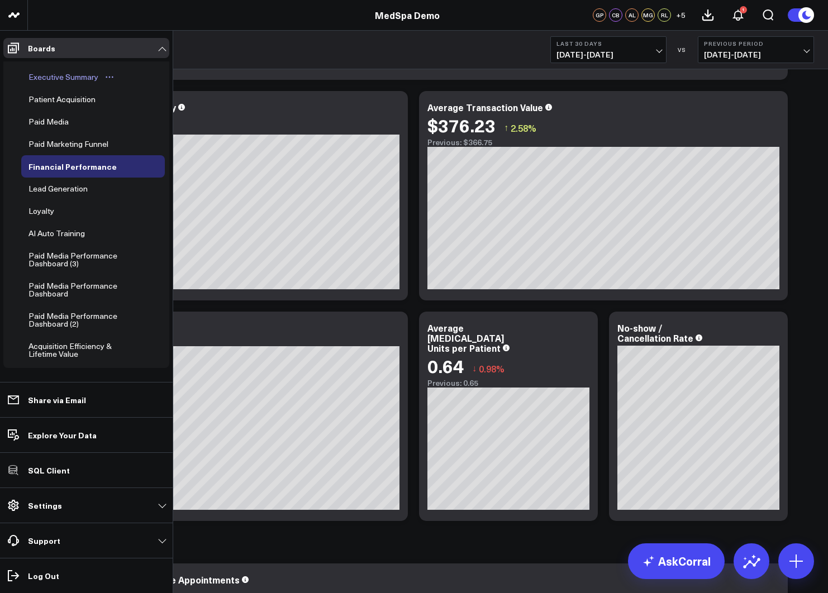
click at [41, 75] on div "Executive Summary" at bounding box center [63, 76] width 75 height 13
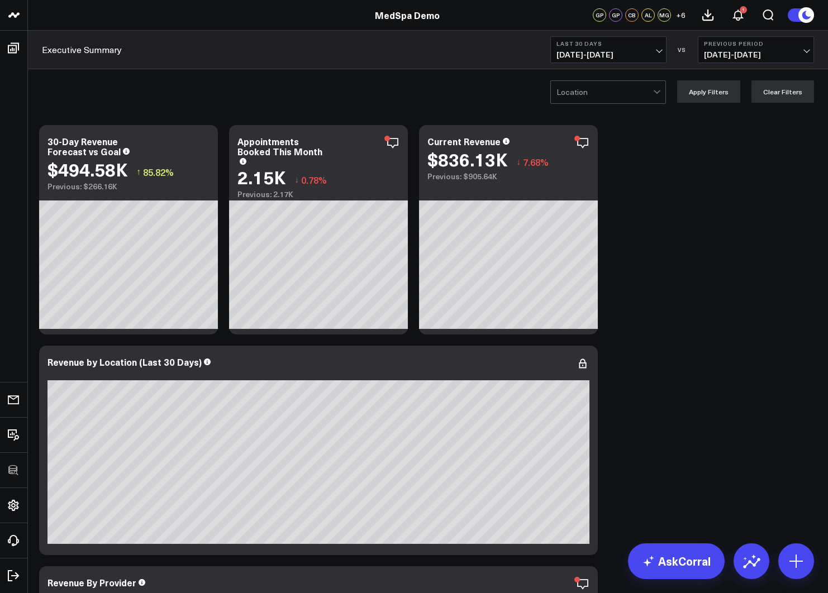
click at [589, 97] on div at bounding box center [605, 92] width 97 height 22
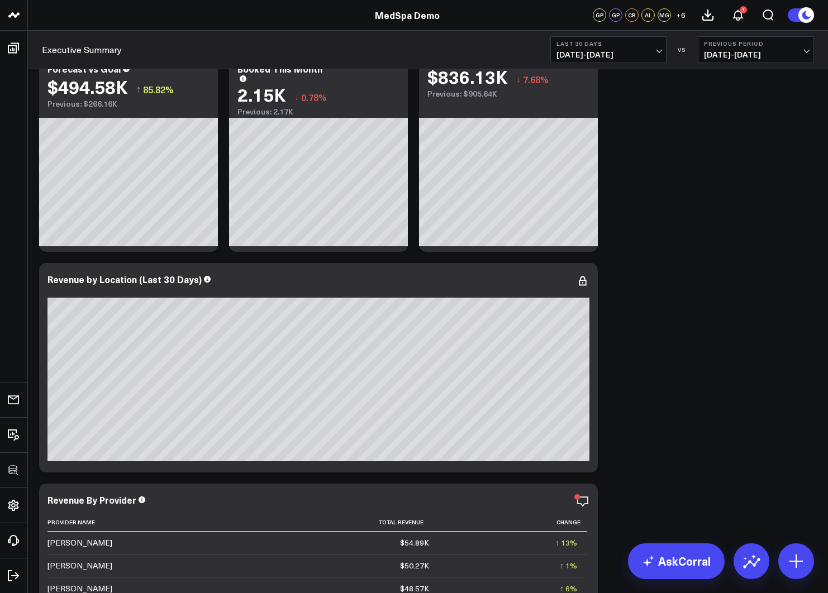
drag, startPoint x: 727, startPoint y: 208, endPoint x: 688, endPoint y: 205, distance: 38.7
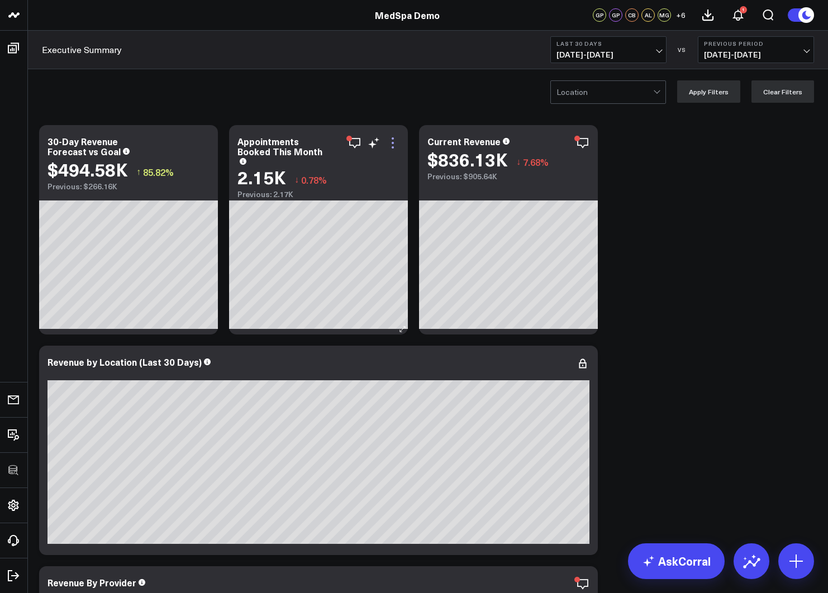
click at [392, 141] on icon at bounding box center [392, 142] width 13 height 13
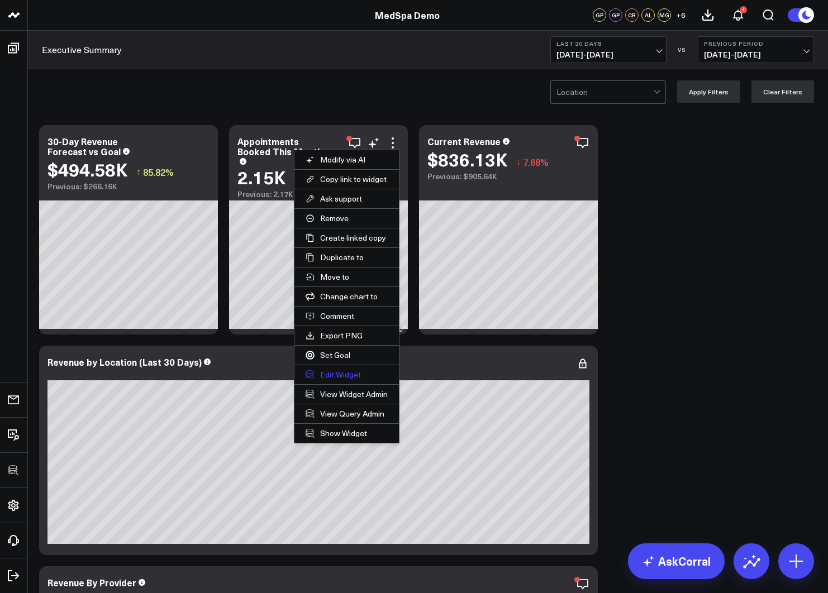
click at [333, 374] on button "Edit Widget" at bounding box center [347, 374] width 105 height 19
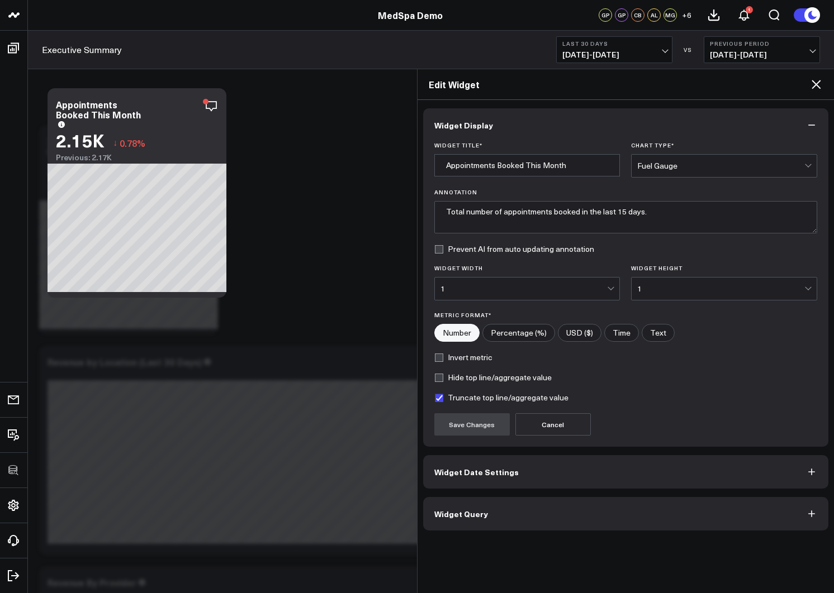
click at [491, 515] on button "Widget Query" at bounding box center [626, 514] width 406 height 34
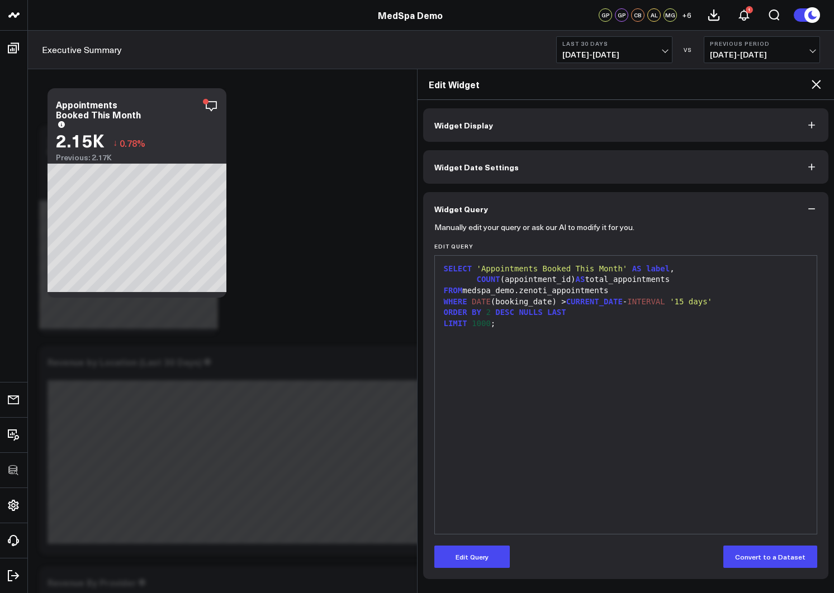
click at [690, 85] on icon at bounding box center [815, 84] width 9 height 9
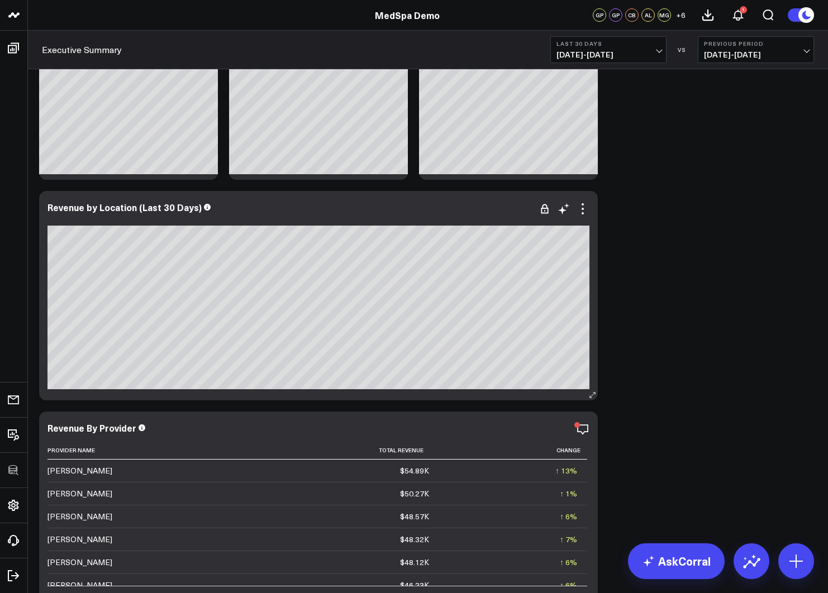
scroll to position [156, 0]
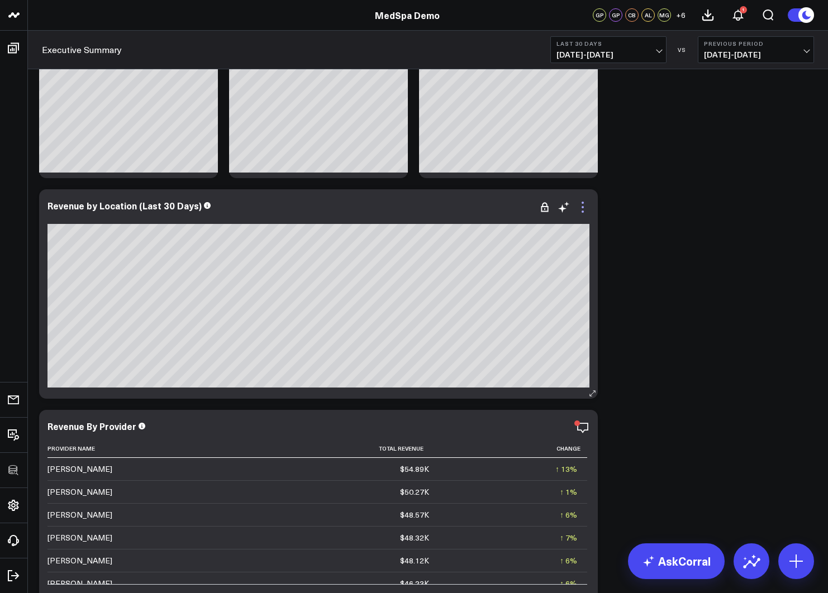
click at [584, 206] on icon at bounding box center [582, 207] width 13 height 13
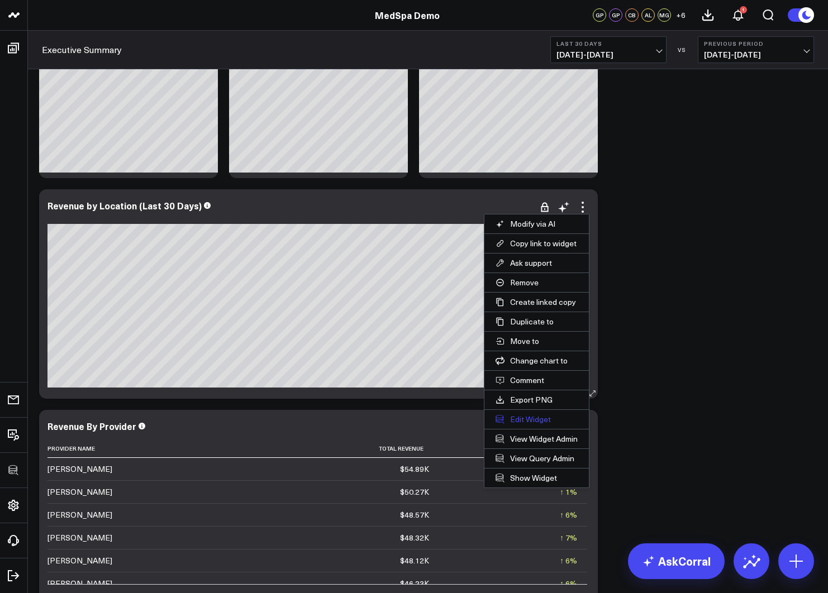
click at [526, 420] on button "Edit Widget" at bounding box center [537, 419] width 105 height 19
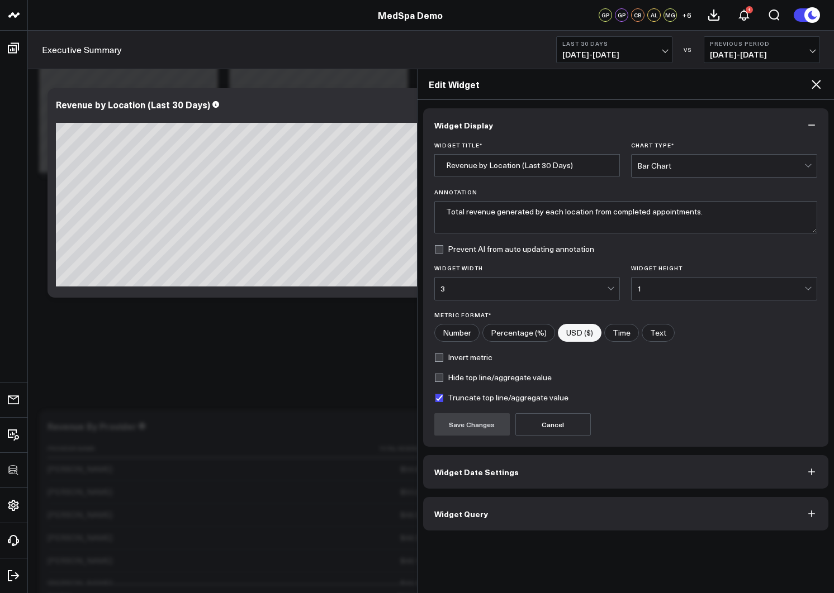
click at [469, 515] on span "Widget Query" at bounding box center [461, 514] width 54 height 9
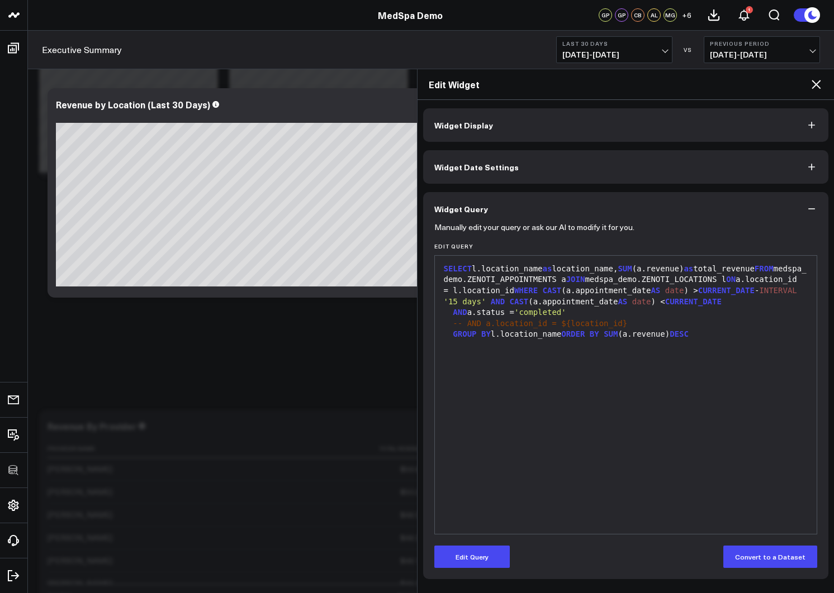
click at [690, 86] on icon at bounding box center [815, 84] width 13 height 13
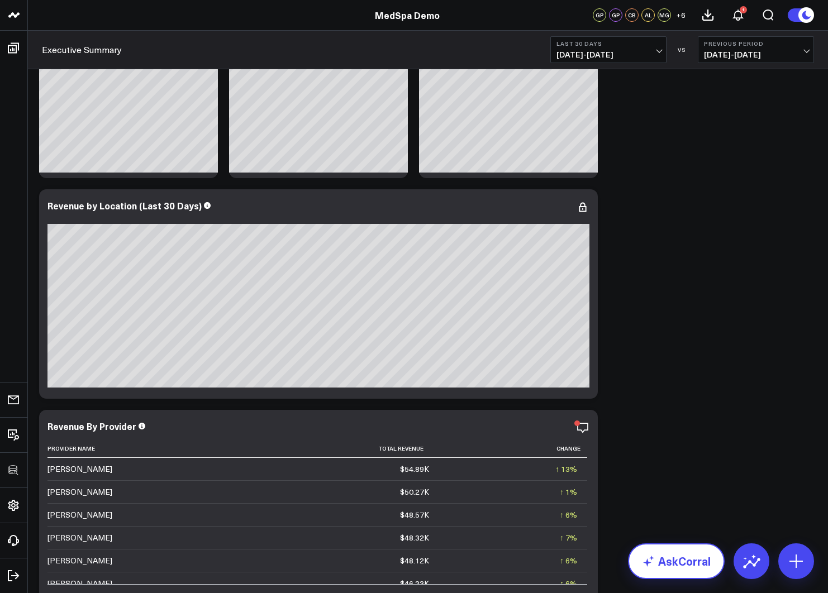
click at [675, 555] on link "AskCorral" at bounding box center [676, 562] width 97 height 36
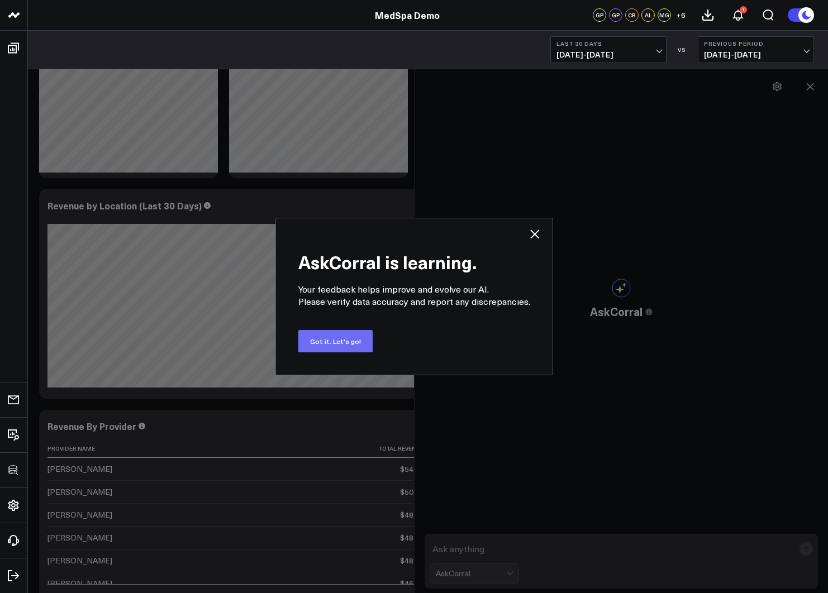
click at [337, 343] on button "Got it. Let's go!" at bounding box center [335, 341] width 74 height 22
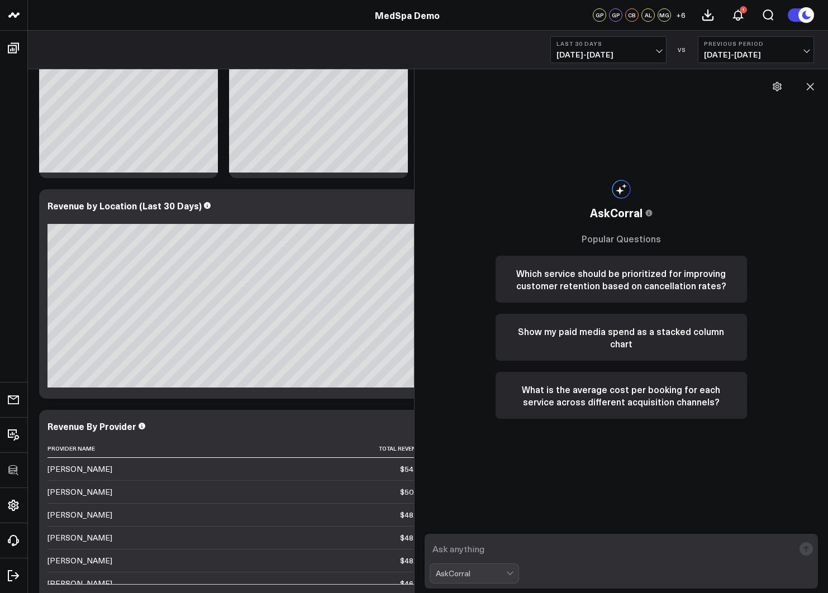
click at [457, 549] on textarea at bounding box center [612, 549] width 365 height 20
type textarea "what are my best performing services over the past 90 days?"
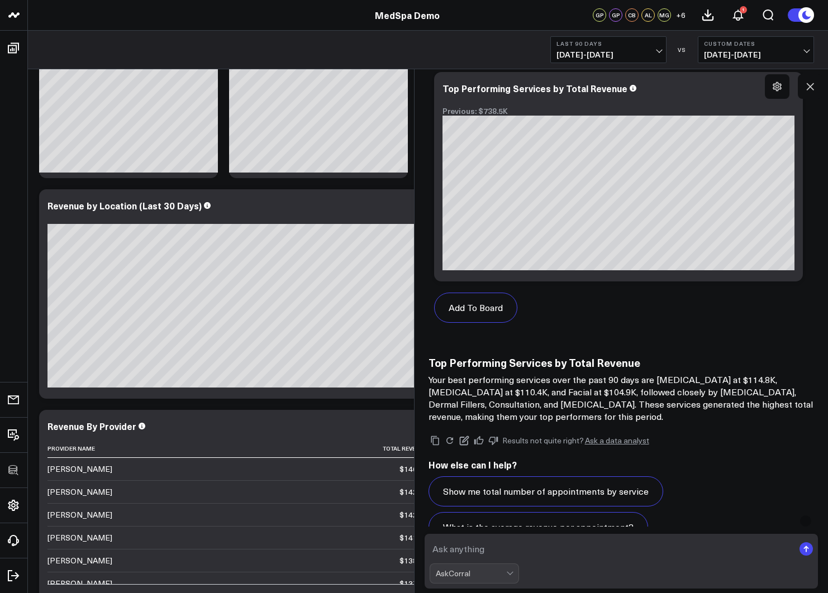
scroll to position [927, 0]
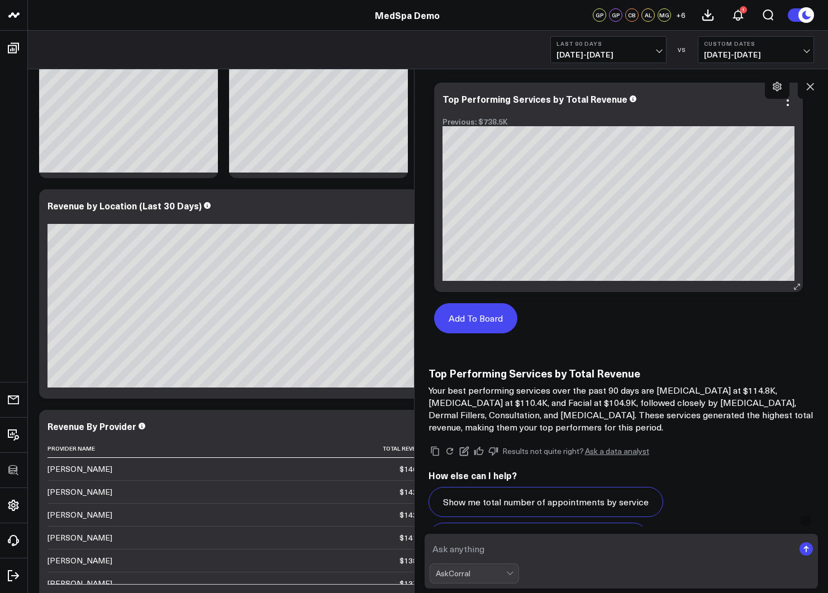
click at [477, 320] on button "Add To Board" at bounding box center [475, 318] width 83 height 30
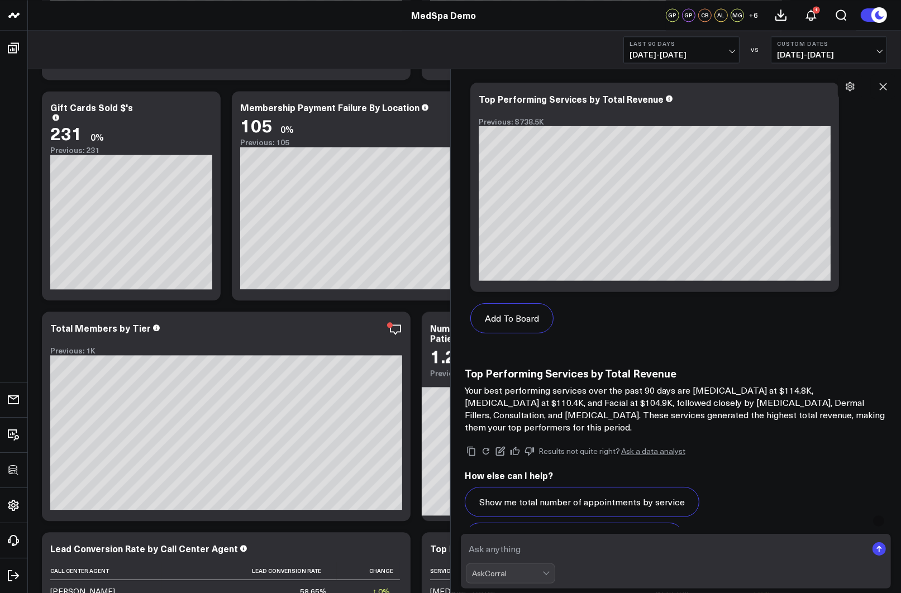
scroll to position [998, 0]
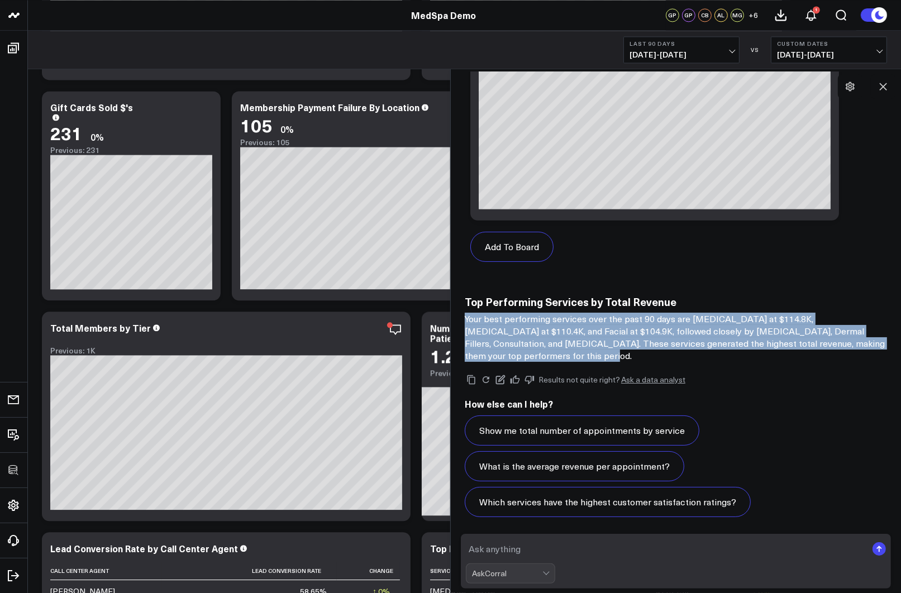
drag, startPoint x: 558, startPoint y: 360, endPoint x: 581, endPoint y: 339, distance: 31.2
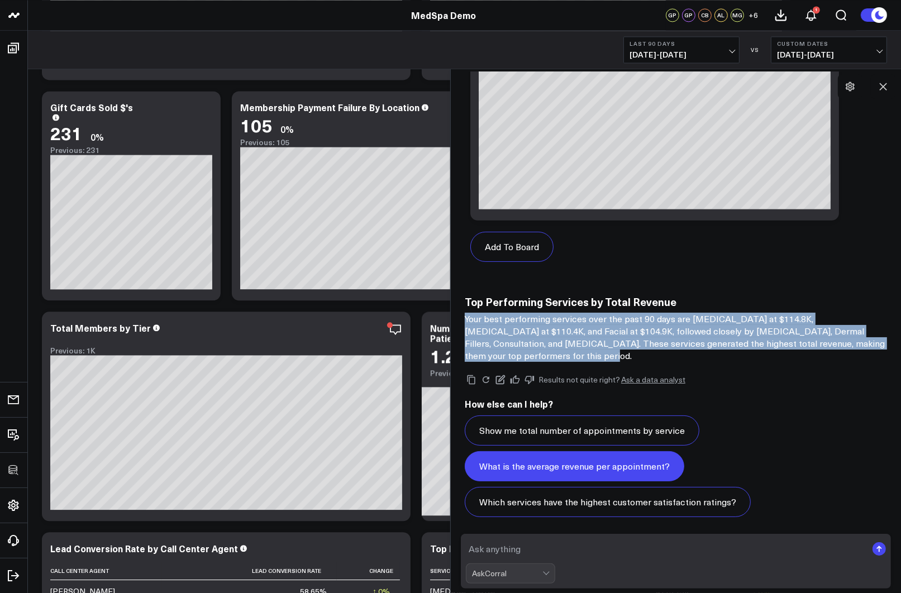
drag, startPoint x: 583, startPoint y: 339, endPoint x: 495, endPoint y: 458, distance: 148.7
click at [583, 339] on p "Your best performing services over the past 90 days are [MEDICAL_DATA] at $114.…" at bounding box center [676, 337] width 422 height 49
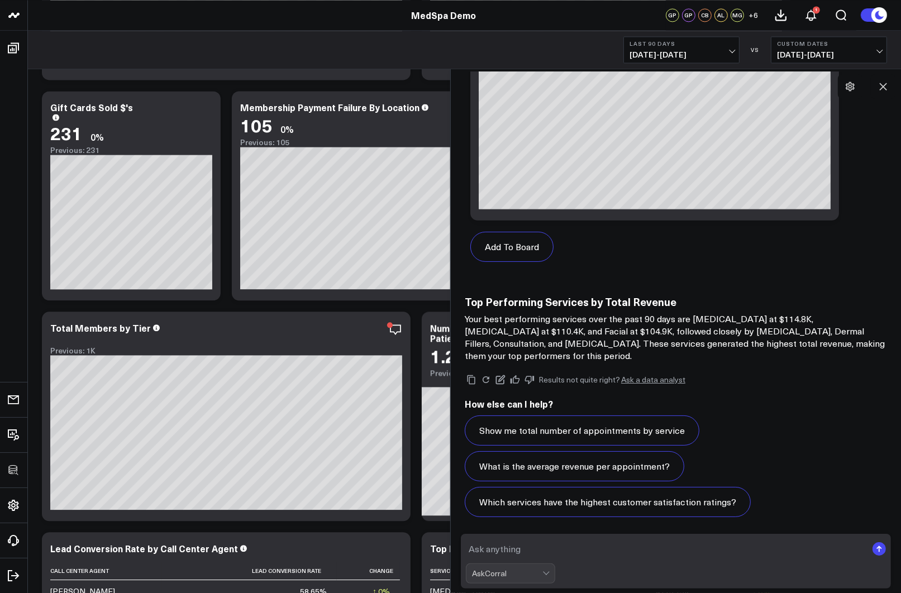
drag, startPoint x: 512, startPoint y: 549, endPoint x: 597, endPoint y: 517, distance: 90.5
click at [512, 548] on textarea at bounding box center [666, 549] width 401 height 20
type textarea "what is the average revenue for each of these services?"
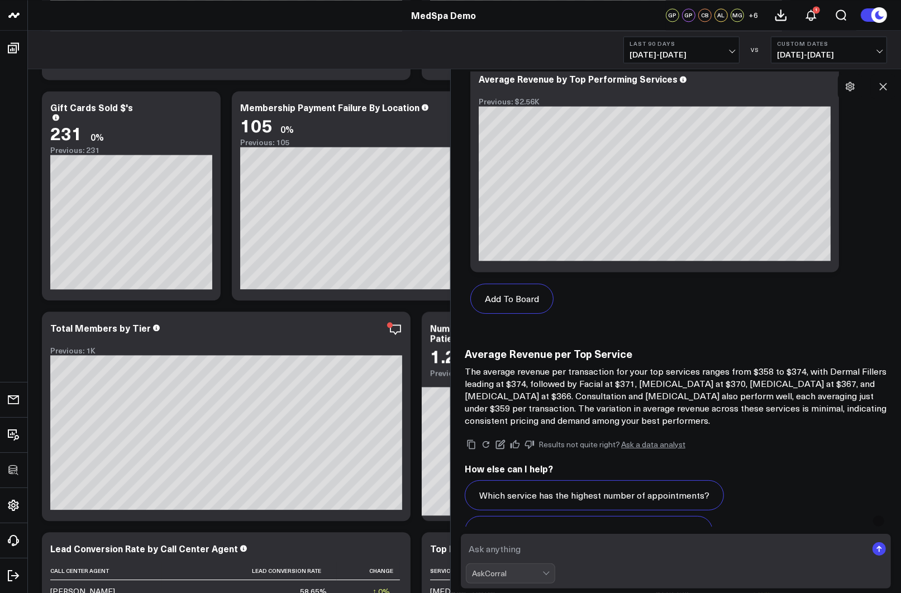
scroll to position [2315, 0]
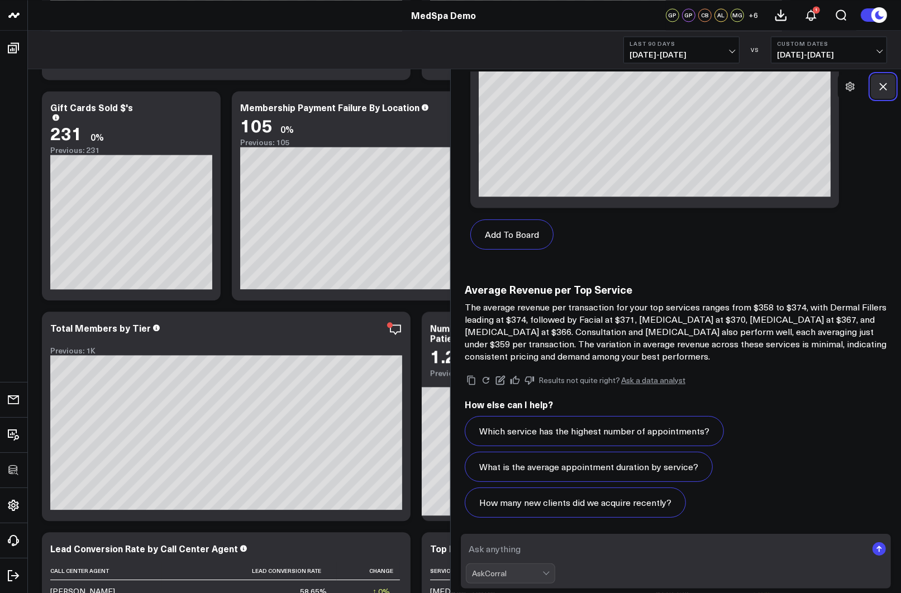
click at [690, 87] on icon at bounding box center [883, 86] width 11 height 11
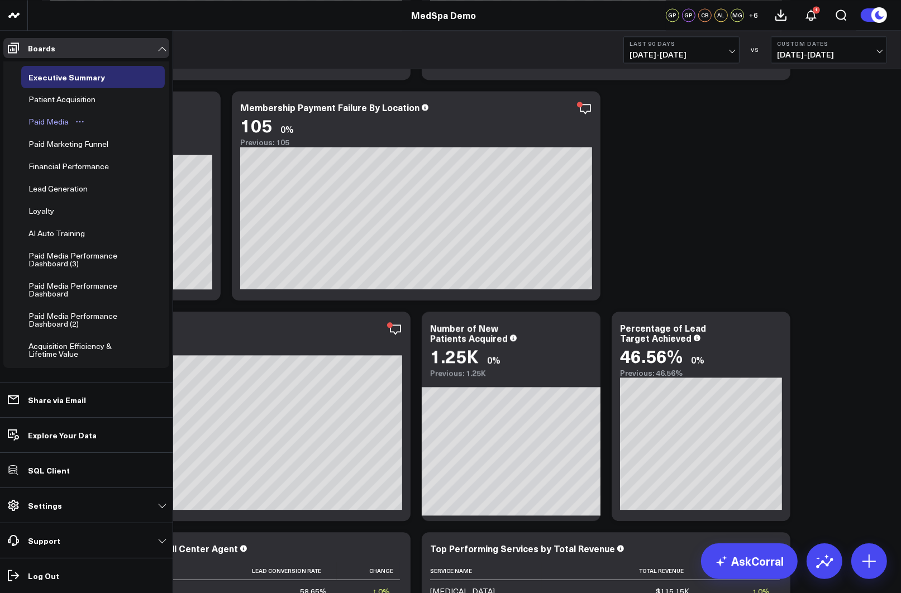
click at [49, 123] on div "Paid Media" at bounding box center [49, 121] width 46 height 13
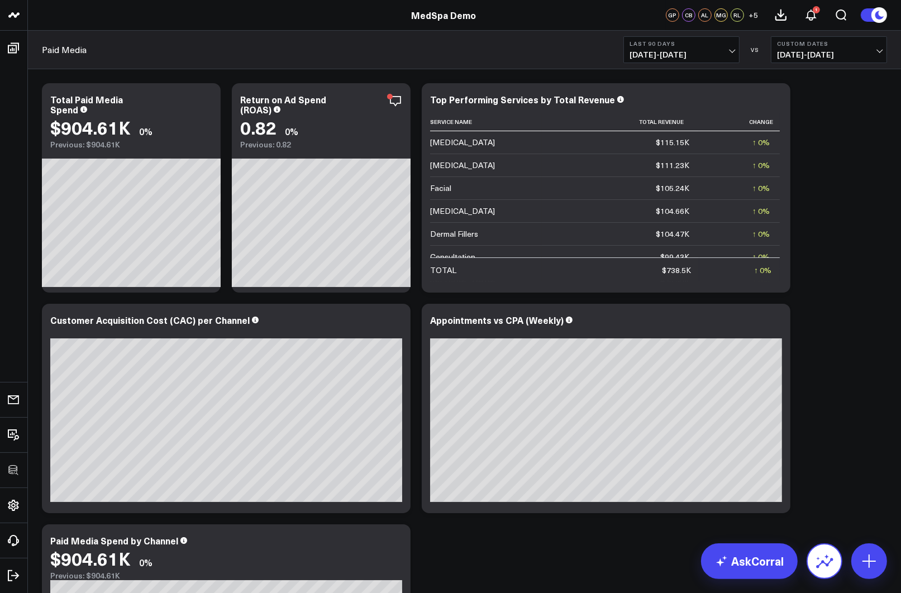
click at [690, 556] on icon at bounding box center [825, 562] width 18 height 18
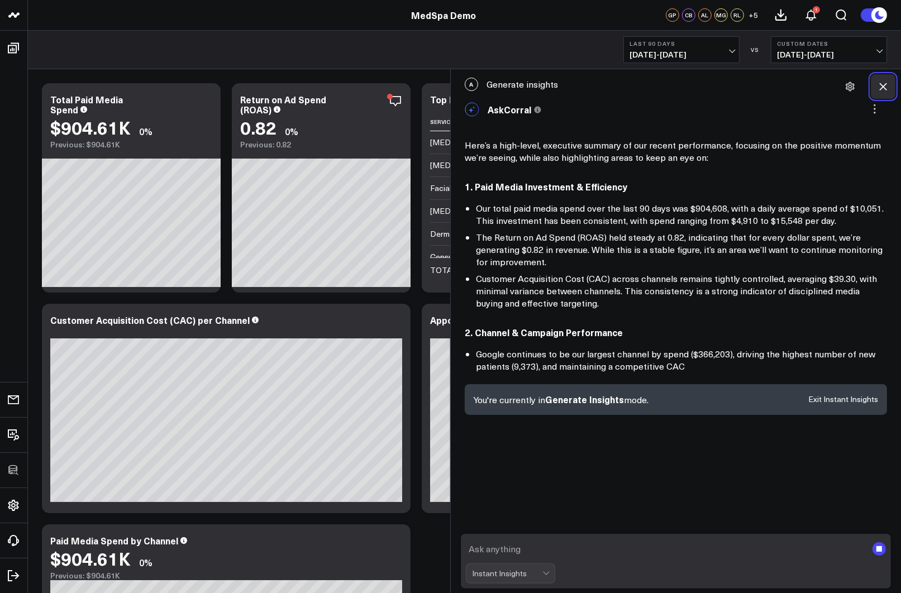
click at [690, 85] on icon at bounding box center [883, 86] width 11 height 11
